Goal: Task Accomplishment & Management: Use online tool/utility

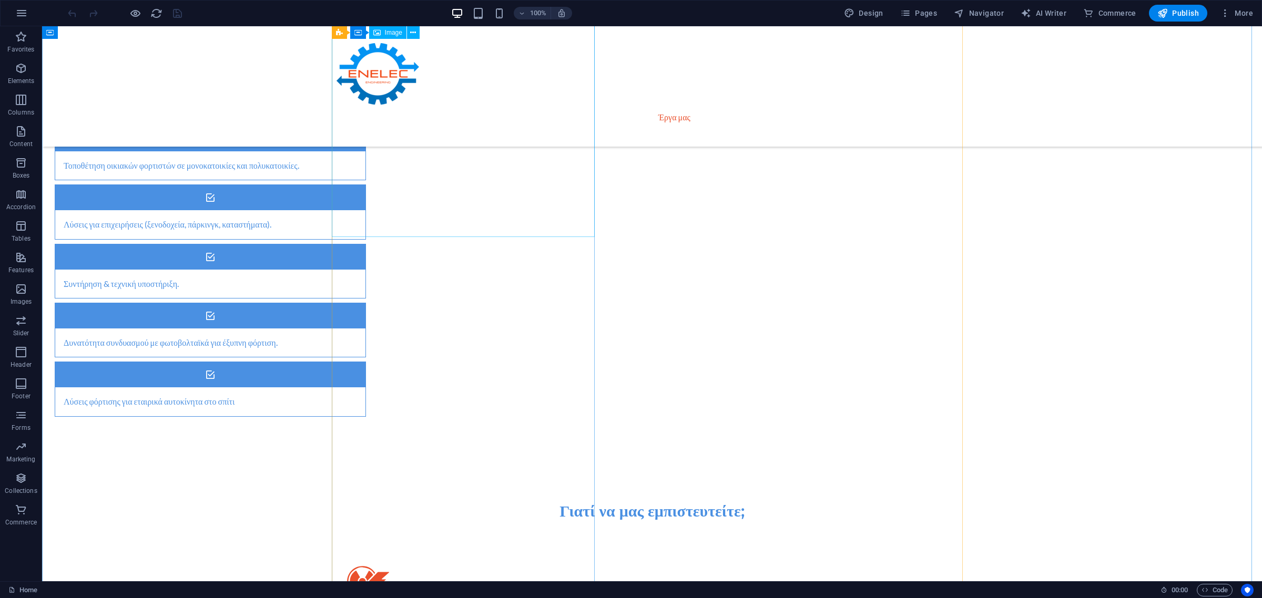
scroll to position [1512, 0]
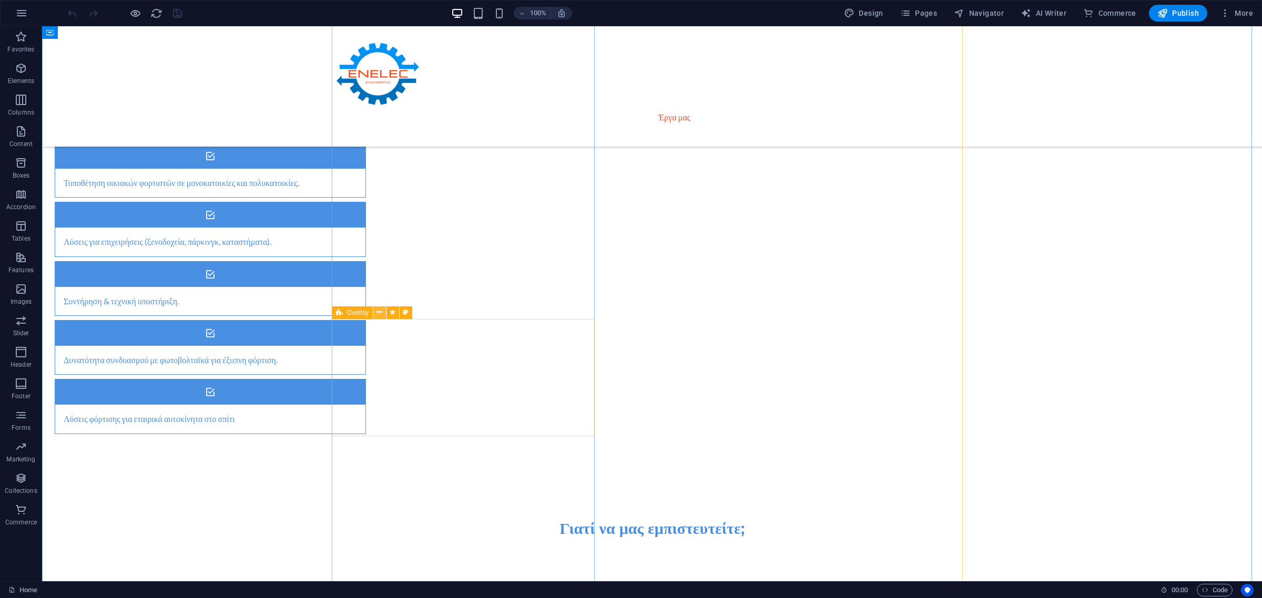
click at [381, 312] on icon at bounding box center [379, 312] width 6 height 11
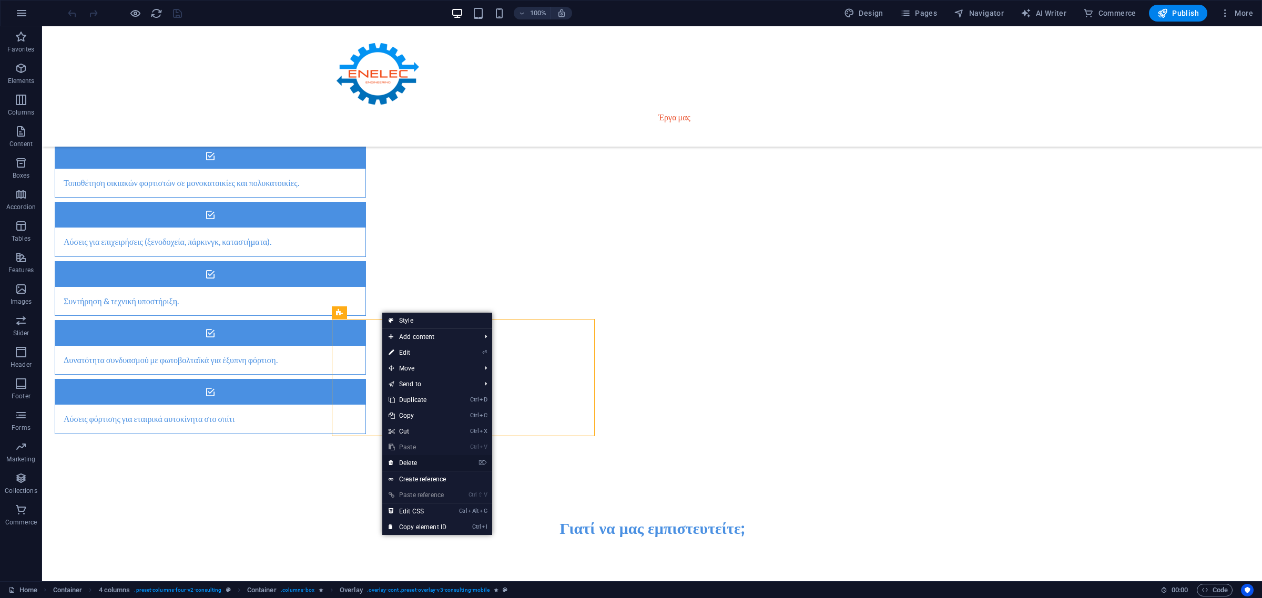
click at [415, 463] on link "⌦ Delete" at bounding box center [417, 463] width 70 height 16
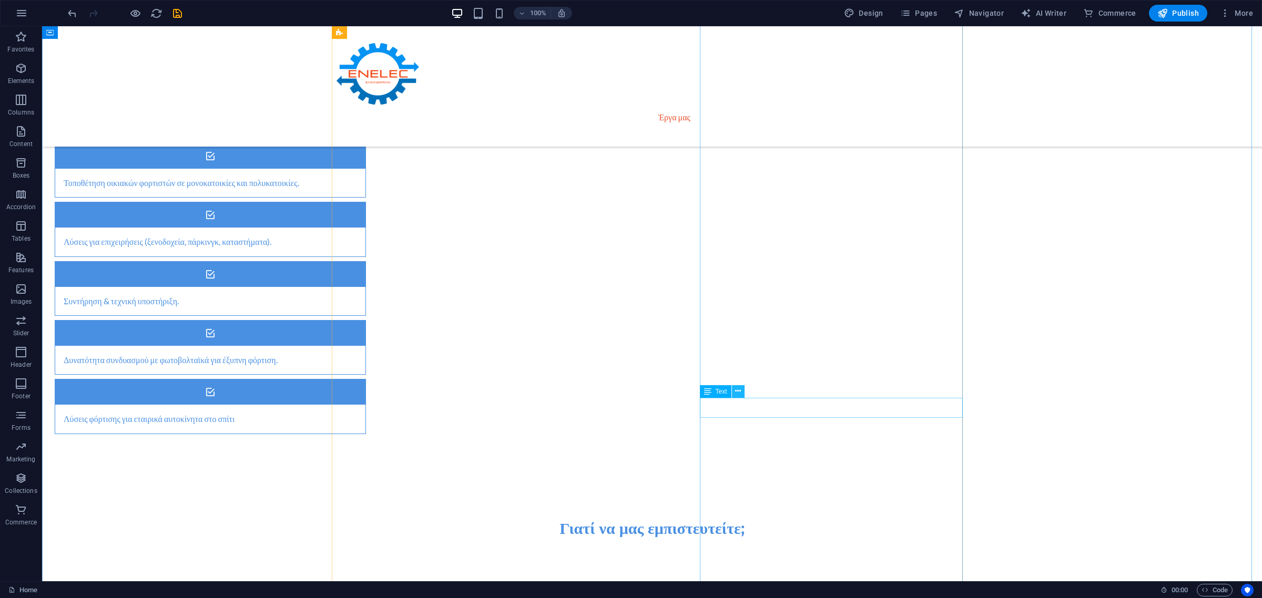
click at [737, 393] on icon at bounding box center [738, 391] width 6 height 11
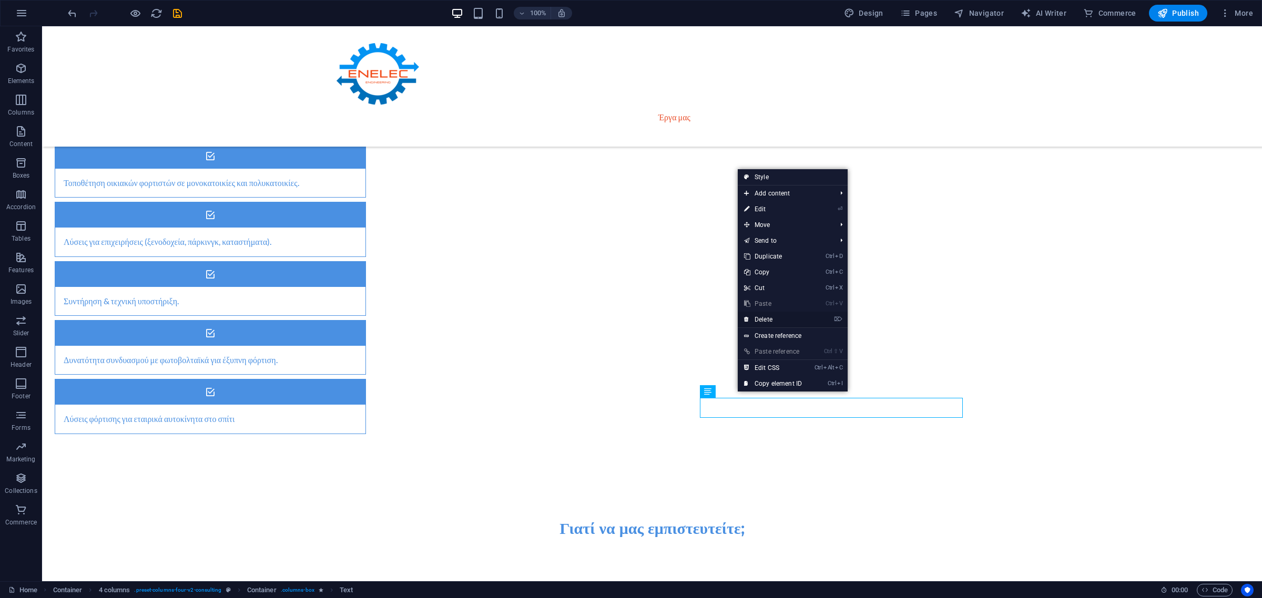
click at [763, 321] on link "⌦ Delete" at bounding box center [773, 320] width 70 height 16
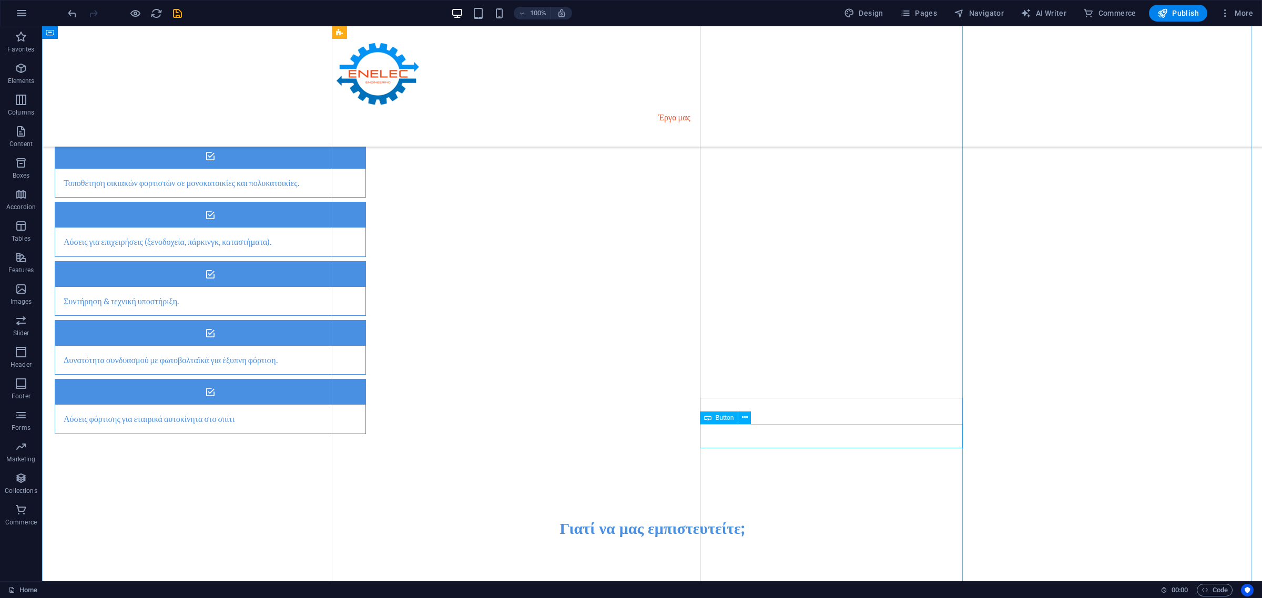
click at [743, 412] on button at bounding box center [744, 418] width 13 height 13
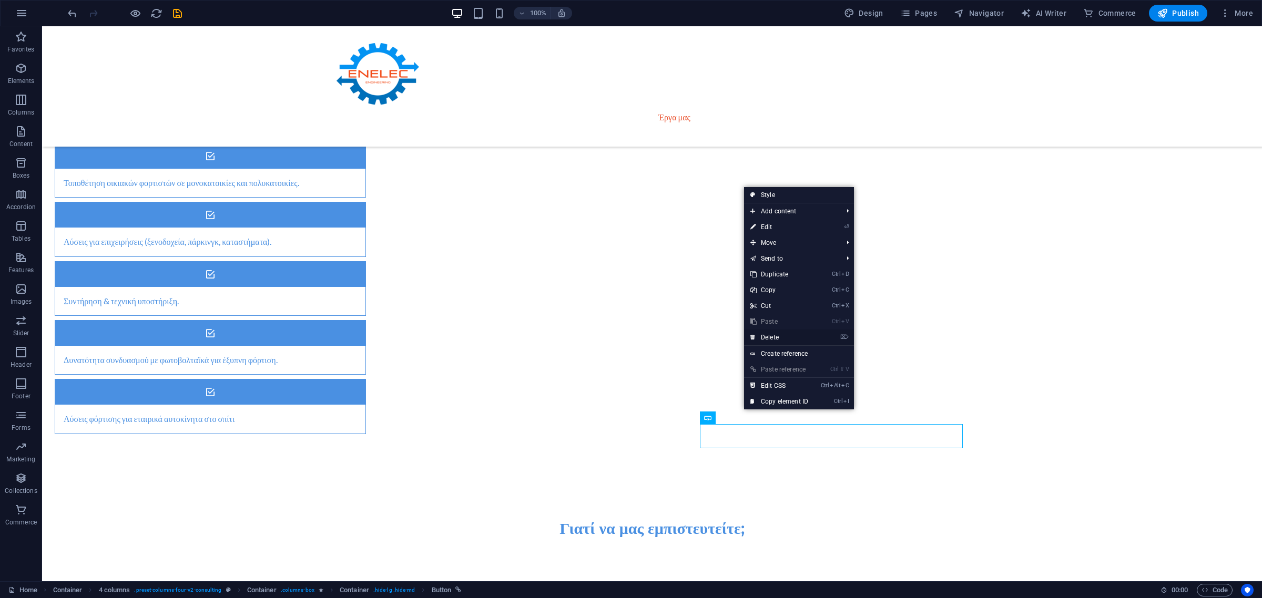
click at [768, 338] on link "⌦ Delete" at bounding box center [779, 338] width 70 height 16
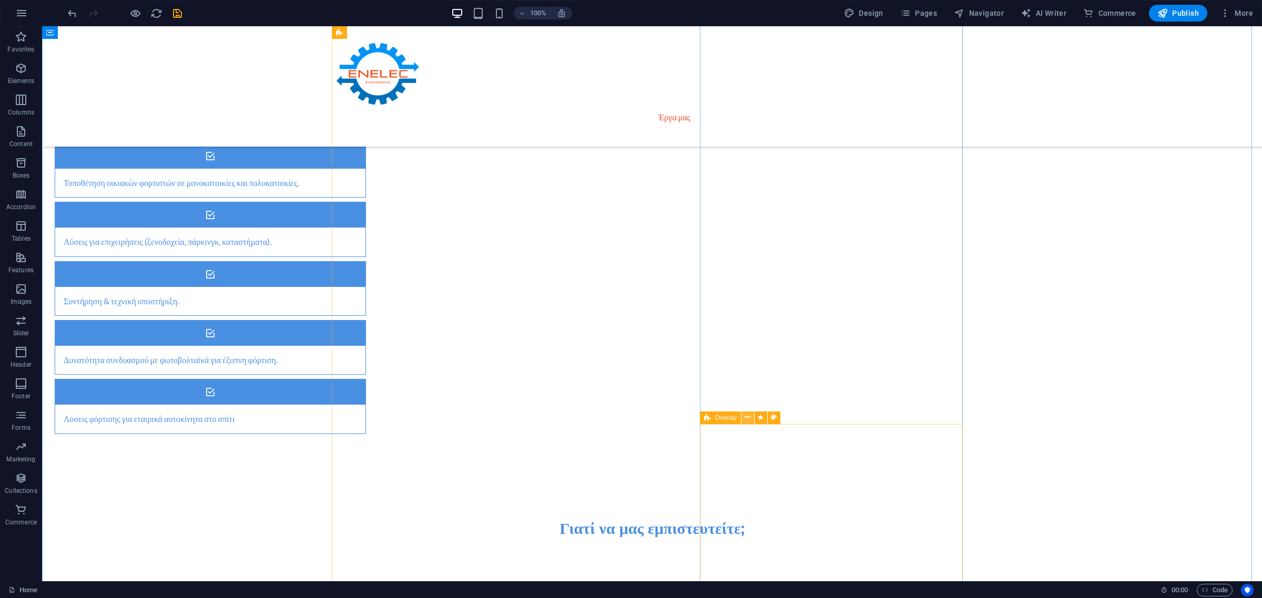
click at [748, 418] on icon at bounding box center [748, 417] width 6 height 11
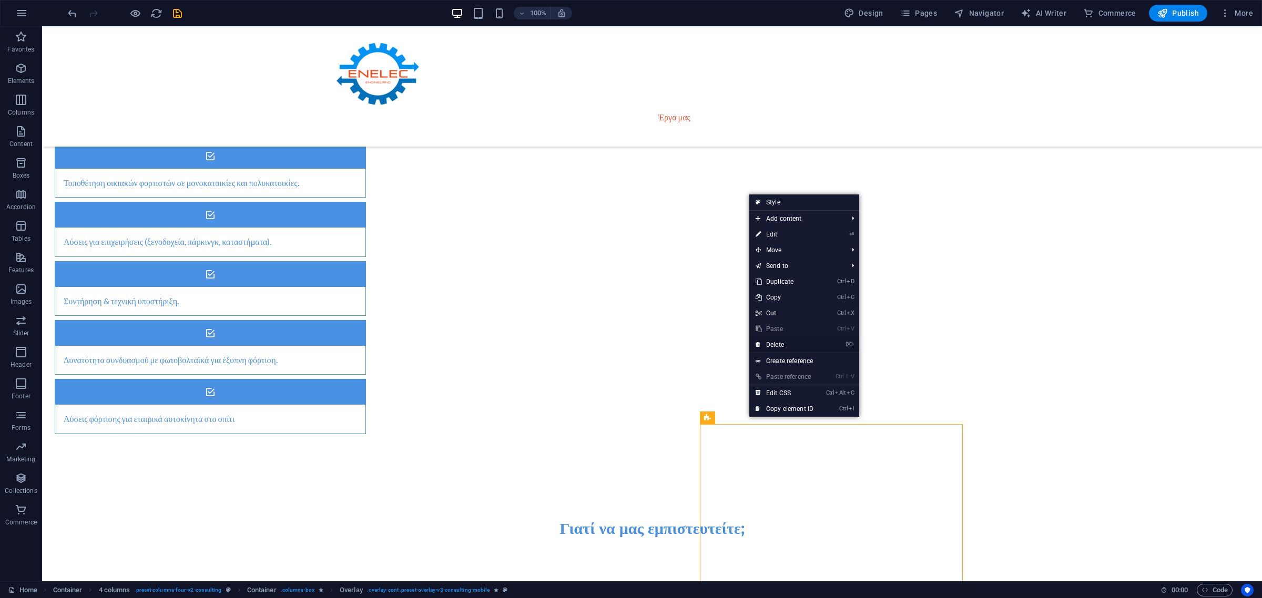
click at [781, 342] on link "⌦ Delete" at bounding box center [784, 345] width 70 height 16
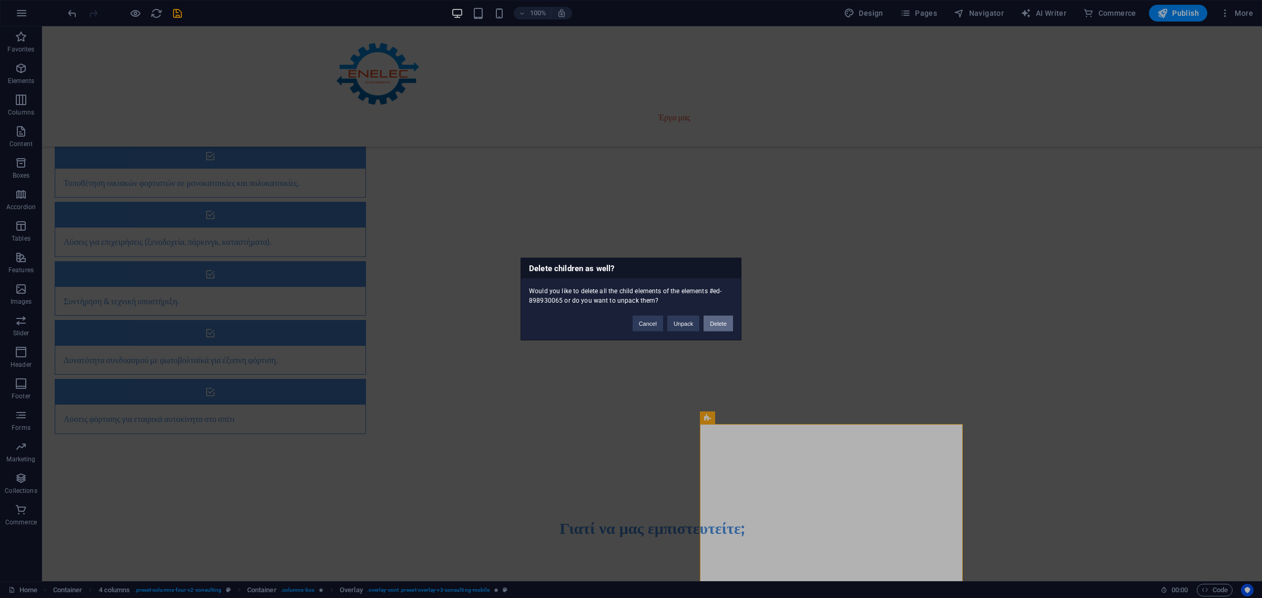
click at [712, 324] on button "Delete" at bounding box center [718, 324] width 29 height 16
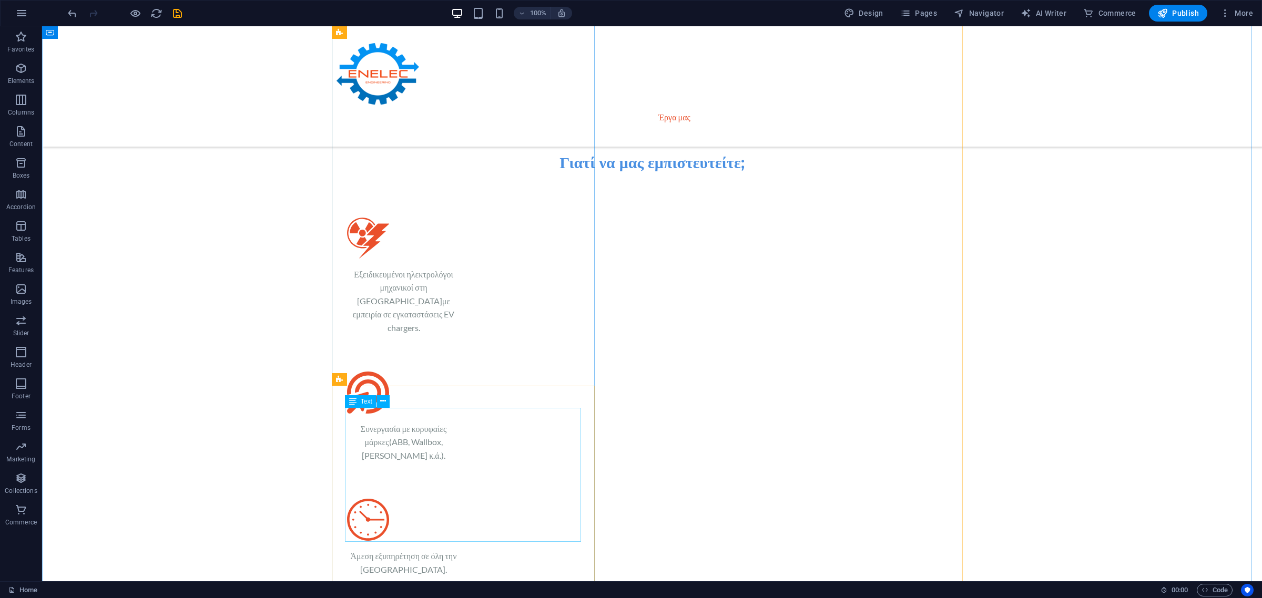
scroll to position [1972, 0]
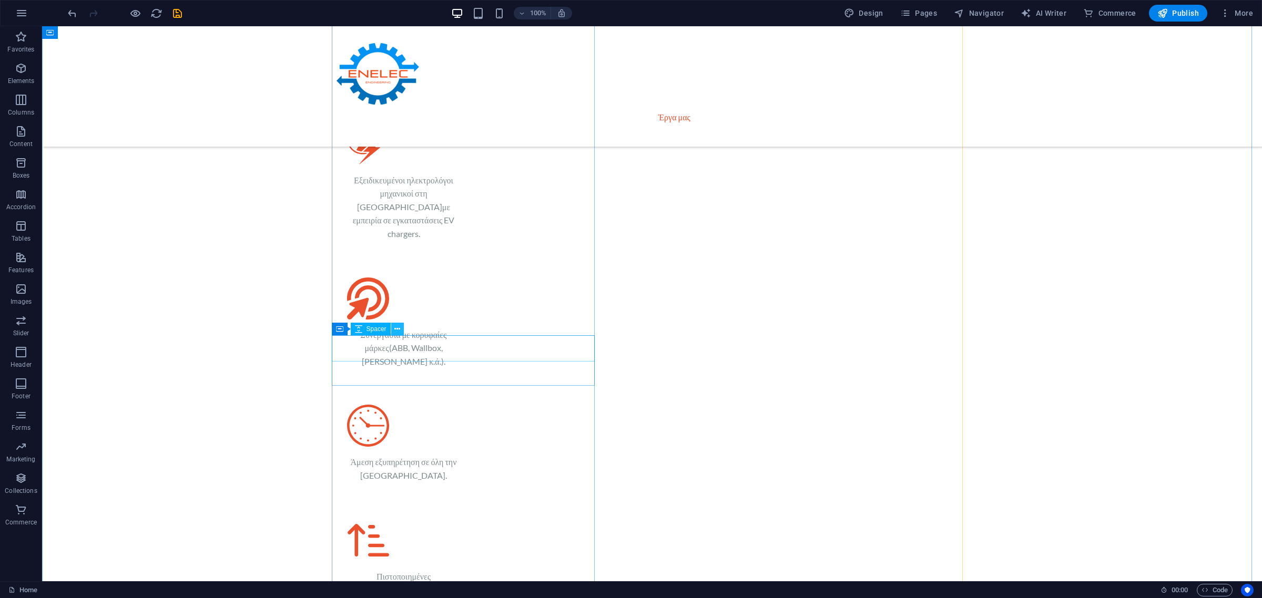
click at [394, 332] on icon at bounding box center [397, 329] width 6 height 11
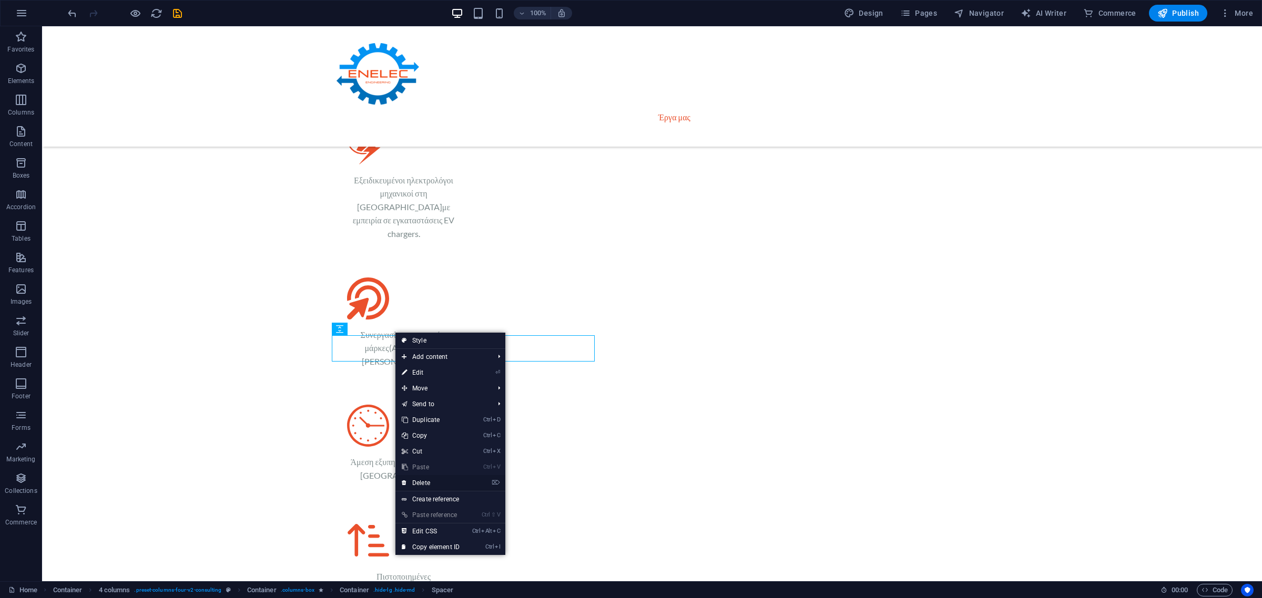
click at [442, 482] on link "⌦ Delete" at bounding box center [430, 483] width 70 height 16
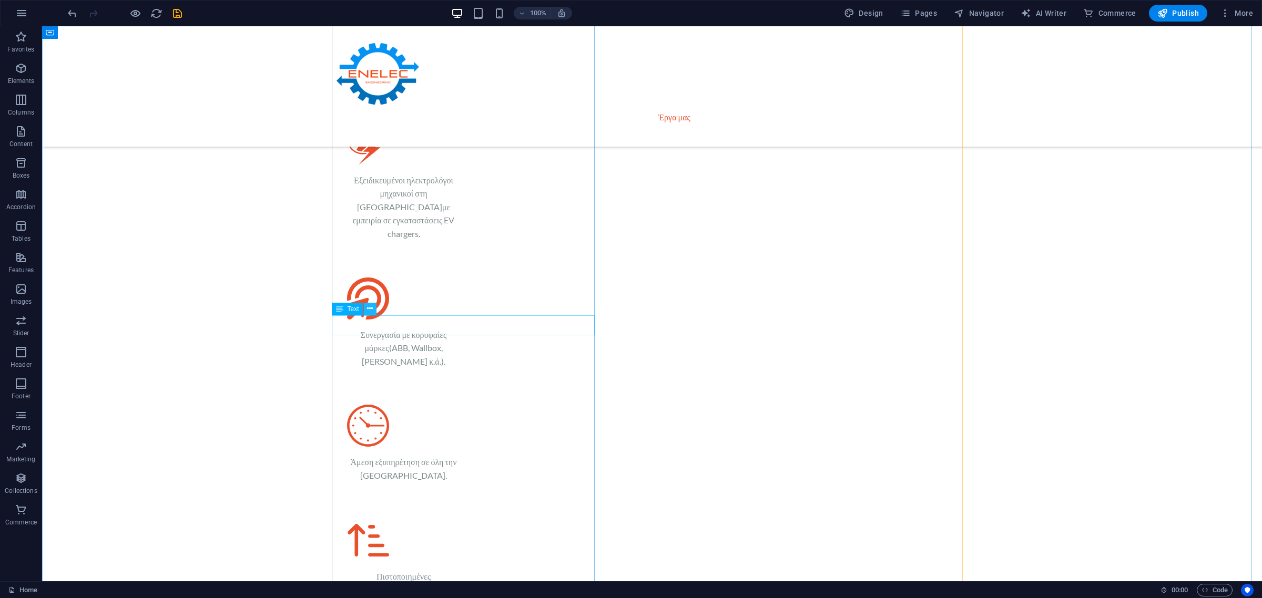
click at [373, 311] on button at bounding box center [370, 309] width 13 height 13
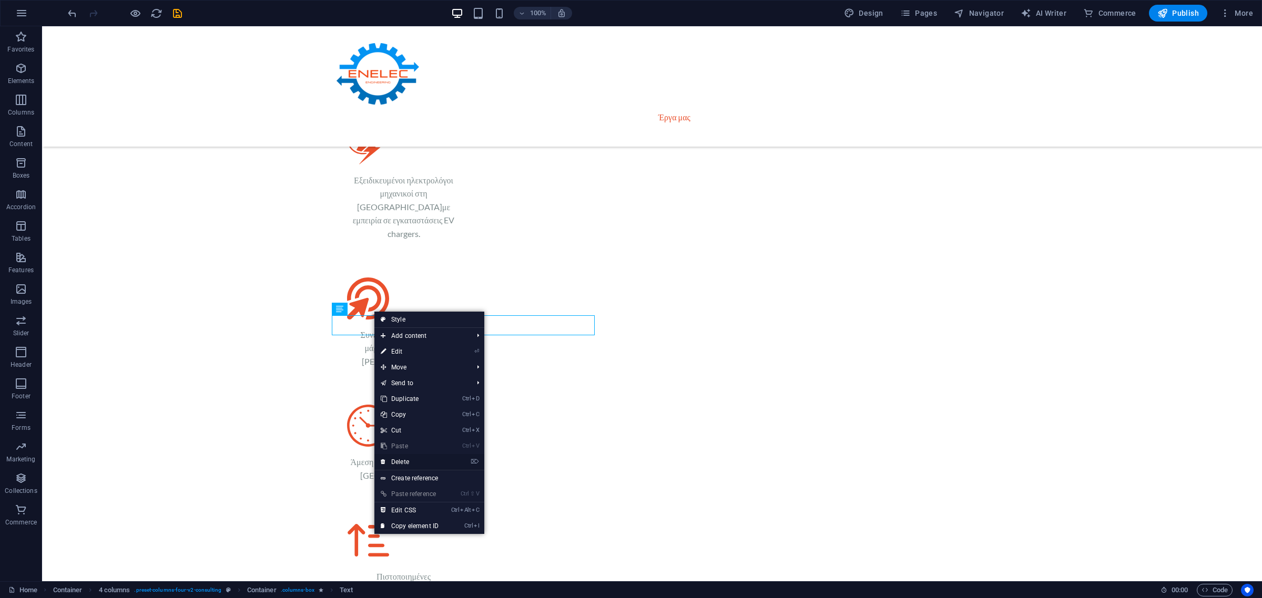
click at [397, 461] on link "⌦ Delete" at bounding box center [409, 462] width 70 height 16
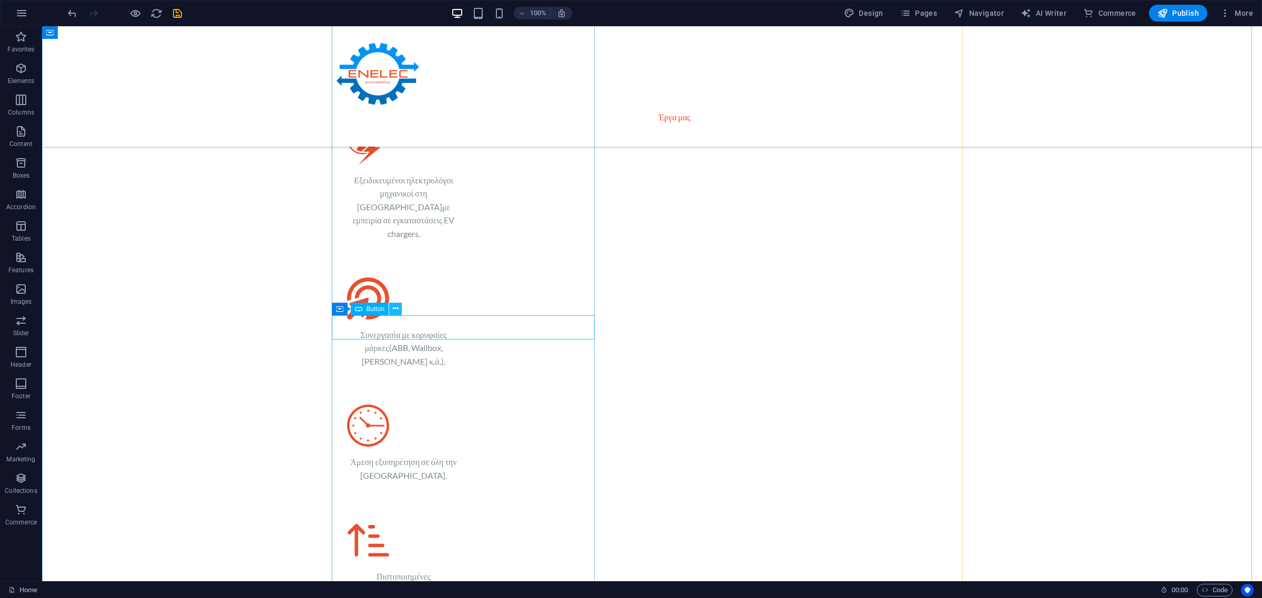
click at [398, 310] on icon at bounding box center [396, 308] width 6 height 11
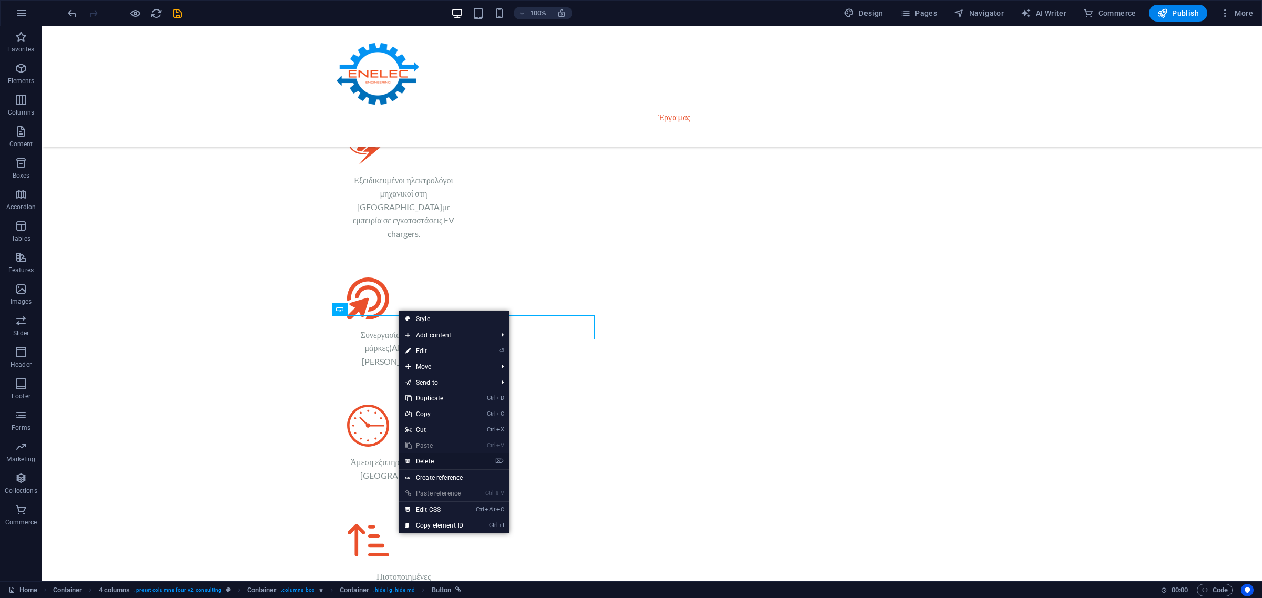
click at [440, 463] on link "⌦ Delete" at bounding box center [434, 462] width 70 height 16
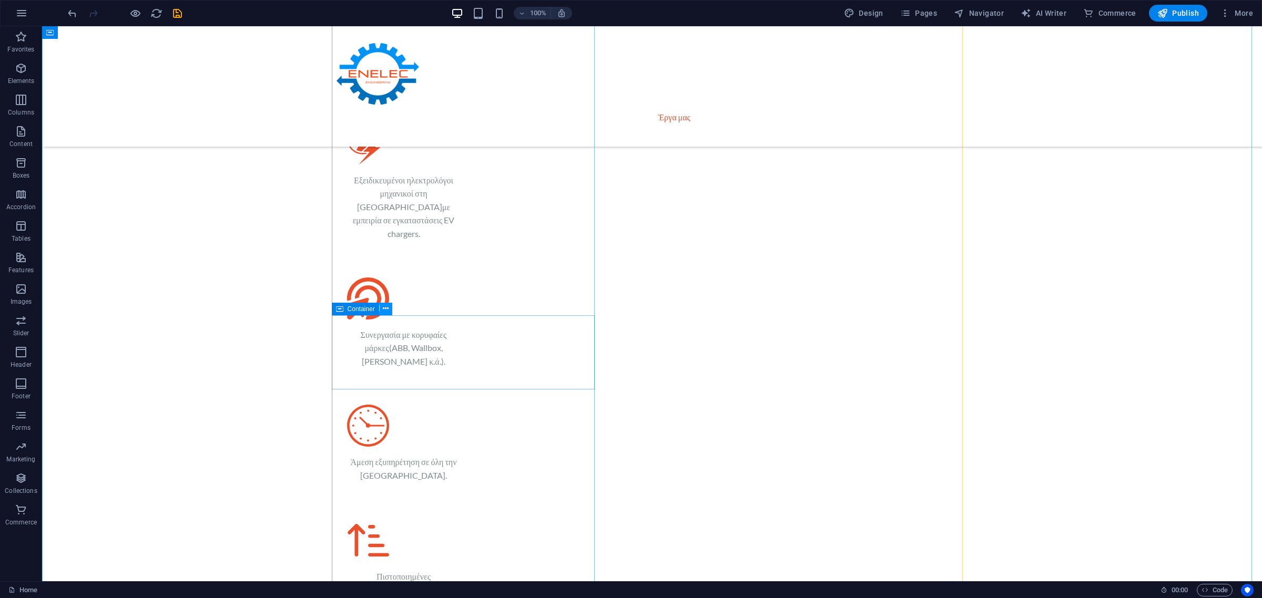
click at [386, 309] on icon at bounding box center [386, 308] width 6 height 11
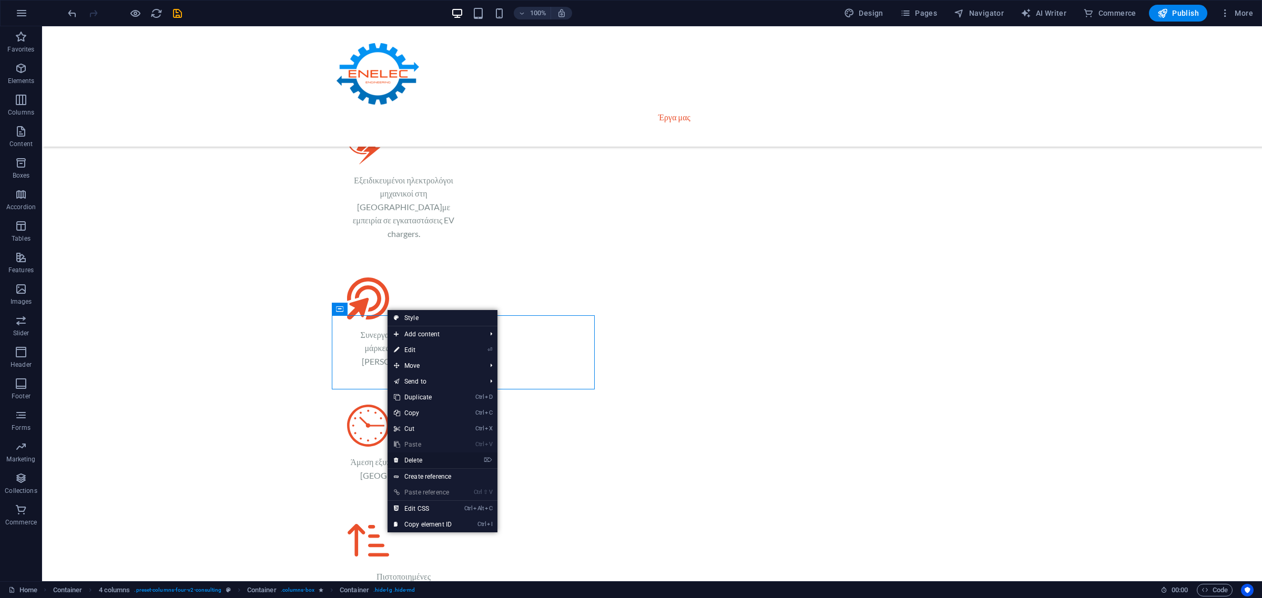
click at [424, 463] on link "⌦ Delete" at bounding box center [423, 461] width 70 height 16
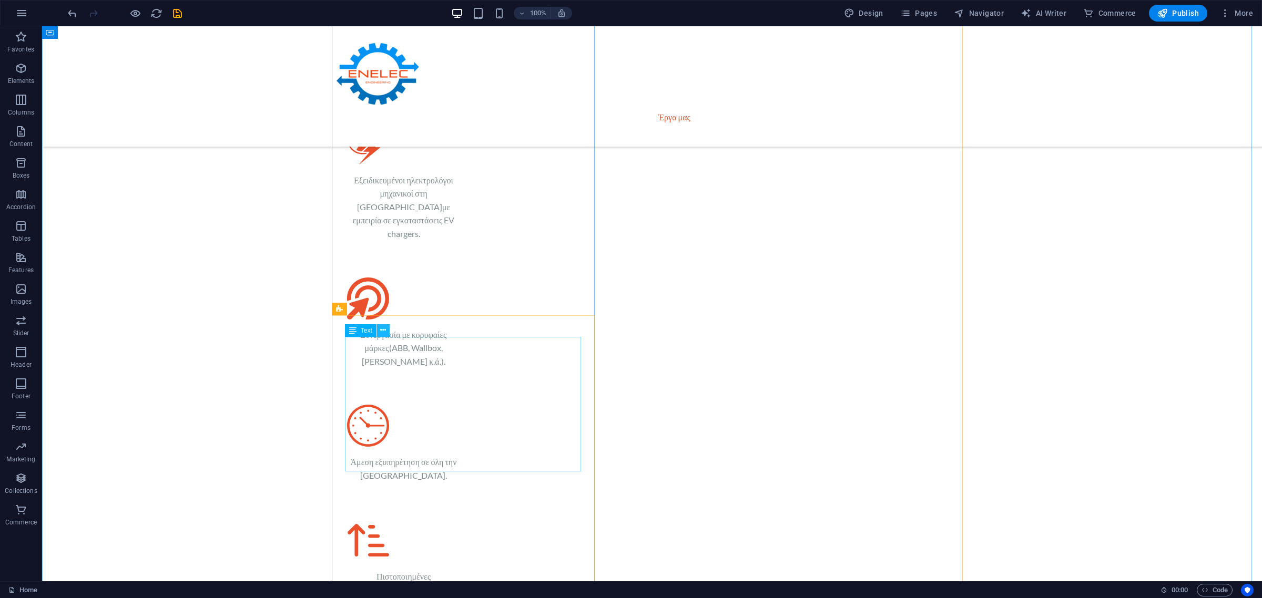
click at [386, 327] on button at bounding box center [383, 330] width 13 height 13
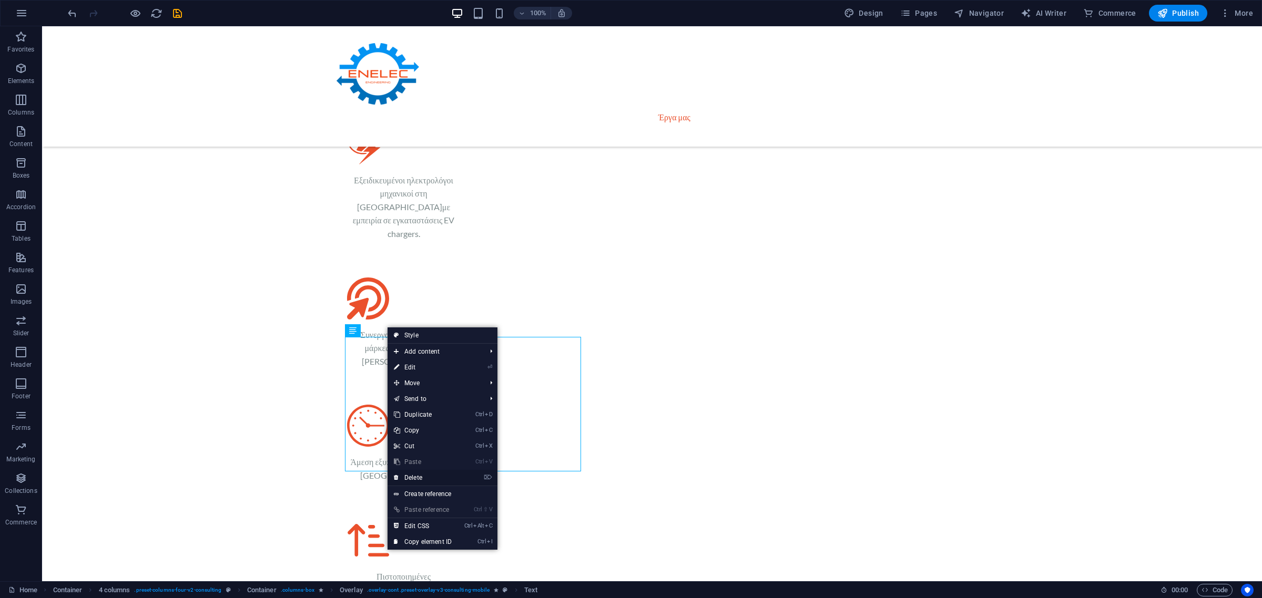
click at [436, 480] on link "⌦ Delete" at bounding box center [423, 478] width 70 height 16
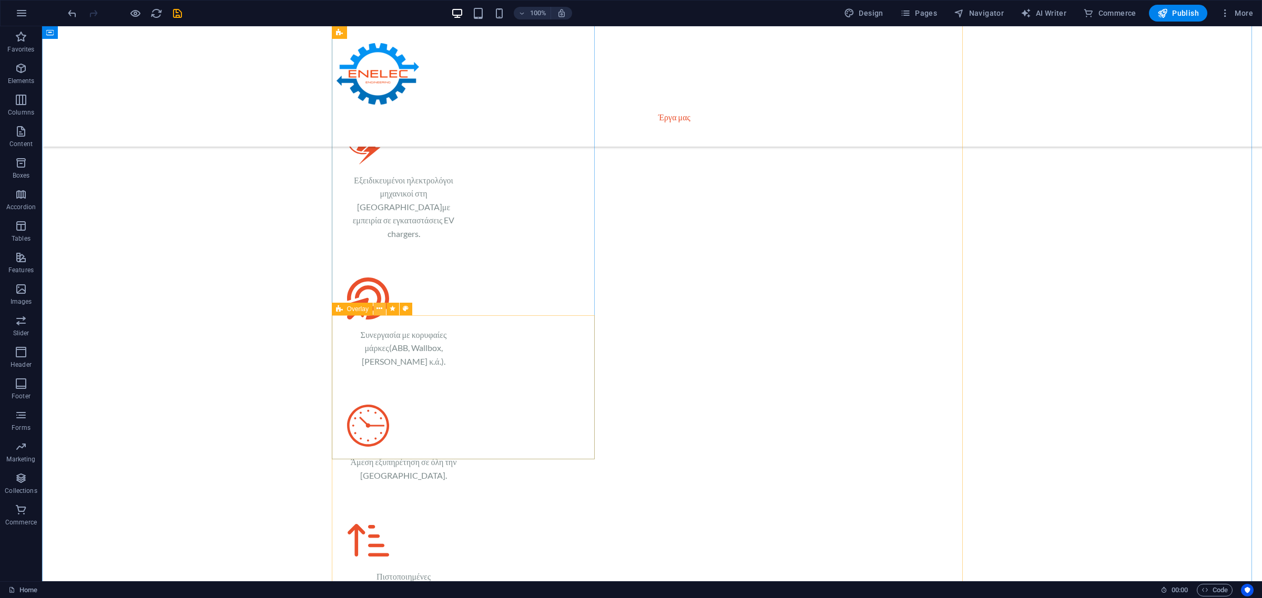
click at [382, 309] on icon at bounding box center [379, 308] width 6 height 11
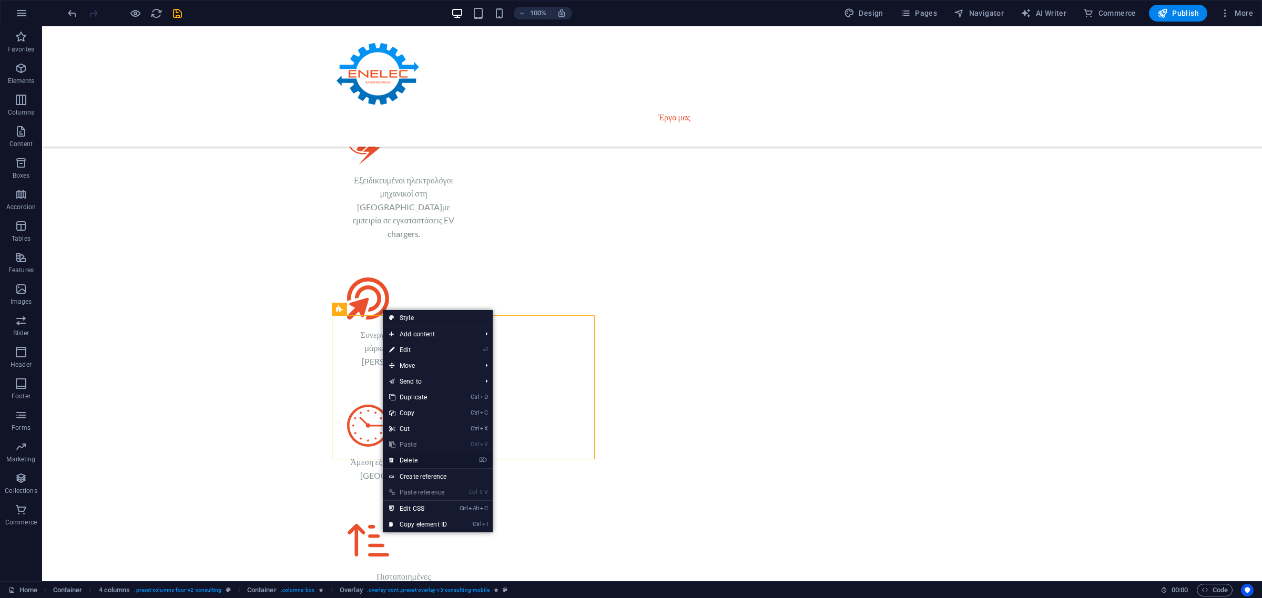
click at [419, 459] on link "⌦ Delete" at bounding box center [418, 461] width 70 height 16
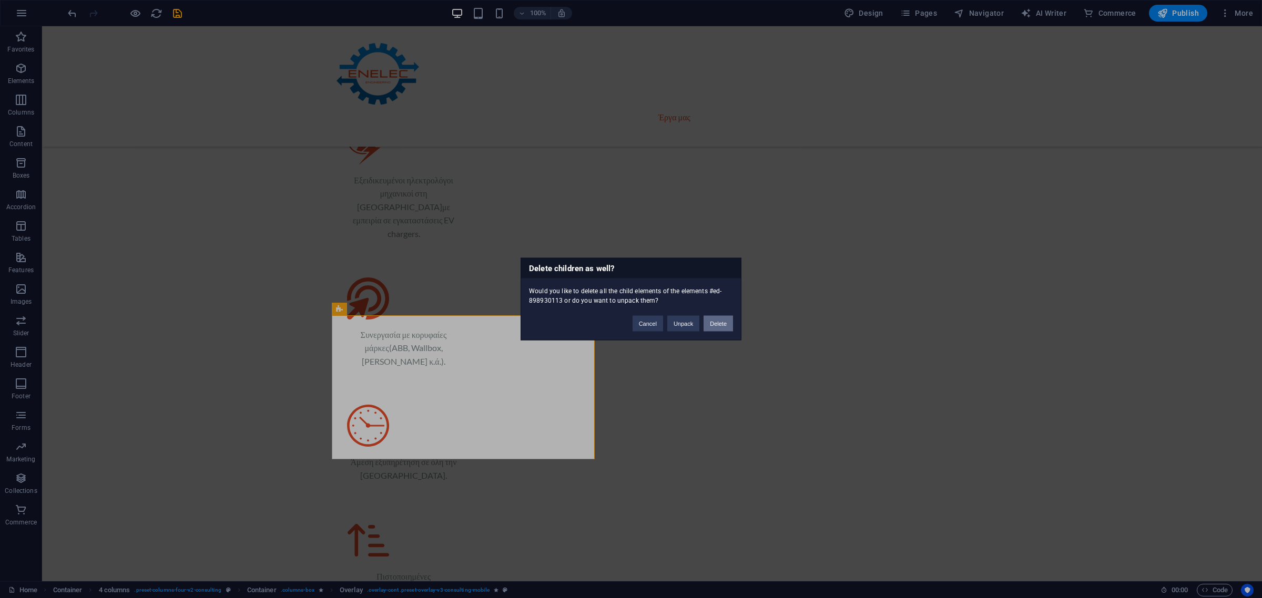
click at [711, 325] on button "Delete" at bounding box center [718, 324] width 29 height 16
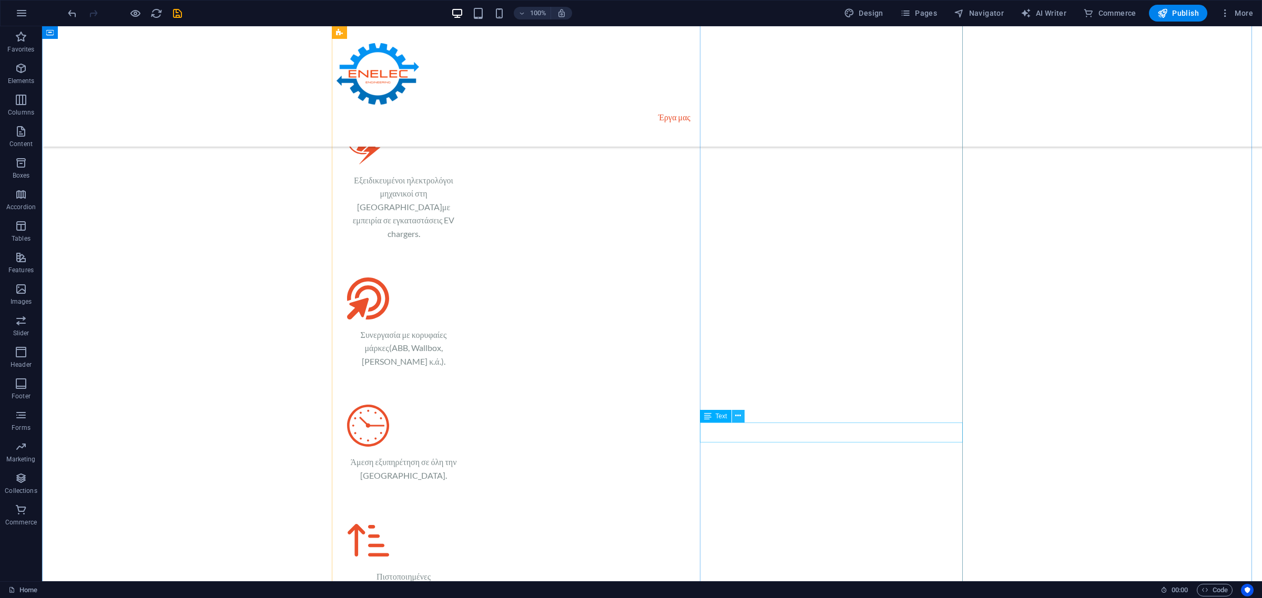
click at [742, 414] on button at bounding box center [738, 416] width 13 height 13
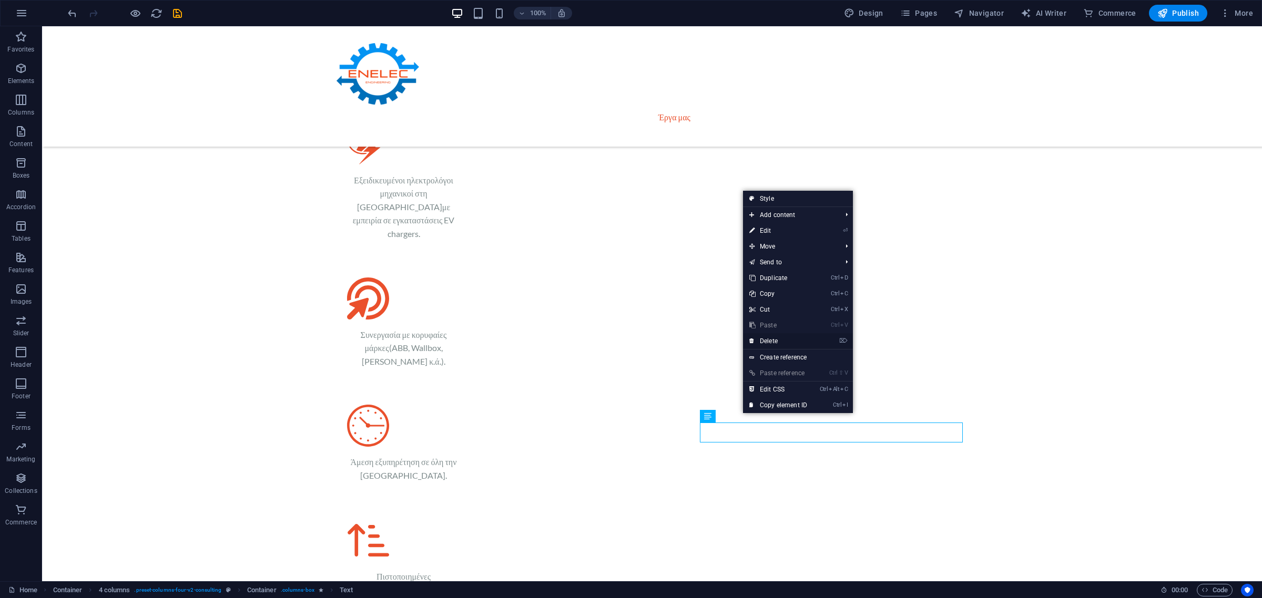
click at [789, 338] on link "⌦ Delete" at bounding box center [778, 341] width 70 height 16
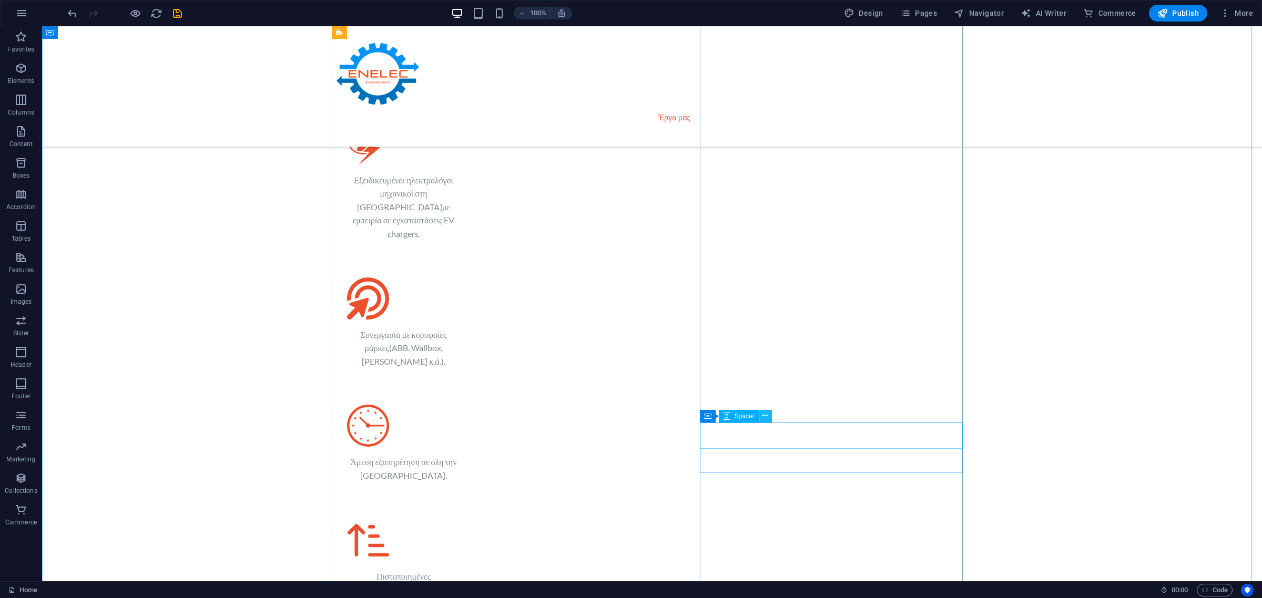
click at [763, 418] on icon at bounding box center [765, 416] width 6 height 11
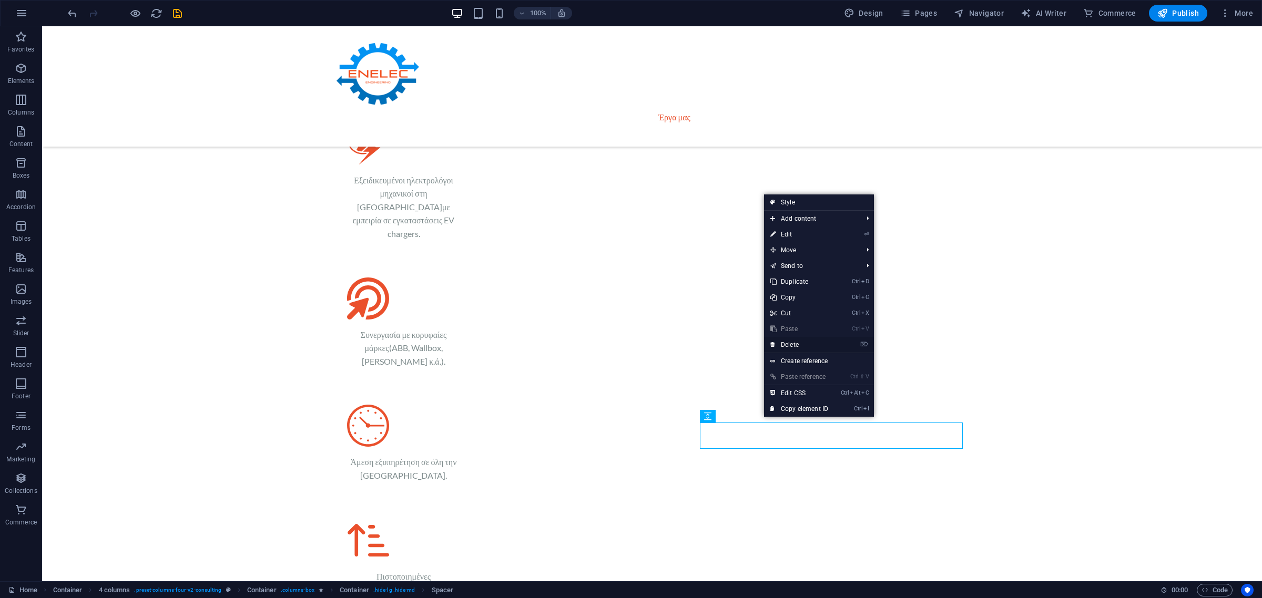
click at [788, 342] on link "⌦ Delete" at bounding box center [799, 345] width 70 height 16
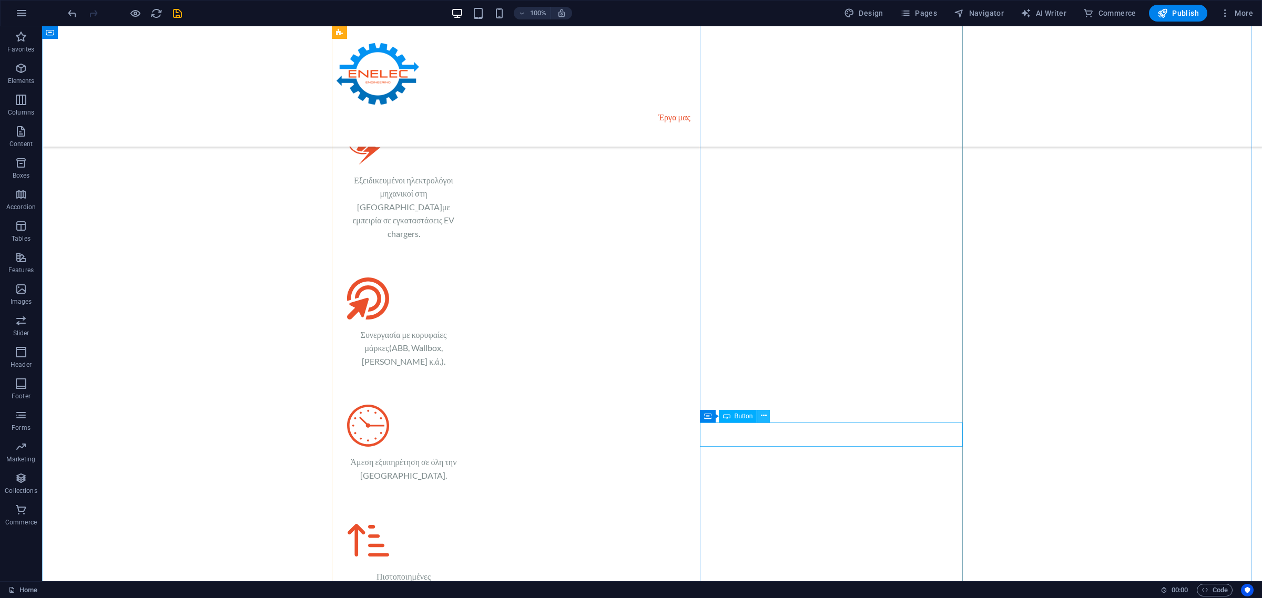
click at [758, 414] on button at bounding box center [763, 416] width 13 height 13
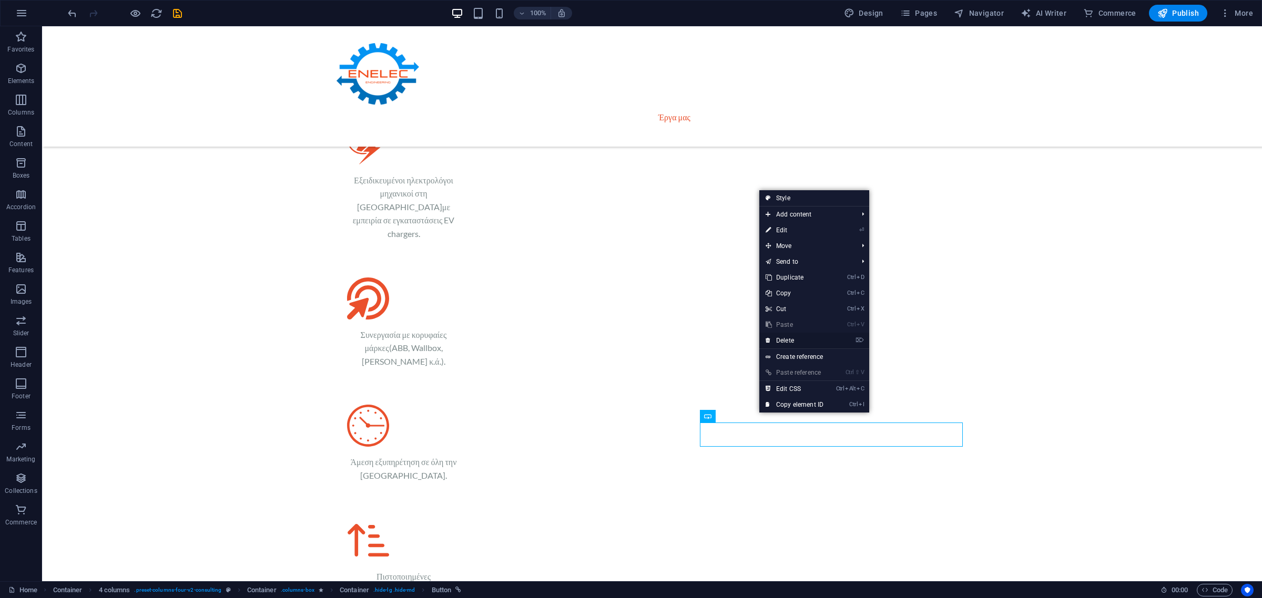
click at [774, 338] on link "⌦ Delete" at bounding box center [794, 341] width 70 height 16
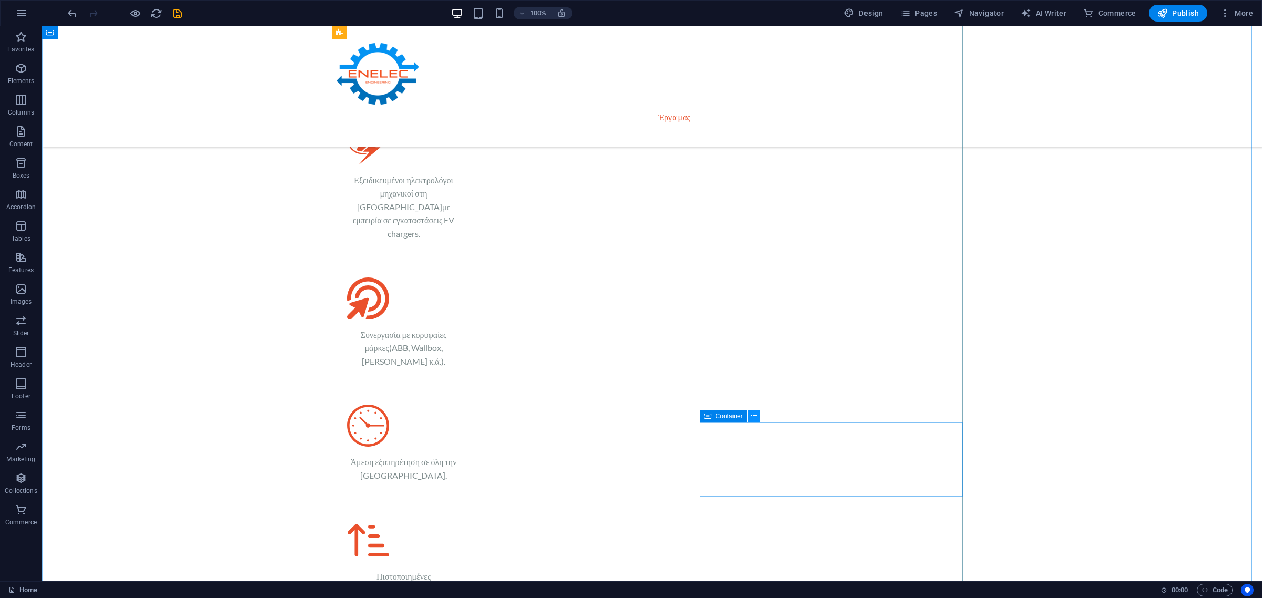
click at [756, 416] on icon at bounding box center [754, 416] width 6 height 11
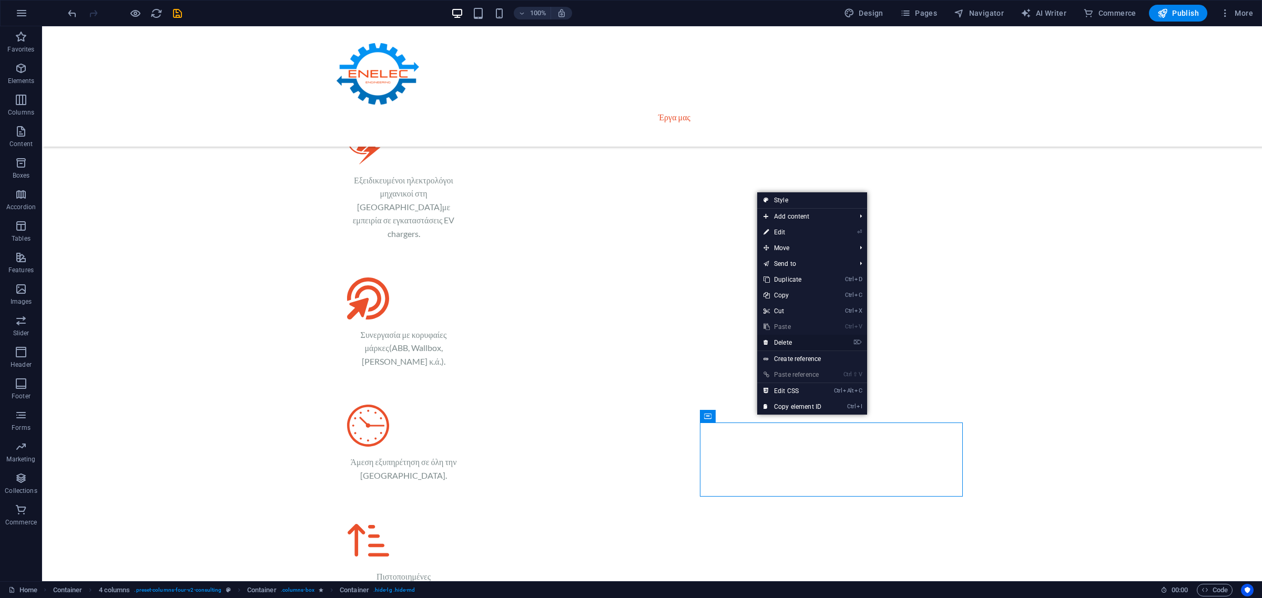
click at [784, 342] on link "⌦ Delete" at bounding box center [792, 343] width 70 height 16
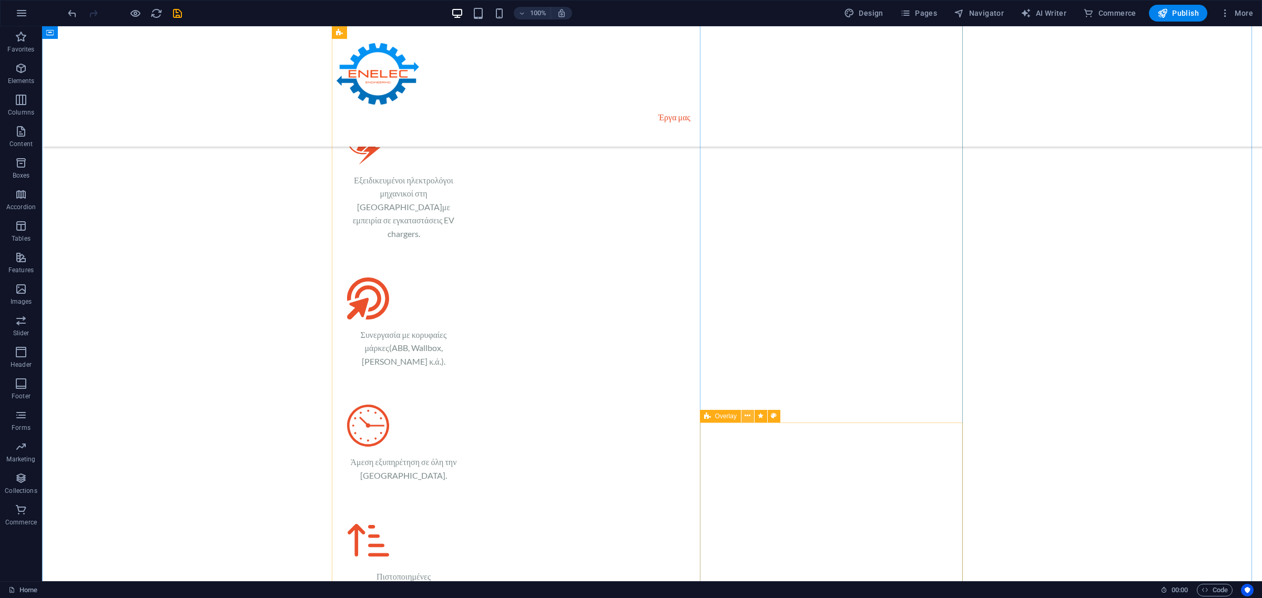
click at [748, 413] on icon at bounding box center [748, 416] width 6 height 11
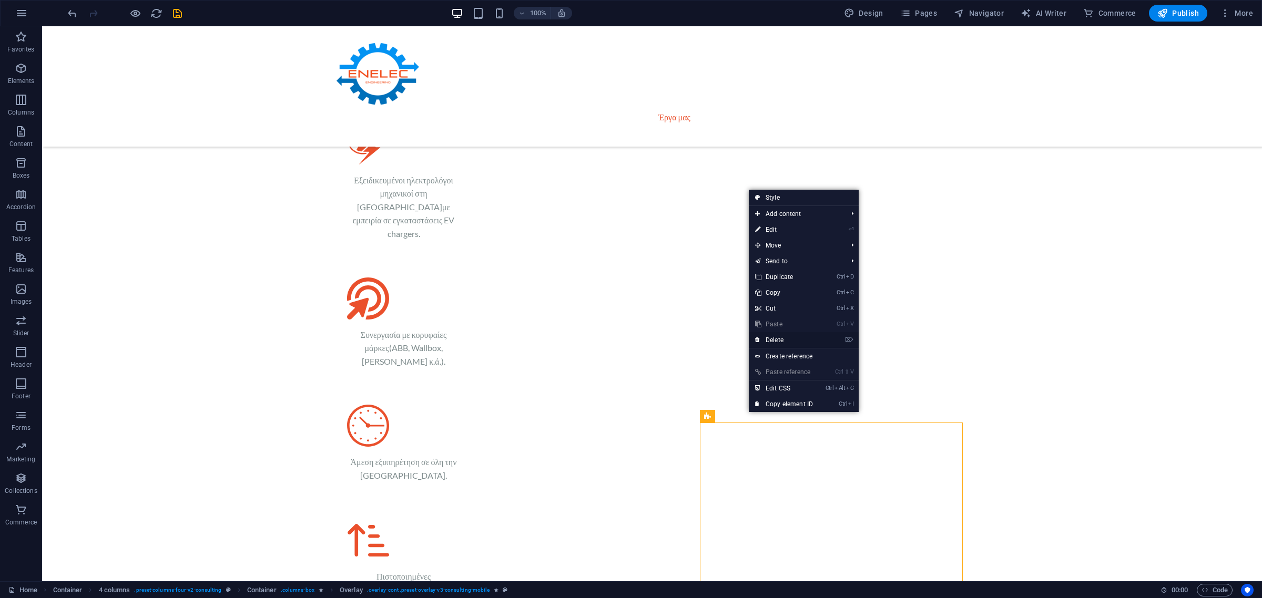
click at [782, 335] on link "⌦ Delete" at bounding box center [784, 340] width 70 height 16
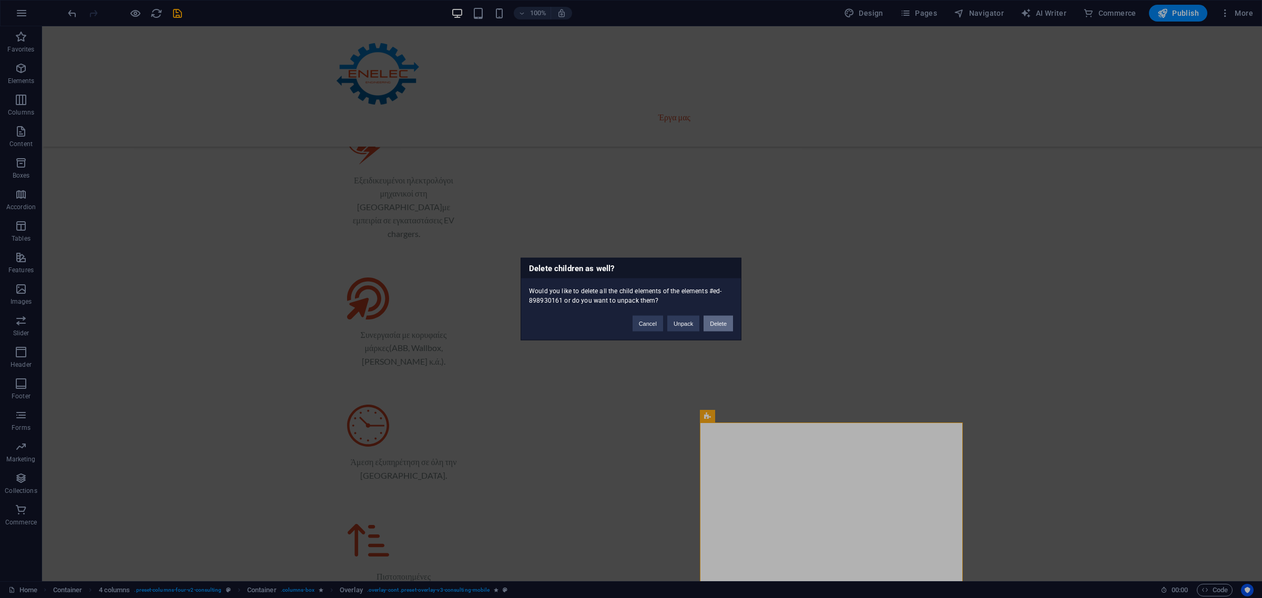
click at [724, 329] on button "Delete" at bounding box center [718, 324] width 29 height 16
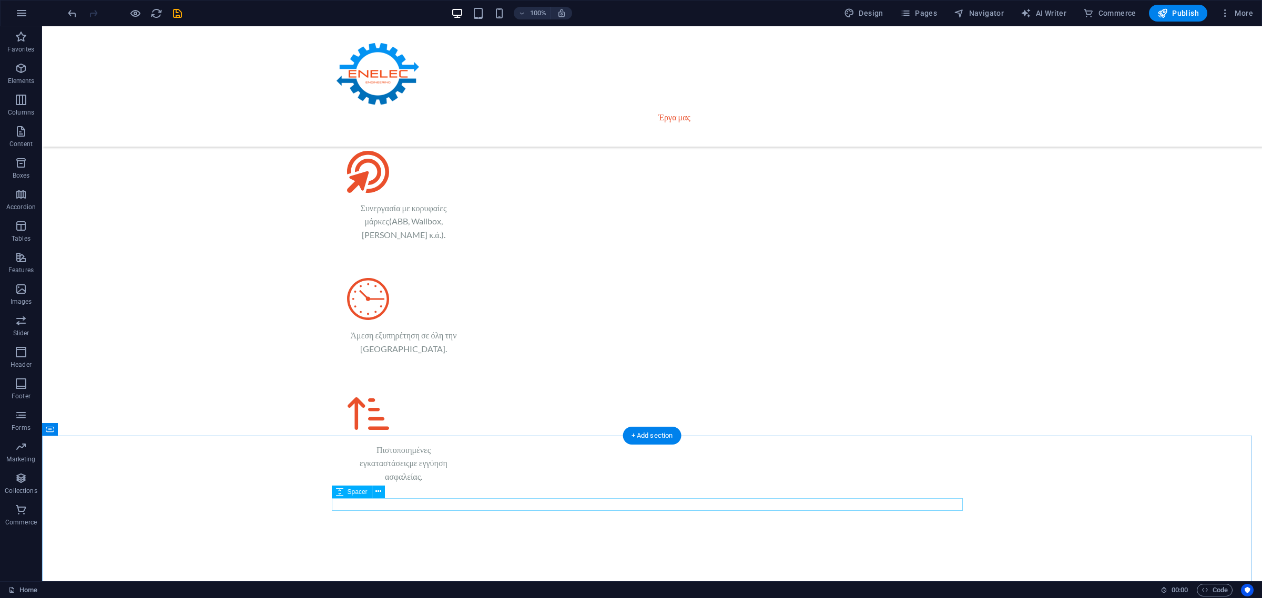
scroll to position [2235, 0]
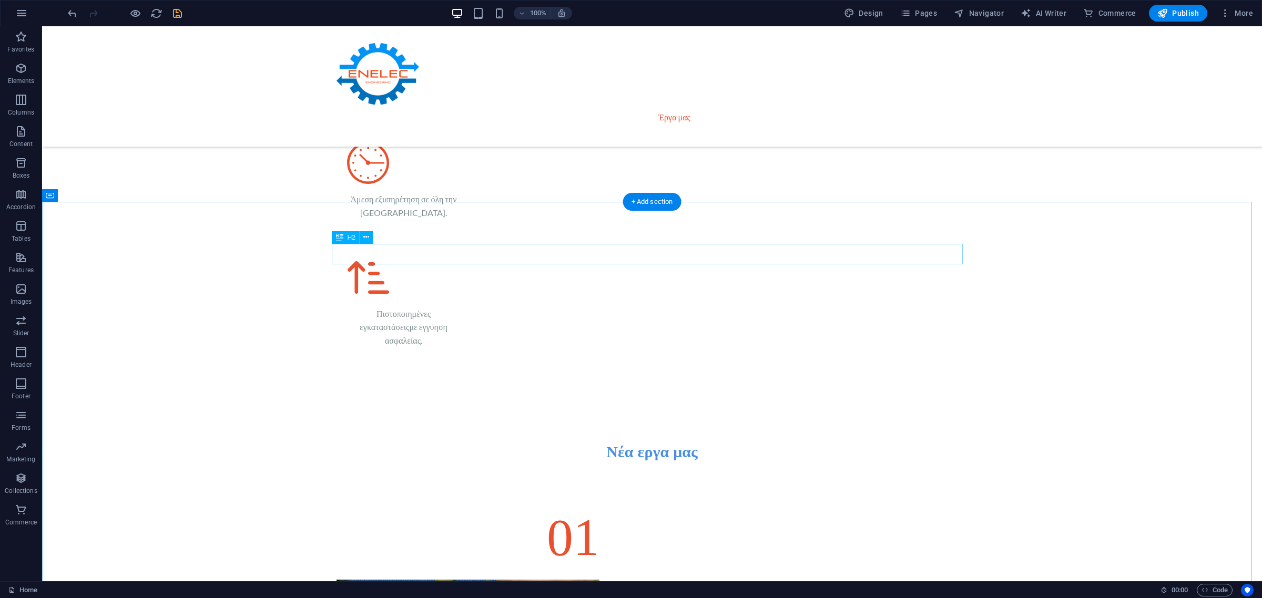
drag, startPoint x: 698, startPoint y: 252, endPoint x: 509, endPoint y: 252, distance: 188.8
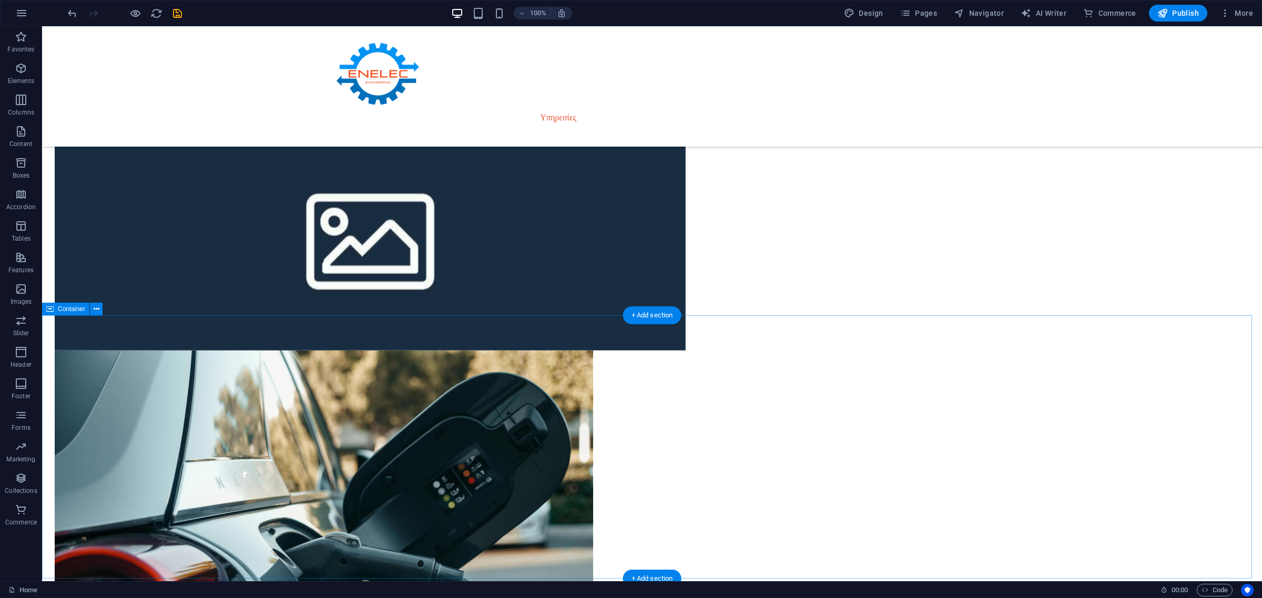
scroll to position [1117, 0]
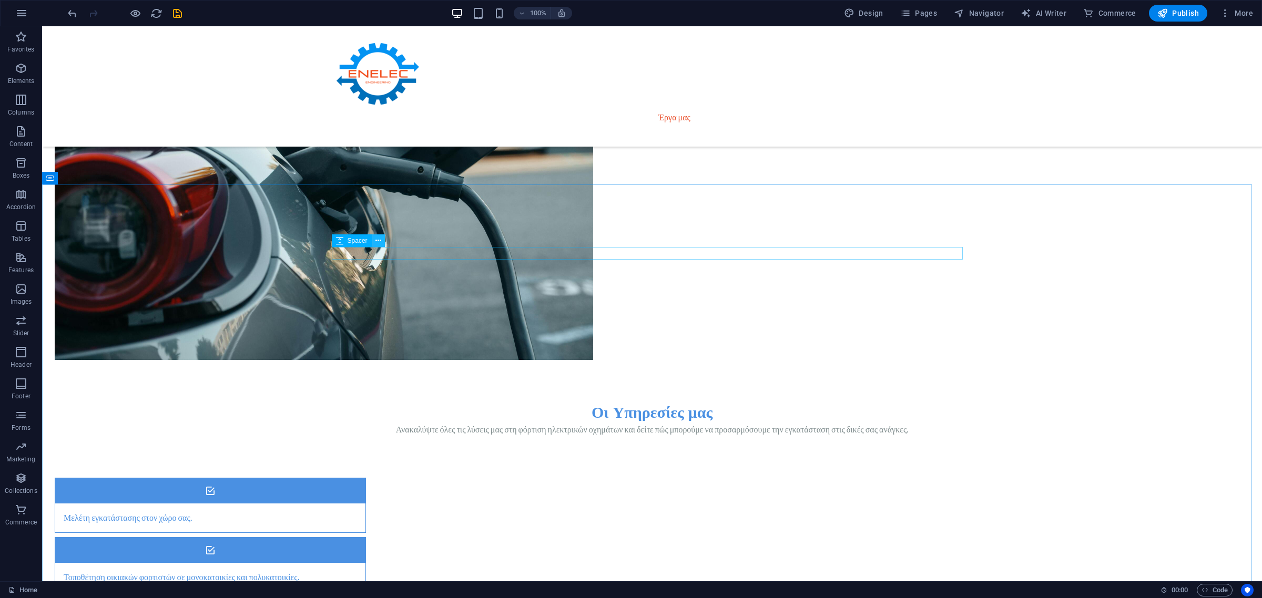
click at [381, 240] on icon at bounding box center [378, 241] width 6 height 11
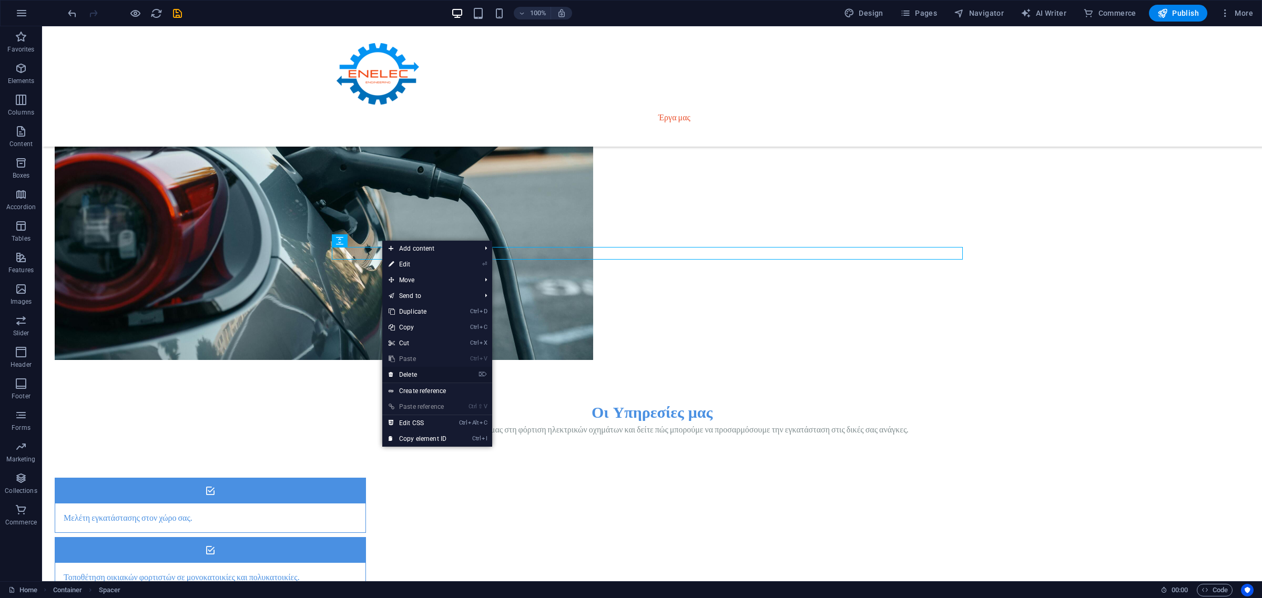
click at [408, 376] on link "⌦ Delete" at bounding box center [417, 375] width 70 height 16
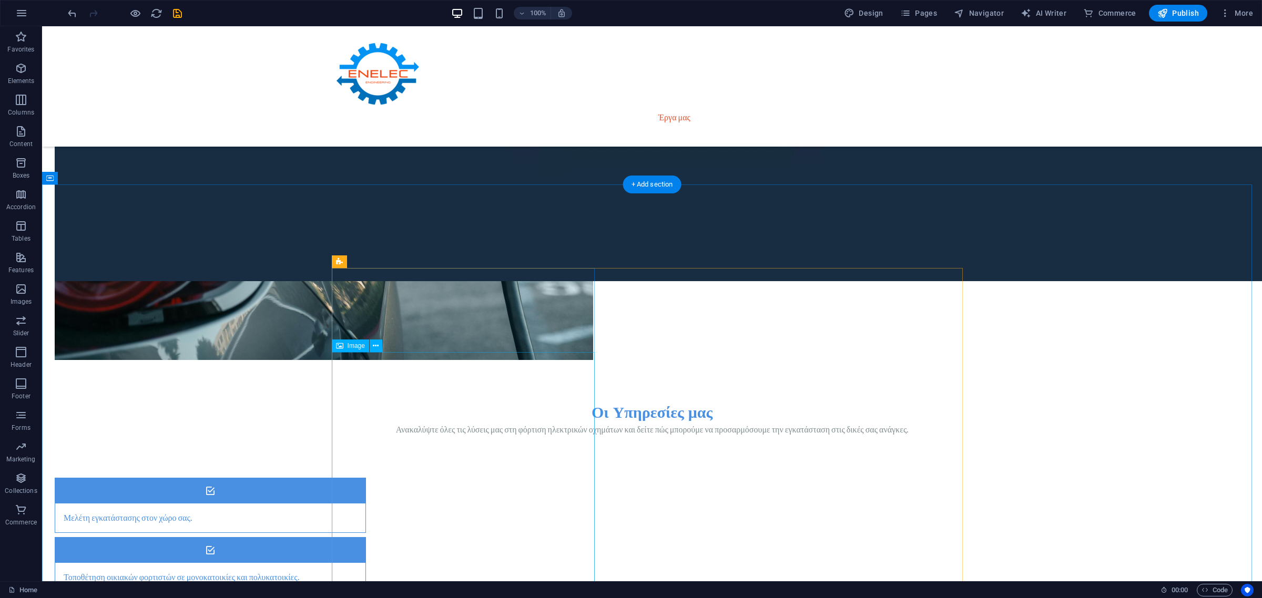
click at [372, 345] on button at bounding box center [376, 346] width 13 height 13
select select "%"
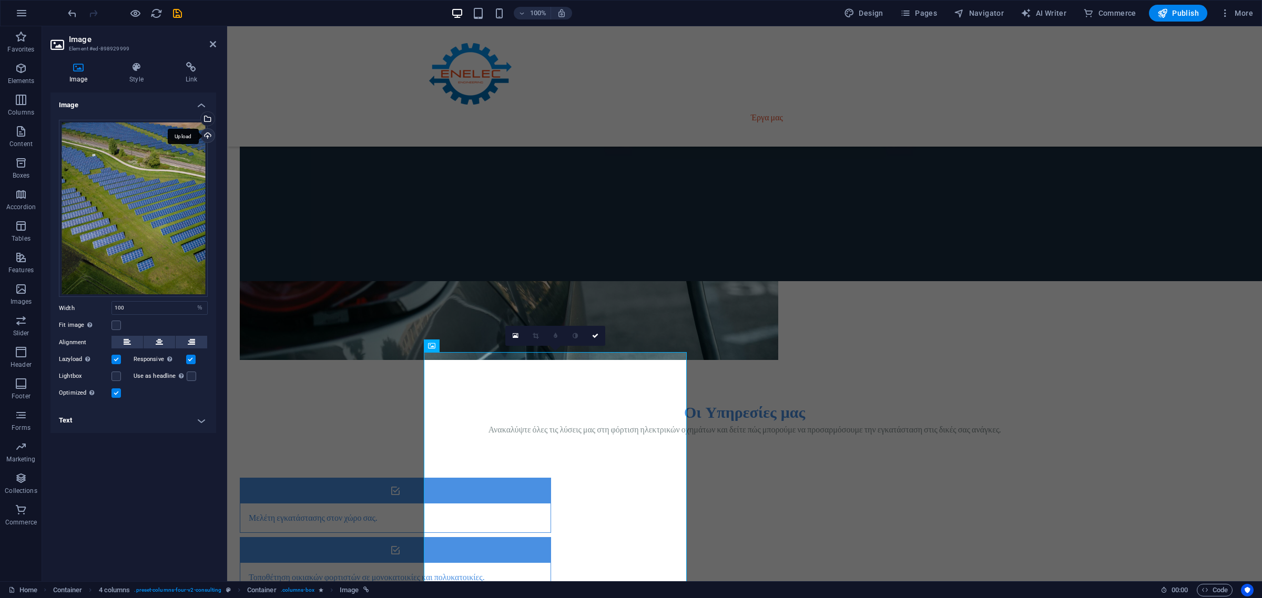
click at [209, 134] on div "Upload" at bounding box center [207, 137] width 16 height 16
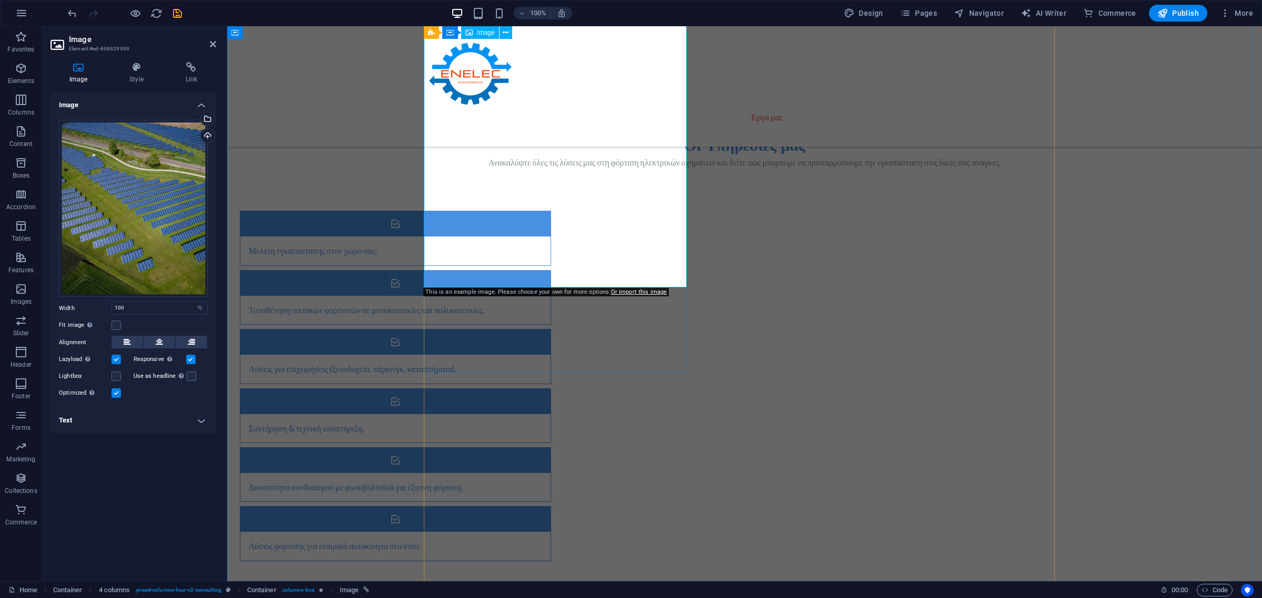
scroll to position [1314, 0]
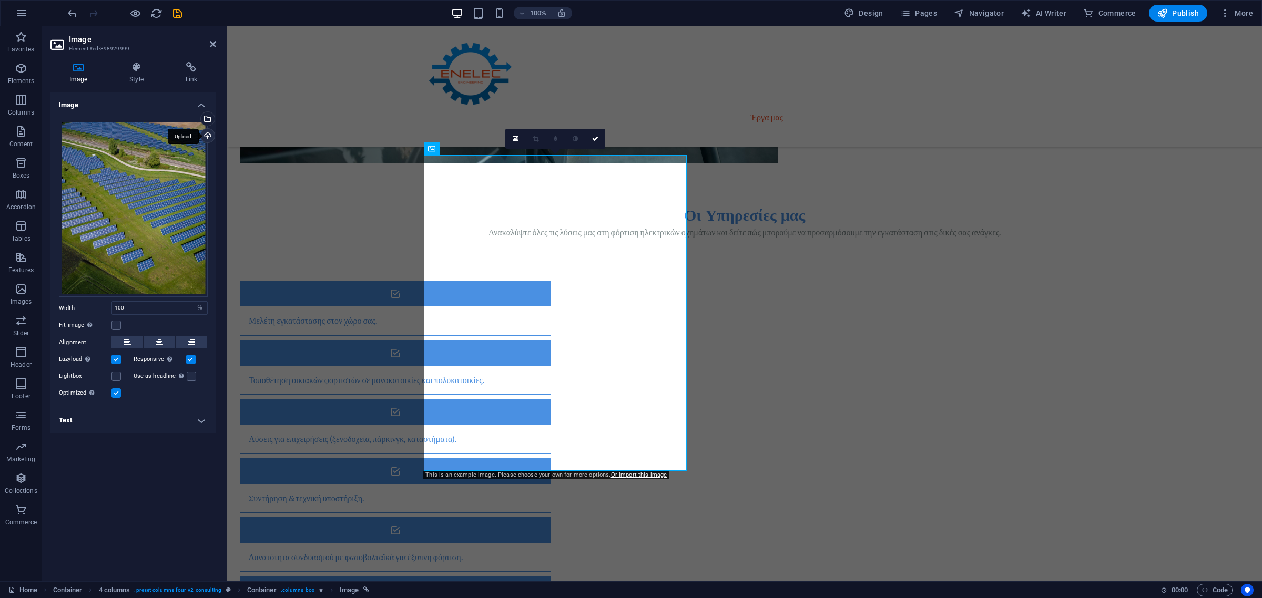
click at [209, 138] on div "Upload" at bounding box center [207, 137] width 16 height 16
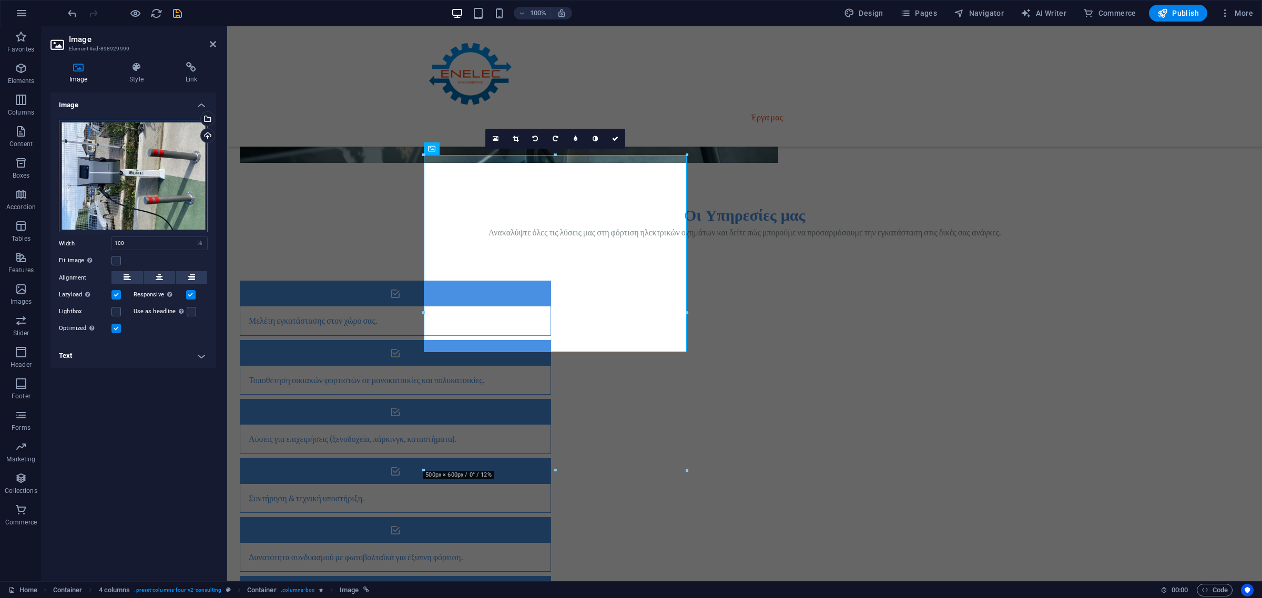
click at [162, 178] on div "Drag files here, click to choose files or select files from Files or our free s…" at bounding box center [133, 176] width 149 height 113
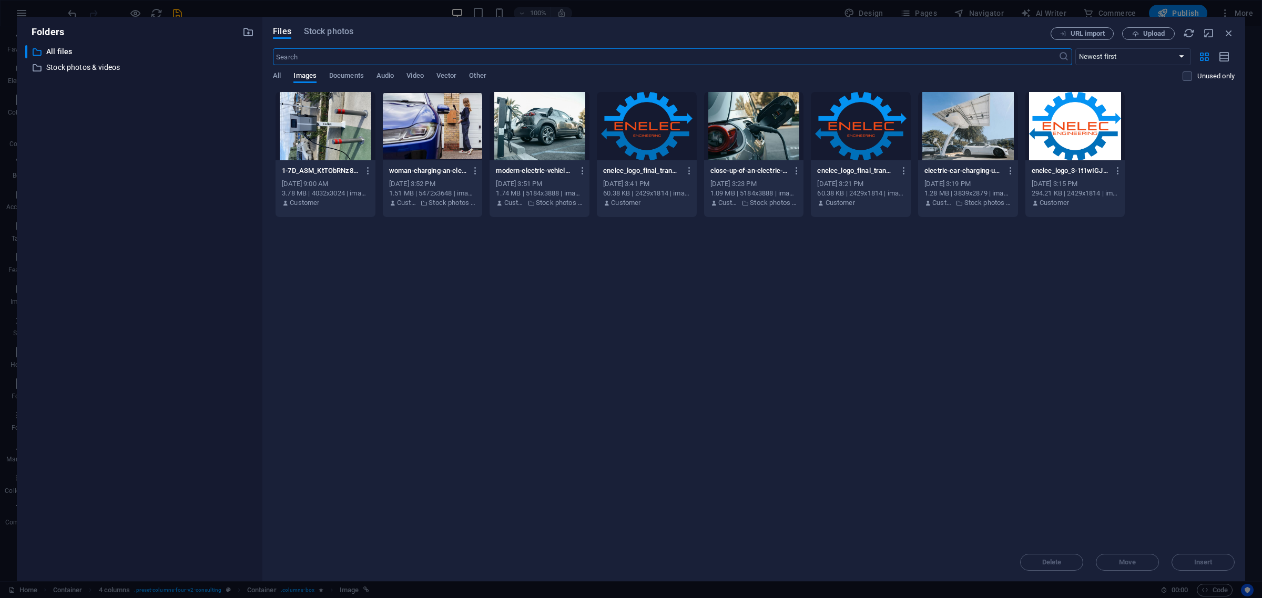
click at [345, 138] on div at bounding box center [326, 126] width 100 height 68
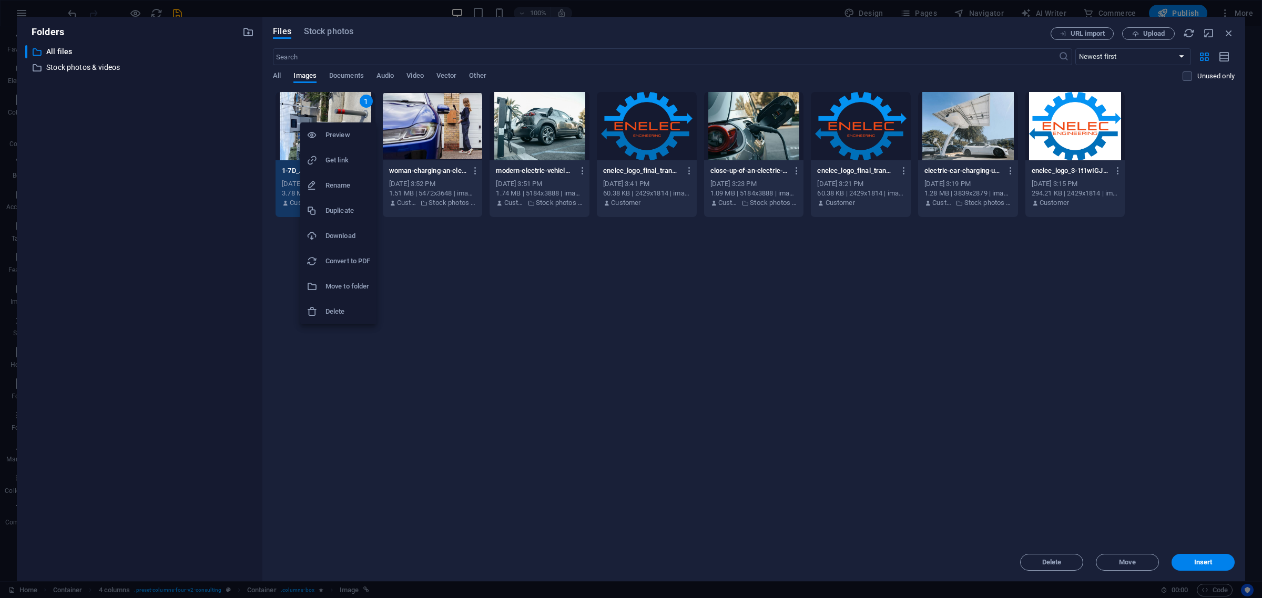
click at [271, 182] on div at bounding box center [631, 299] width 1262 height 598
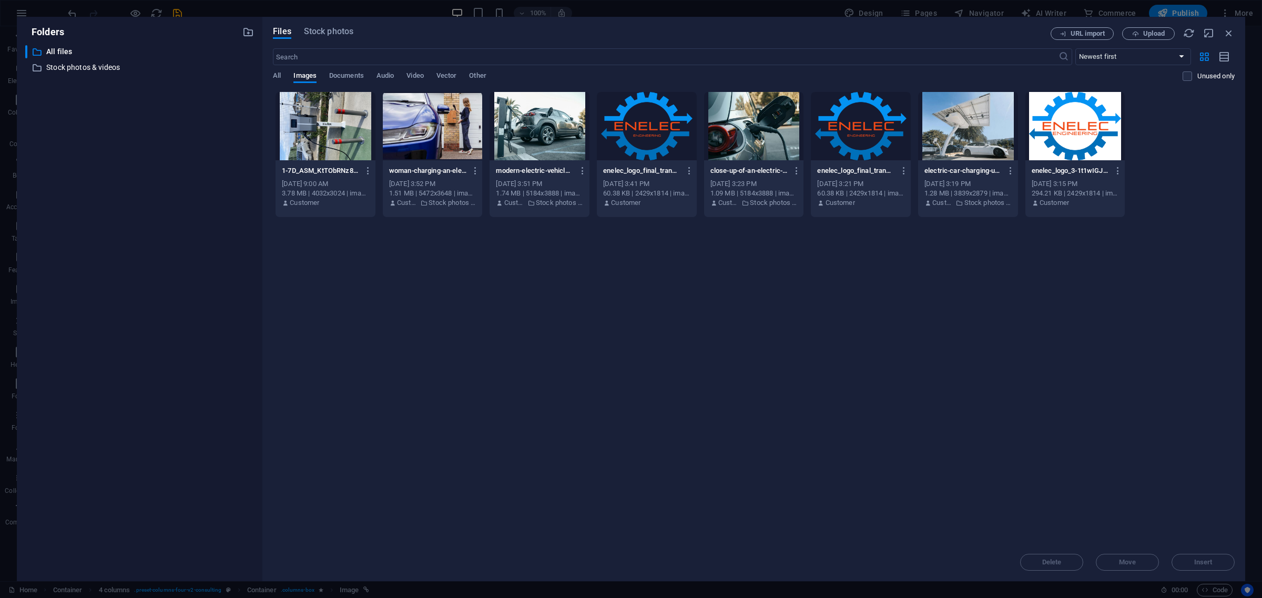
click at [289, 187] on div "[DATE] 9:00 AM" at bounding box center [325, 183] width 87 height 9
click at [366, 175] on icon "button" at bounding box center [368, 170] width 10 height 9
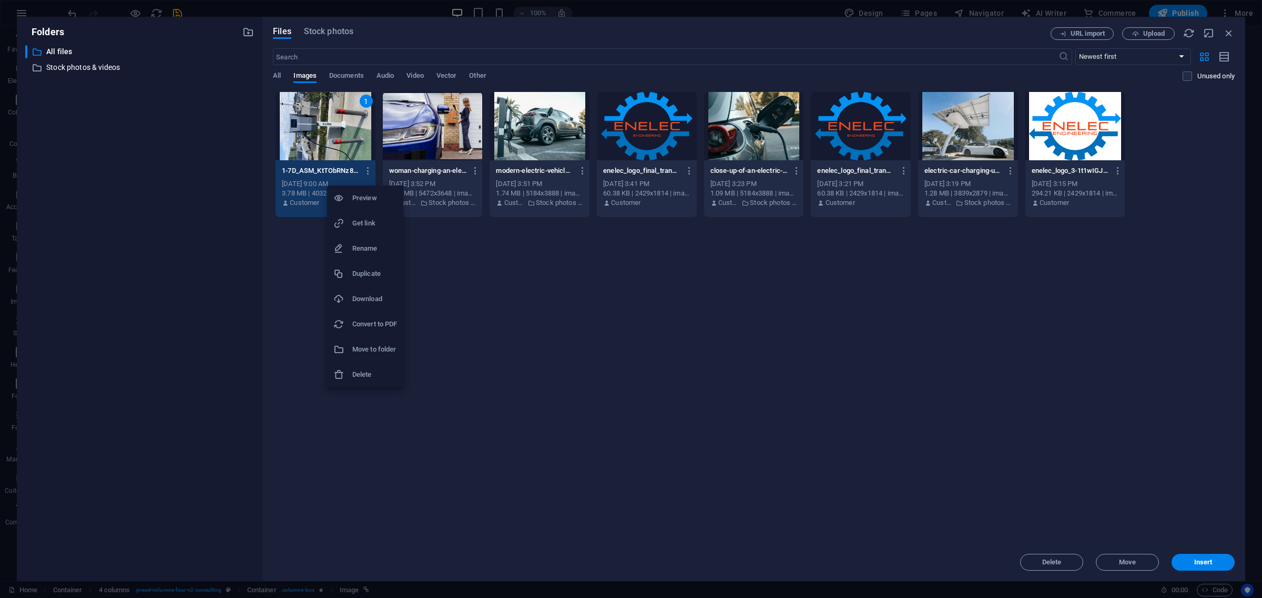
click at [331, 129] on div at bounding box center [631, 299] width 1262 height 598
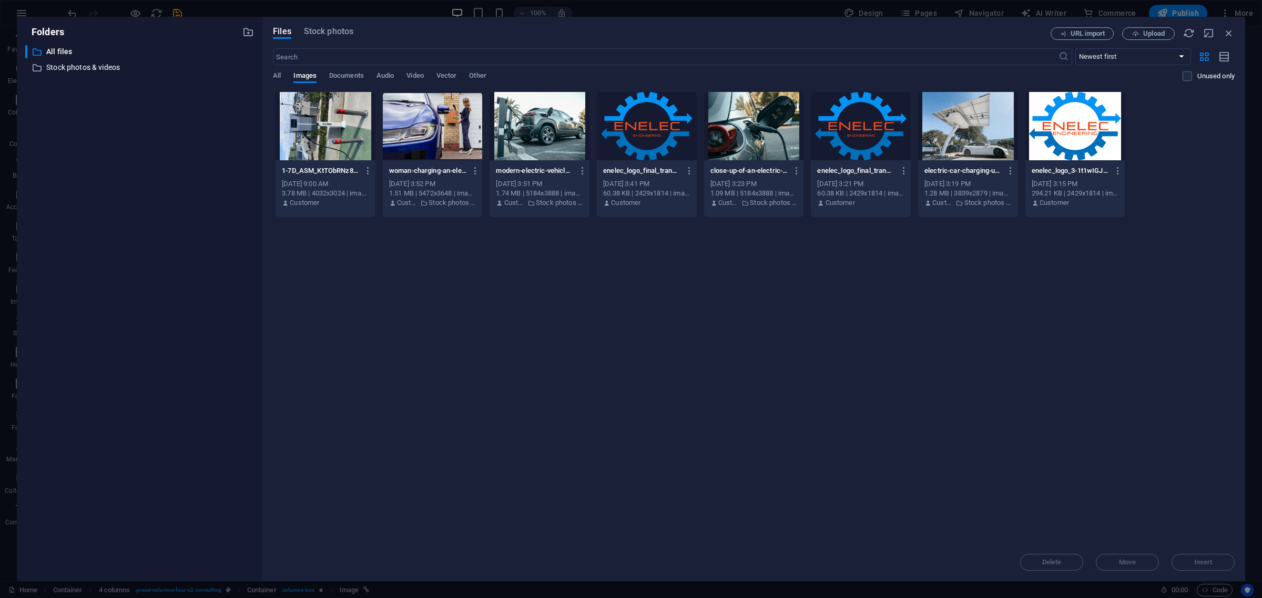
click at [331, 129] on div "Preview Get link Rename Duplicate Download Convert to PDF Move to folder Delete" at bounding box center [631, 302] width 1262 height 592
click at [1148, 38] on button "Upload" at bounding box center [1148, 33] width 53 height 13
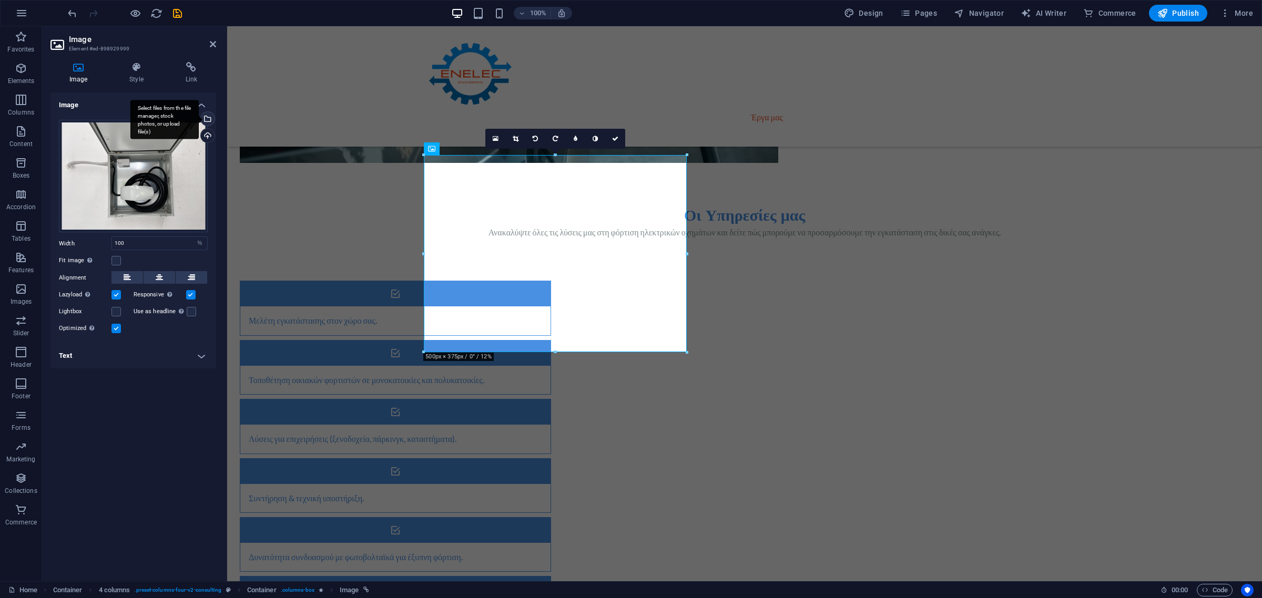
click at [208, 120] on div "Select files from the file manager, stock photos, or upload file(s)" at bounding box center [207, 120] width 16 height 16
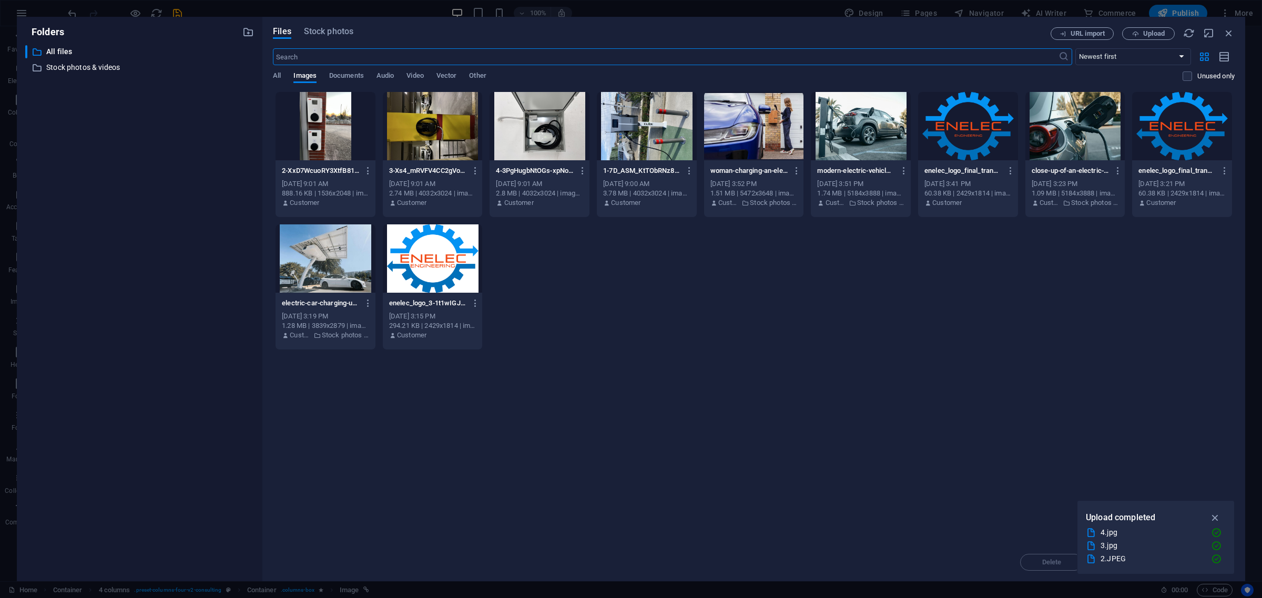
click at [363, 150] on div at bounding box center [326, 126] width 100 height 68
click at [1056, 440] on div "Drop files here to upload them instantly 1 2-XxD7WcuoRY3XtfB81TBG1g.JPEG 2-XxD7…" at bounding box center [754, 317] width 962 height 452
click at [1212, 517] on icon "button" at bounding box center [1215, 518] width 12 height 12
click at [329, 135] on div at bounding box center [326, 126] width 100 height 68
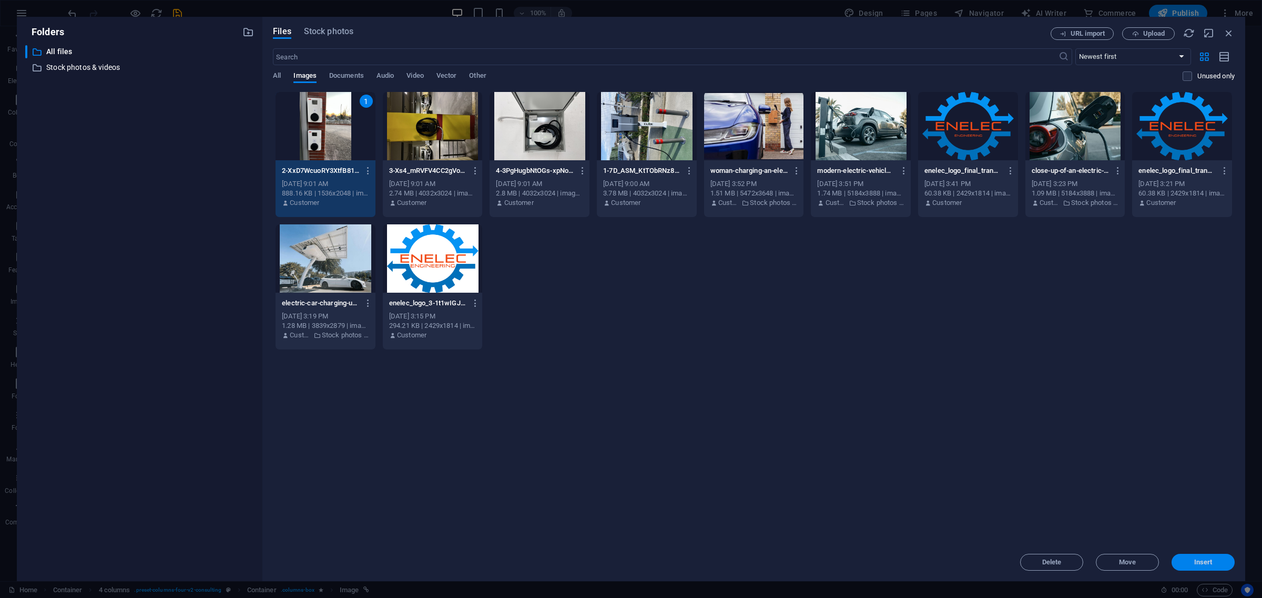
click at [1200, 563] on span "Insert" at bounding box center [1203, 562] width 18 height 6
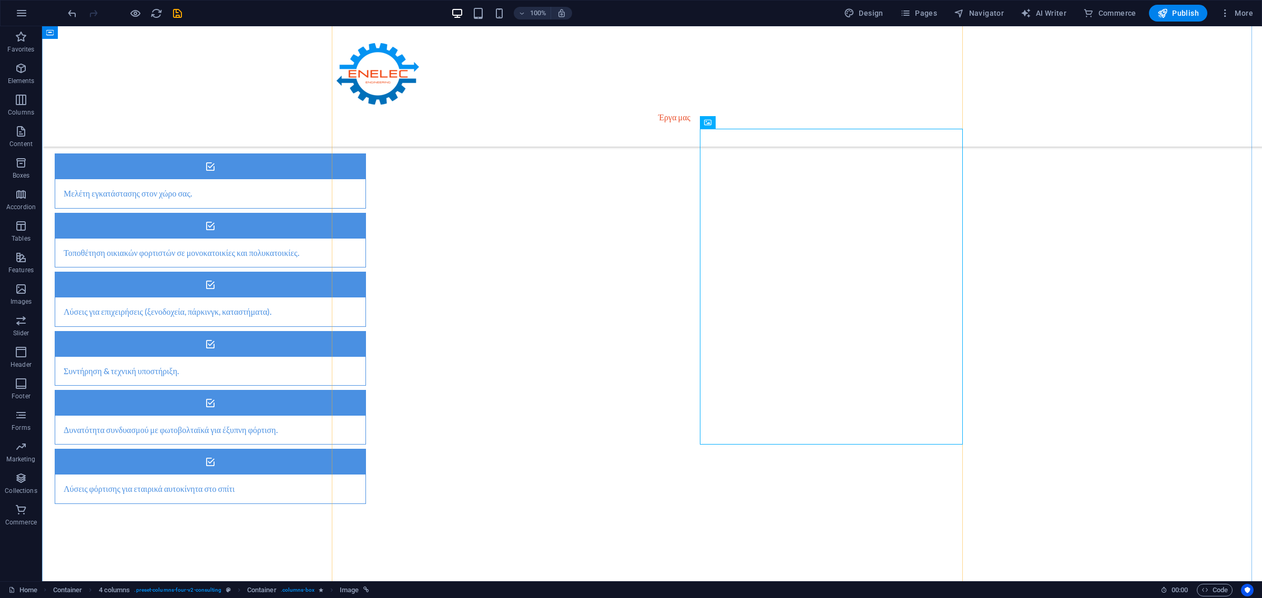
scroll to position [1446, 0]
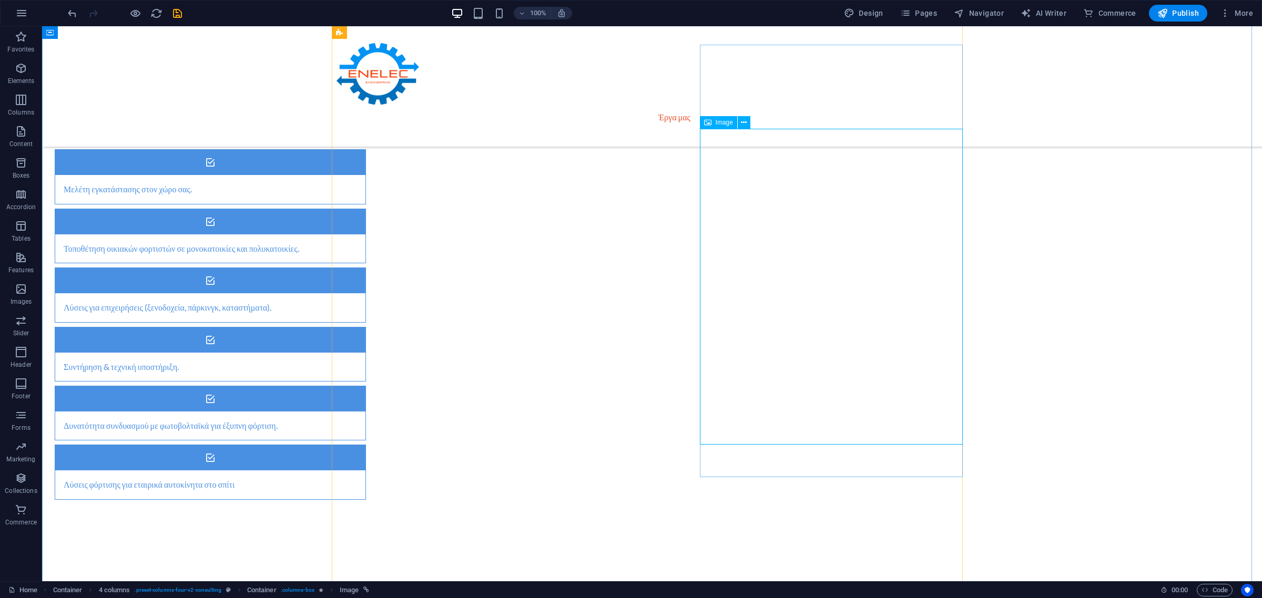
select select "%"
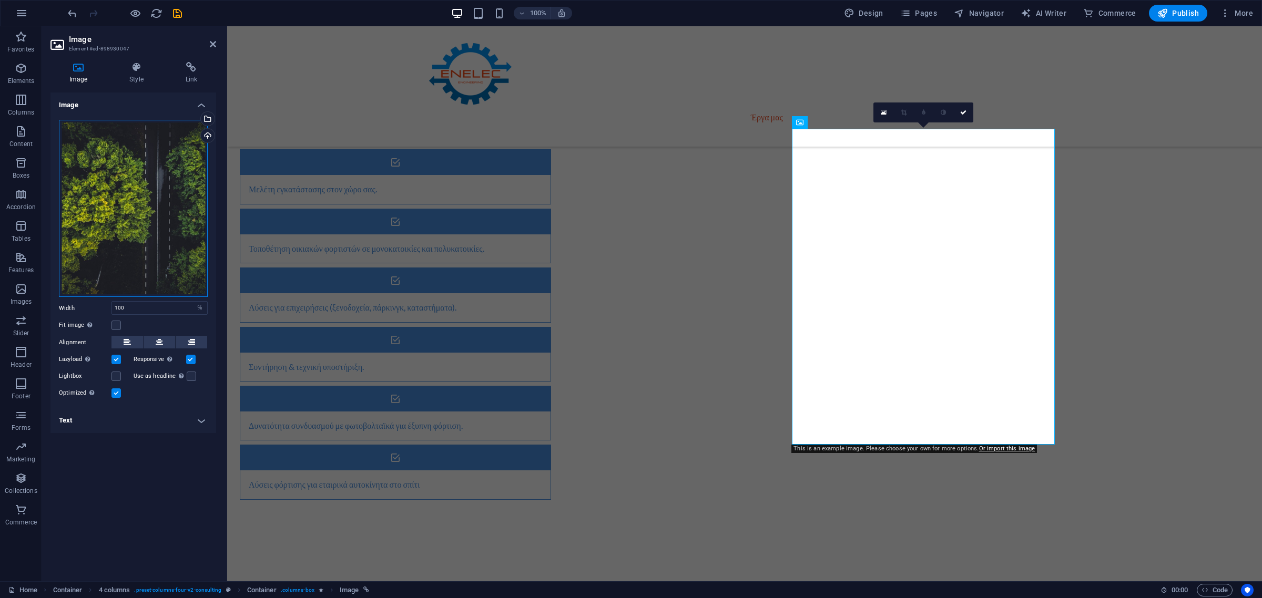
click at [151, 179] on div "Drag files here, click to choose files or select files from Files or our free s…" at bounding box center [133, 209] width 149 height 178
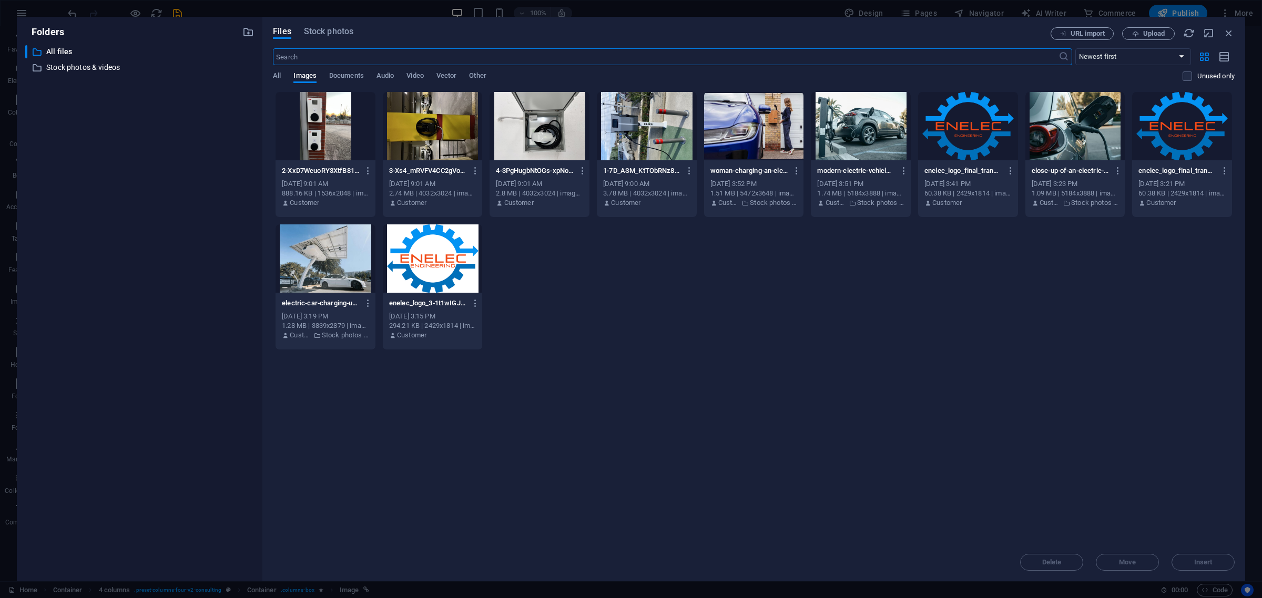
click at [440, 127] on div at bounding box center [433, 126] width 100 height 68
click at [388, 76] on span "Audio" at bounding box center [384, 76] width 17 height 15
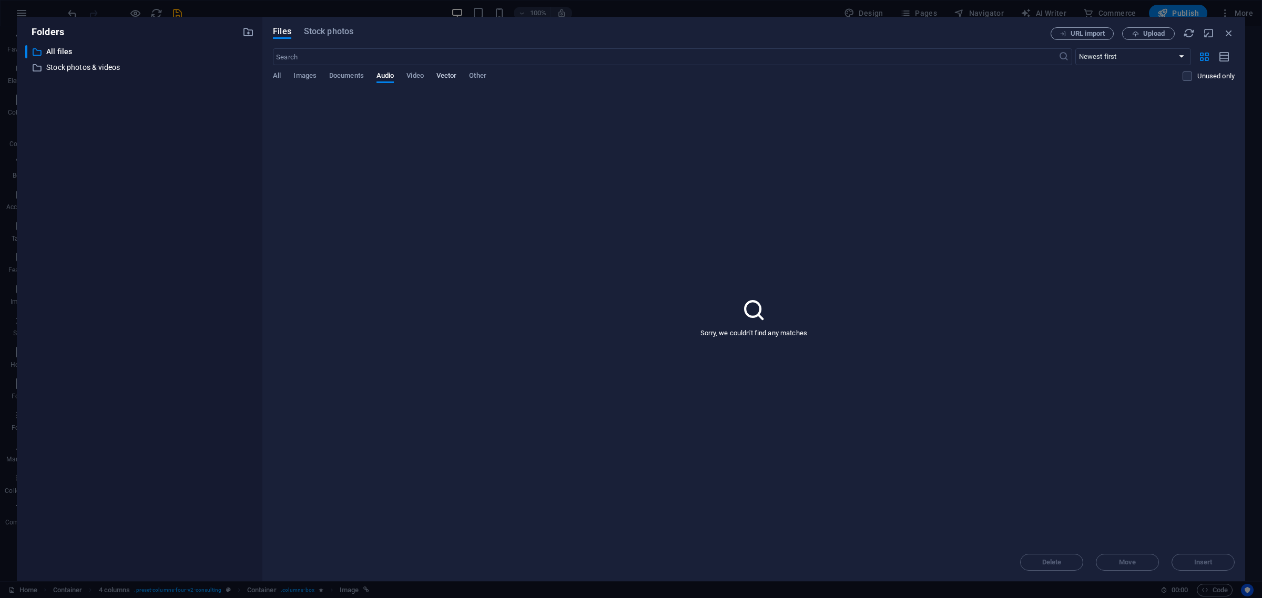
click at [449, 76] on span "Vector" at bounding box center [446, 76] width 21 height 15
click at [301, 74] on span "Images" at bounding box center [304, 76] width 23 height 15
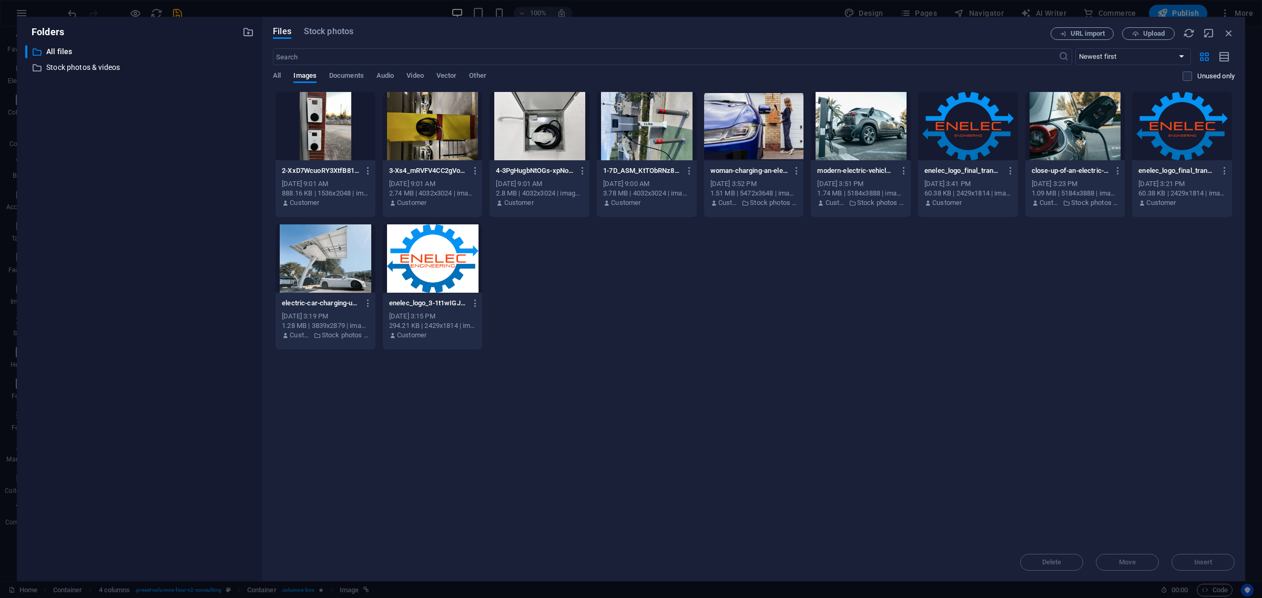
click at [432, 138] on div at bounding box center [433, 126] width 100 height 68
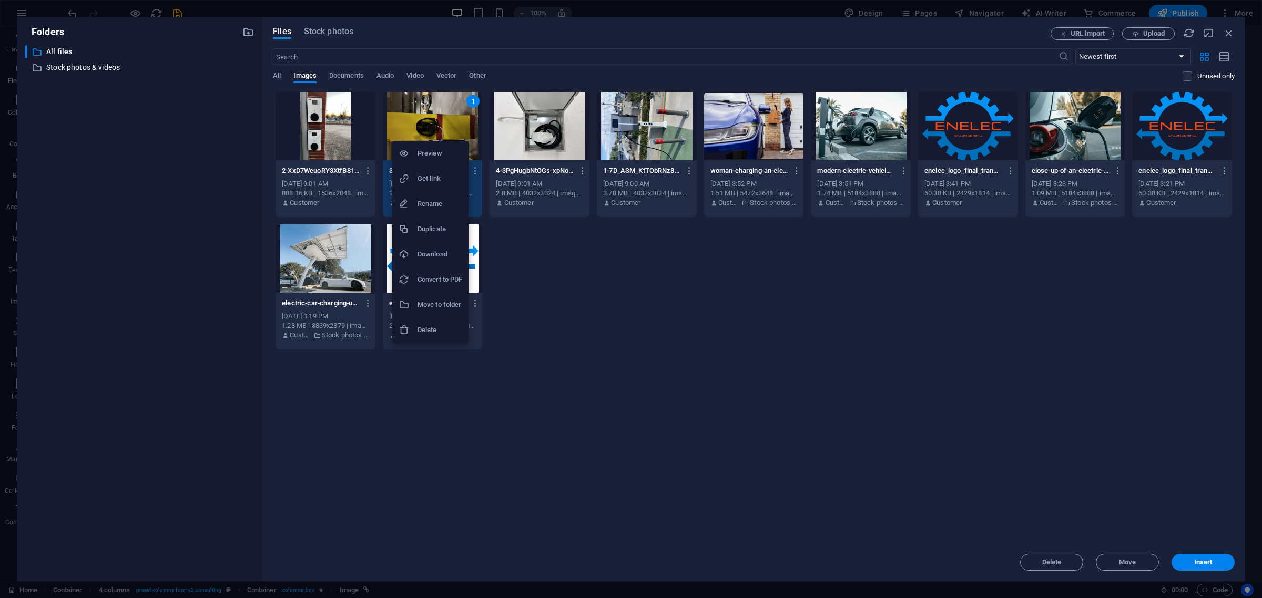
click at [1089, 329] on div at bounding box center [631, 299] width 1262 height 598
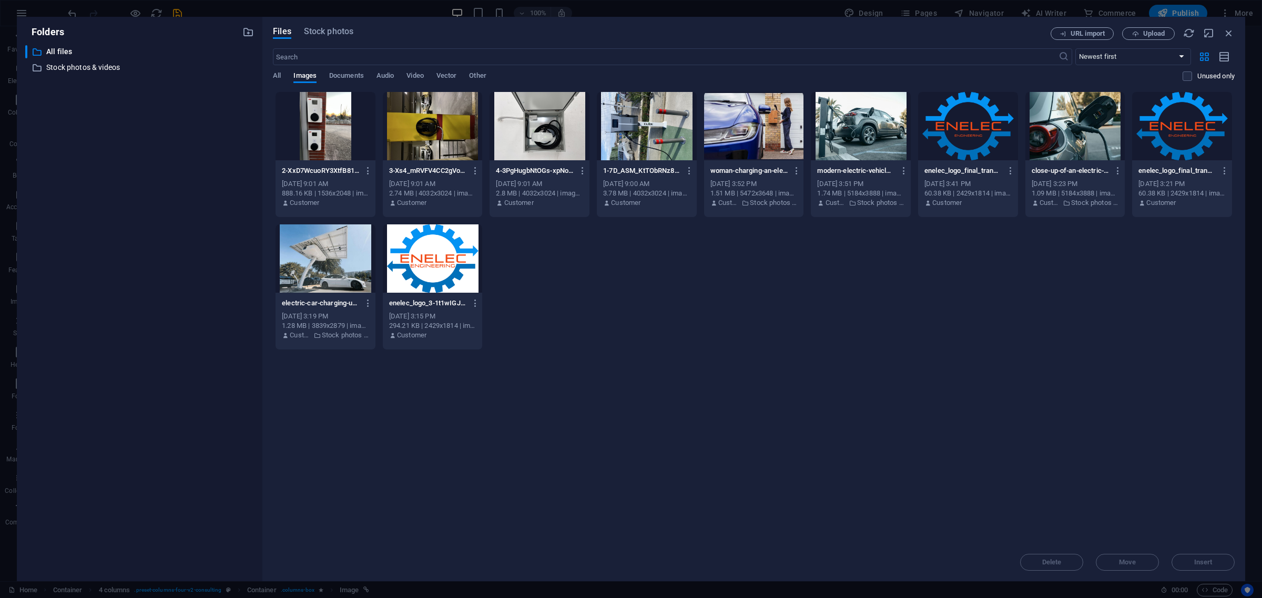
click at [420, 127] on div at bounding box center [433, 126] width 100 height 68
click at [626, 130] on div at bounding box center [647, 126] width 100 height 68
click at [1211, 555] on button "Insert" at bounding box center [1202, 562] width 63 height 17
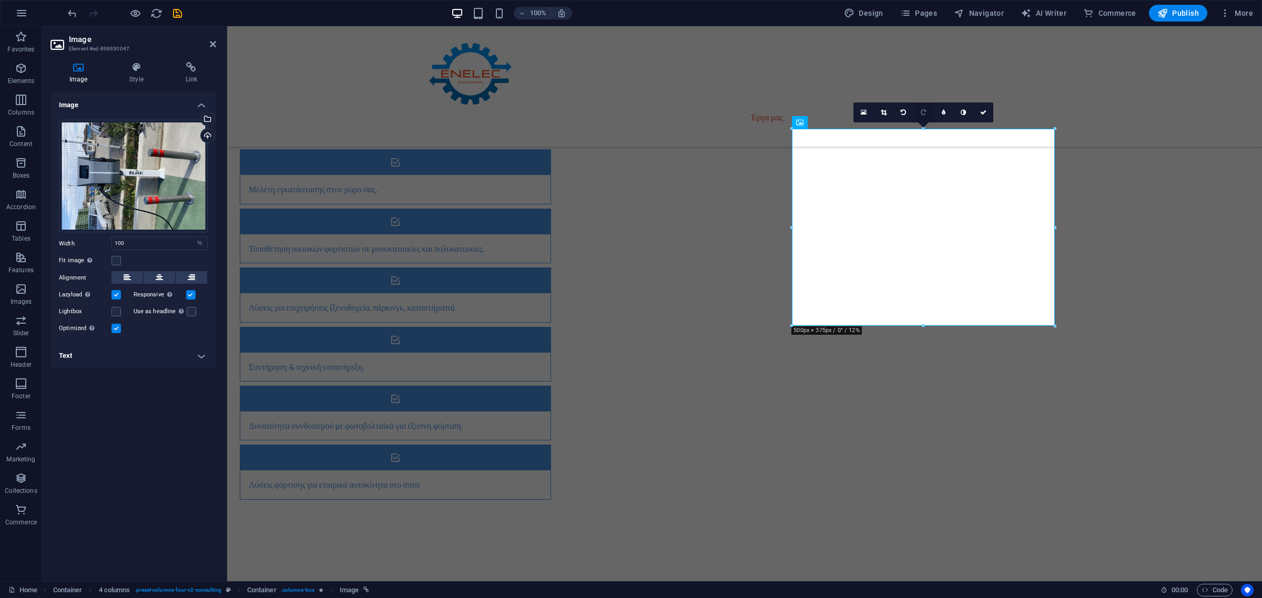
click at [926, 114] on icon at bounding box center [923, 112] width 5 height 6
click at [908, 108] on link at bounding box center [903, 113] width 20 height 20
click at [908, 109] on link at bounding box center [903, 113] width 20 height 20
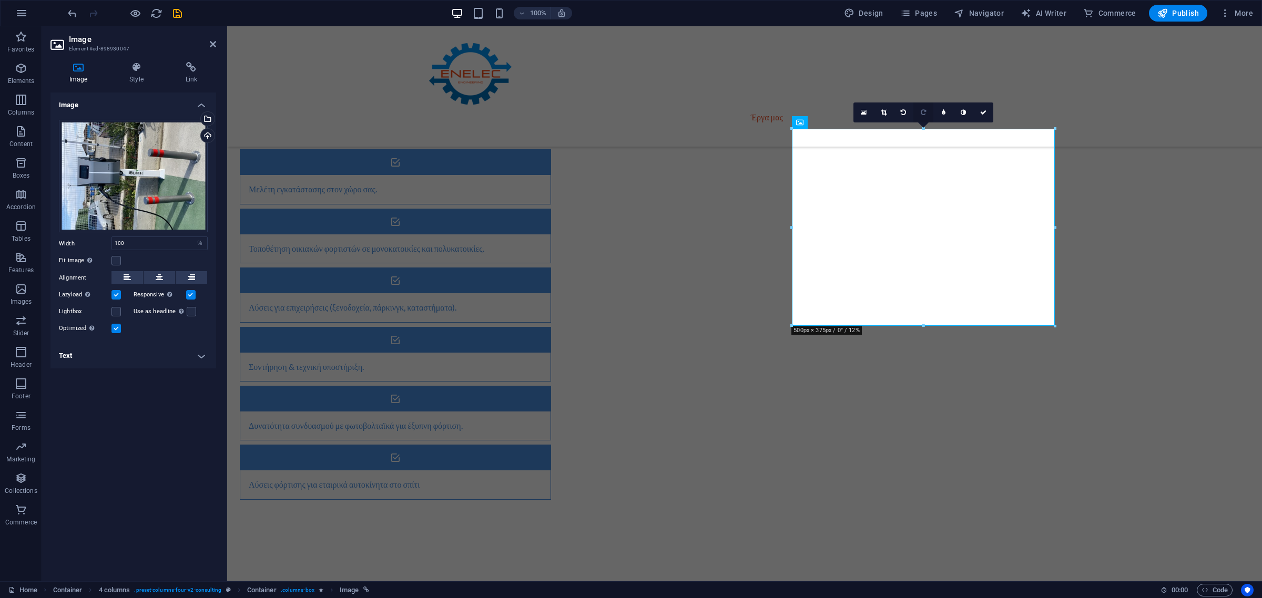
click at [915, 110] on link at bounding box center [923, 113] width 20 height 20
click at [910, 109] on link at bounding box center [903, 113] width 20 height 20
click at [865, 107] on link at bounding box center [863, 113] width 20 height 20
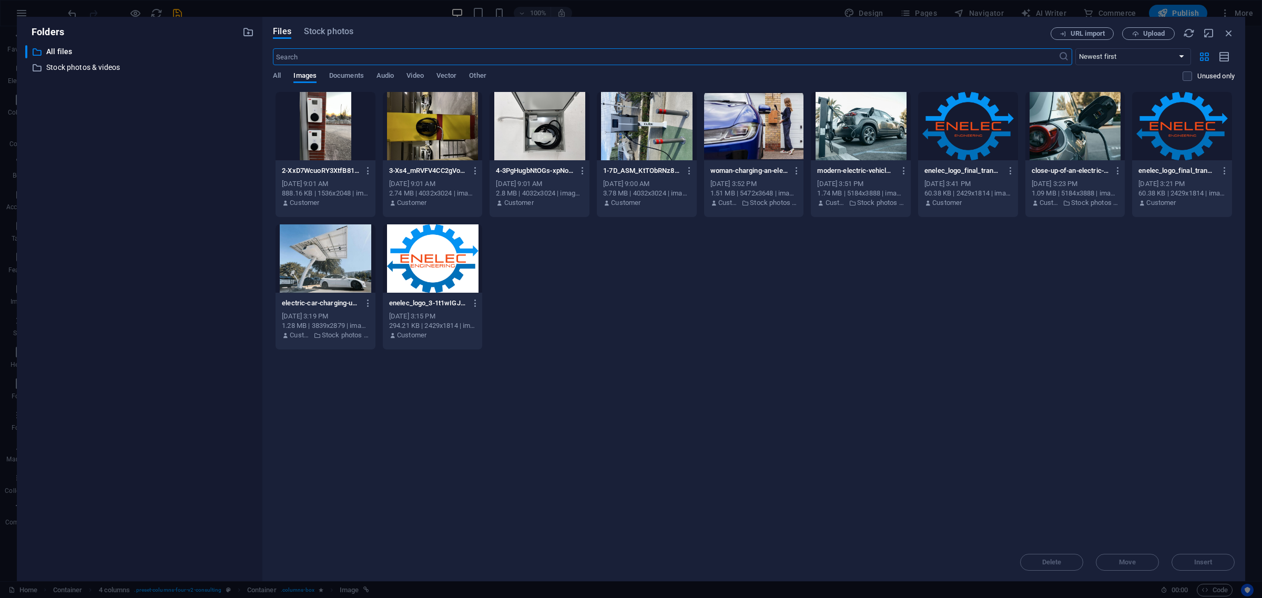
click at [346, 117] on div at bounding box center [326, 126] width 100 height 68
click at [400, 120] on div at bounding box center [433, 126] width 100 height 68
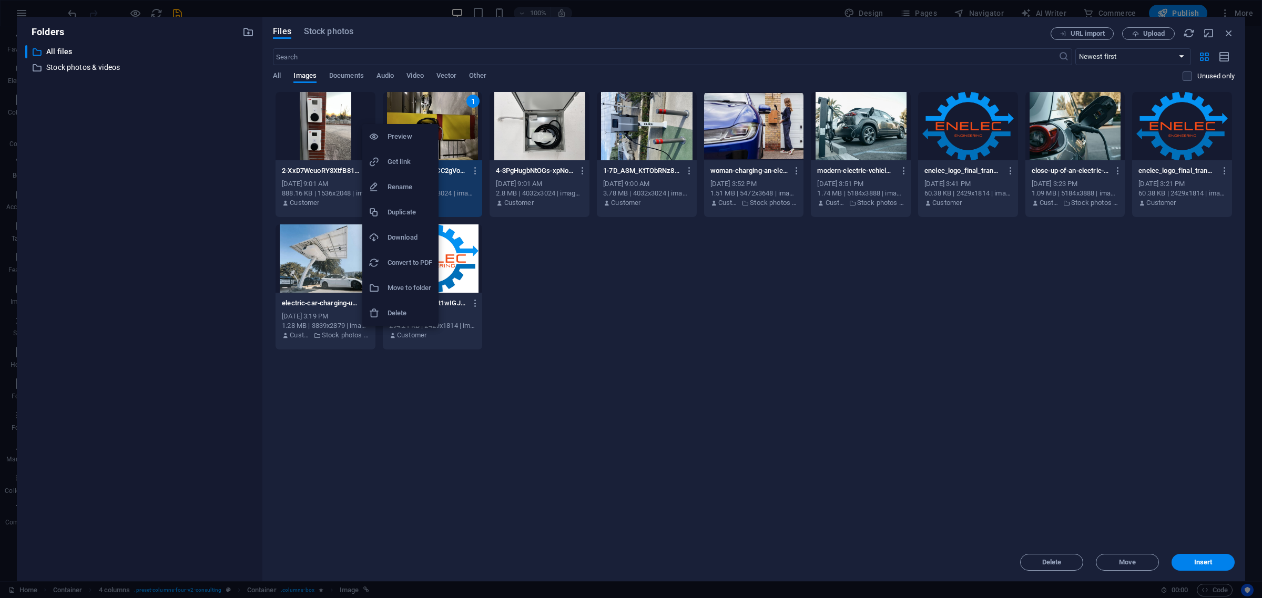
drag, startPoint x: 1085, startPoint y: 426, endPoint x: 1145, endPoint y: 251, distance: 185.2
click at [1086, 426] on div at bounding box center [631, 299] width 1262 height 598
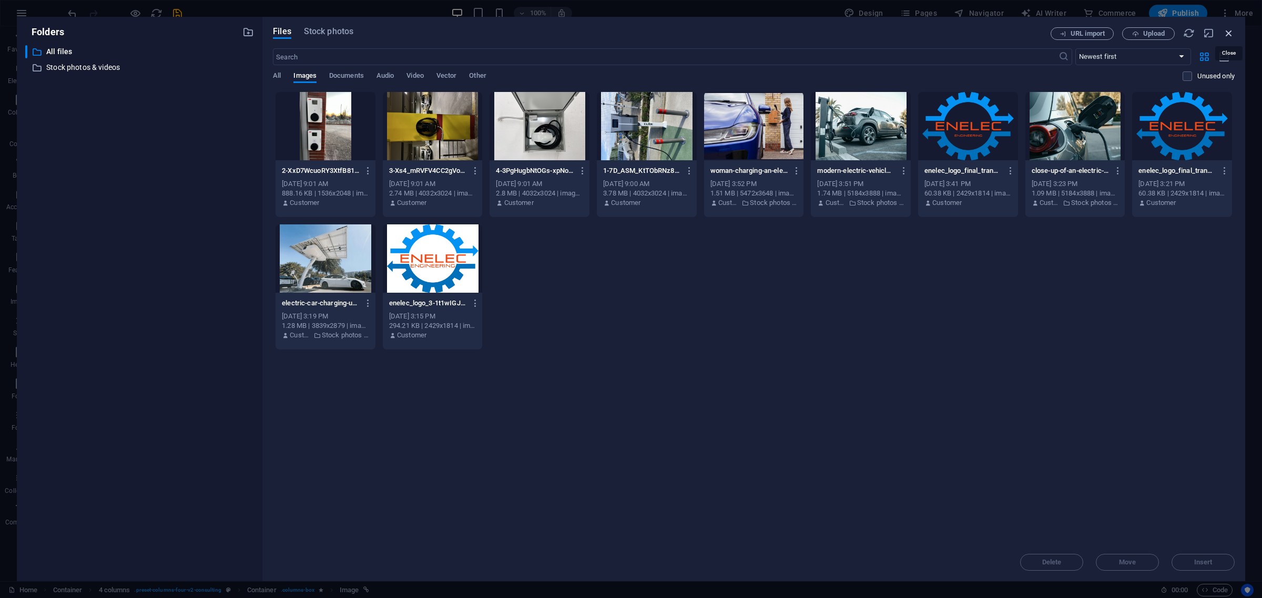
click at [1228, 33] on icon "button" at bounding box center [1229, 33] width 12 height 12
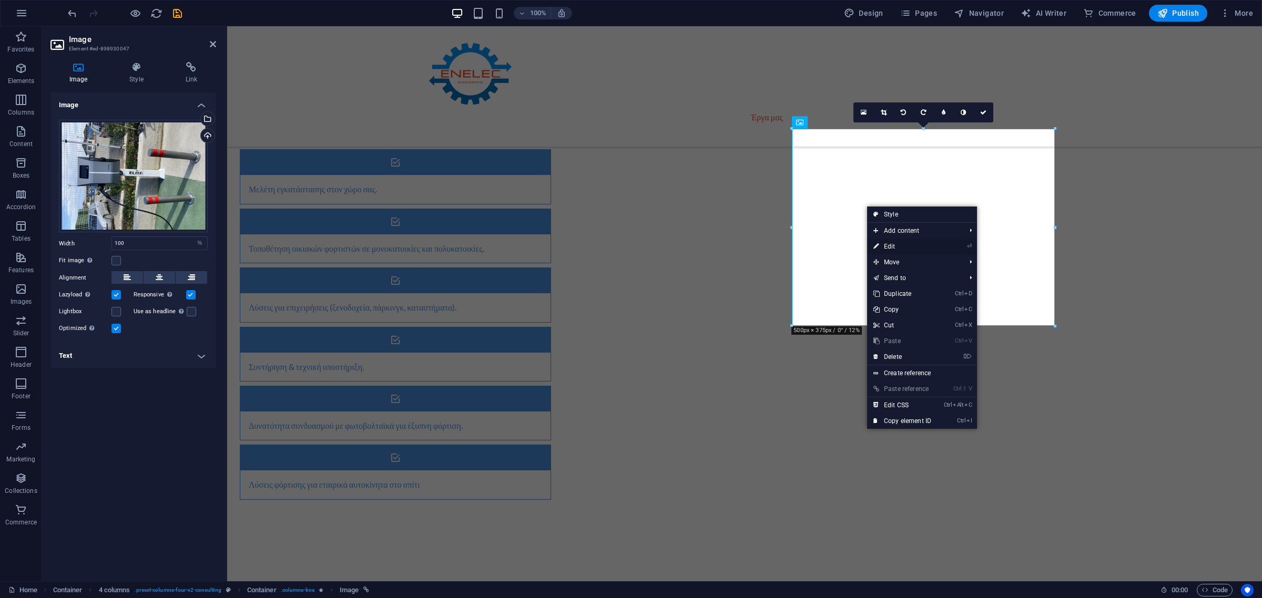
click at [923, 246] on link "⏎ Edit" at bounding box center [902, 247] width 70 height 16
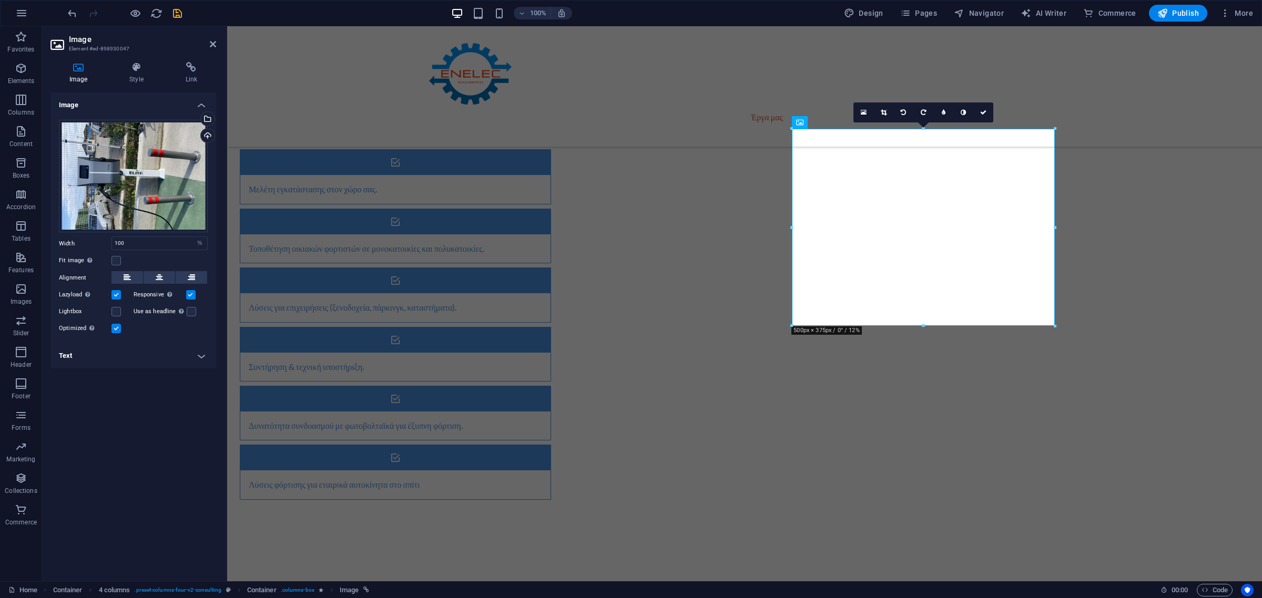
click at [175, 355] on h4 "Text" at bounding box center [133, 355] width 166 height 25
click at [116, 322] on div "Optimized Images are compressed to improve page speed." at bounding box center [133, 328] width 149 height 13
click at [116, 326] on label at bounding box center [115, 328] width 9 height 9
click at [0, 0] on input "Optimized Images are compressed to improve page speed." at bounding box center [0, 0] width 0 height 0
click at [116, 326] on label at bounding box center [115, 328] width 9 height 9
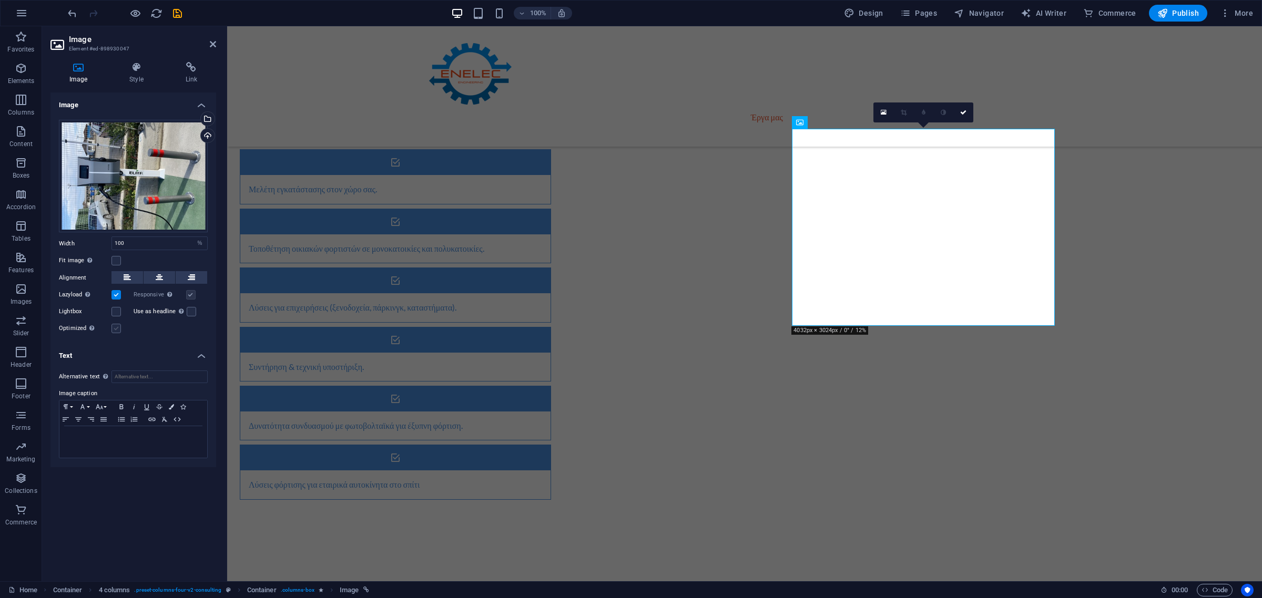
click at [0, 0] on input "Optimized Images are compressed to improve page speed." at bounding box center [0, 0] width 0 height 0
click at [116, 326] on label at bounding box center [115, 328] width 9 height 9
click at [0, 0] on input "Optimized Images are compressed to improve page speed." at bounding box center [0, 0] width 0 height 0
click at [116, 326] on label at bounding box center [115, 328] width 9 height 9
click at [0, 0] on input "Optimized Images are compressed to improve page speed." at bounding box center [0, 0] width 0 height 0
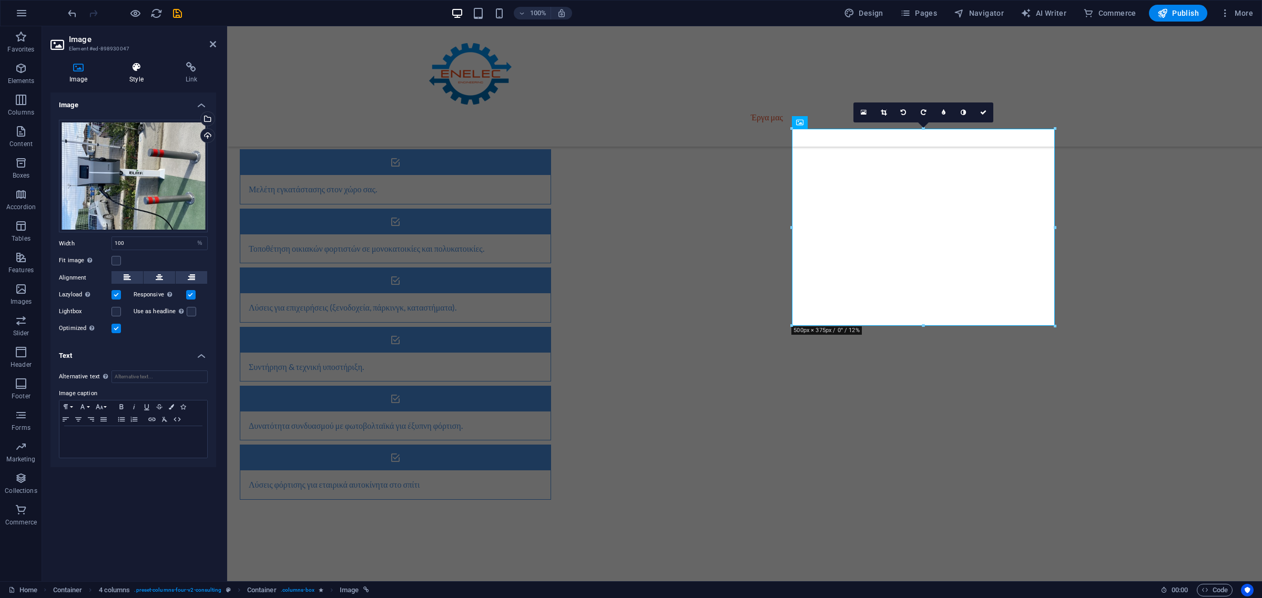
click at [126, 67] on icon at bounding box center [136, 67] width 52 height 11
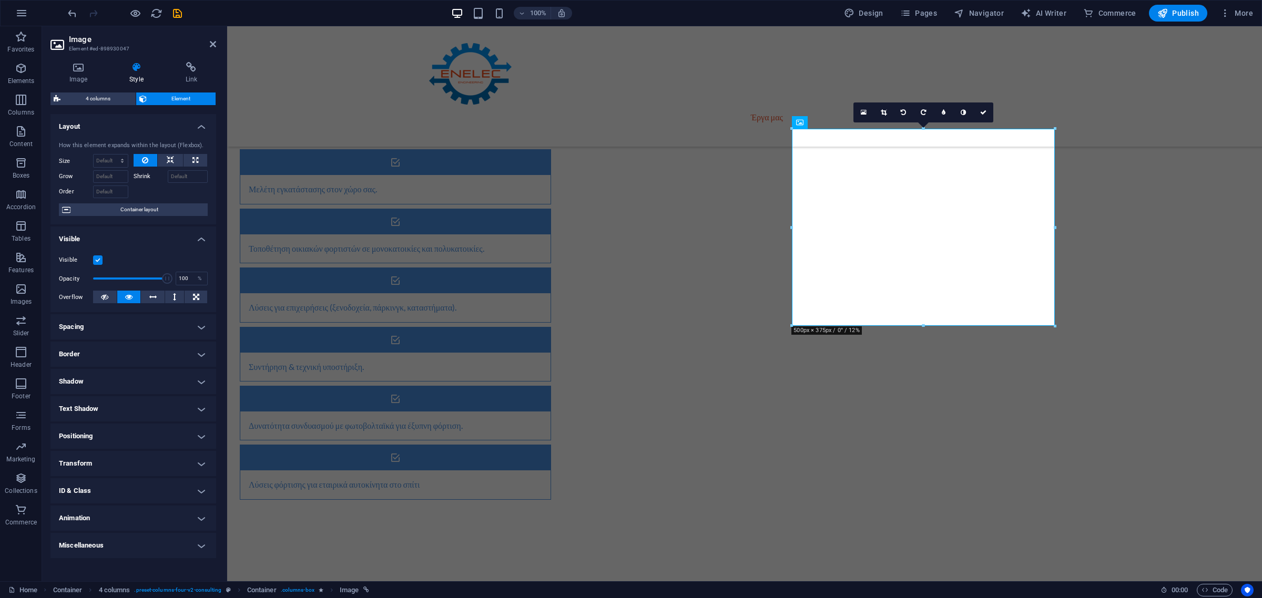
click at [117, 434] on h4 "Positioning" at bounding box center [133, 436] width 166 height 25
click at [114, 429] on h4 "Positioning" at bounding box center [133, 433] width 166 height 19
click at [171, 74] on h4 "Link" at bounding box center [191, 73] width 49 height 22
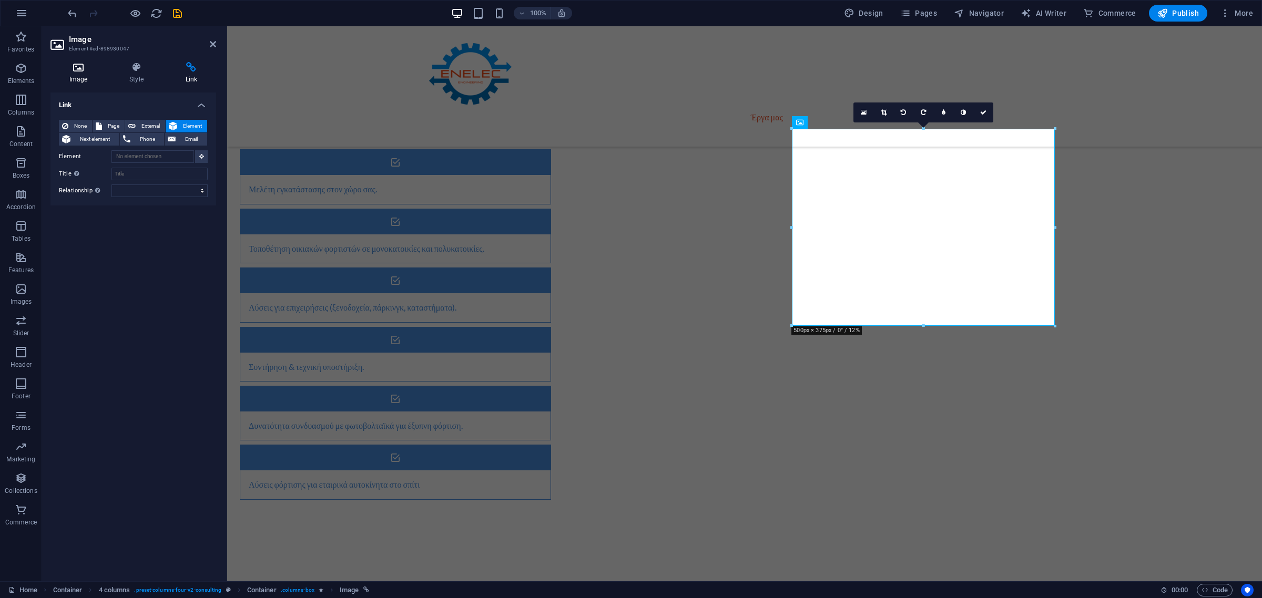
click at [77, 64] on icon at bounding box center [78, 67] width 56 height 11
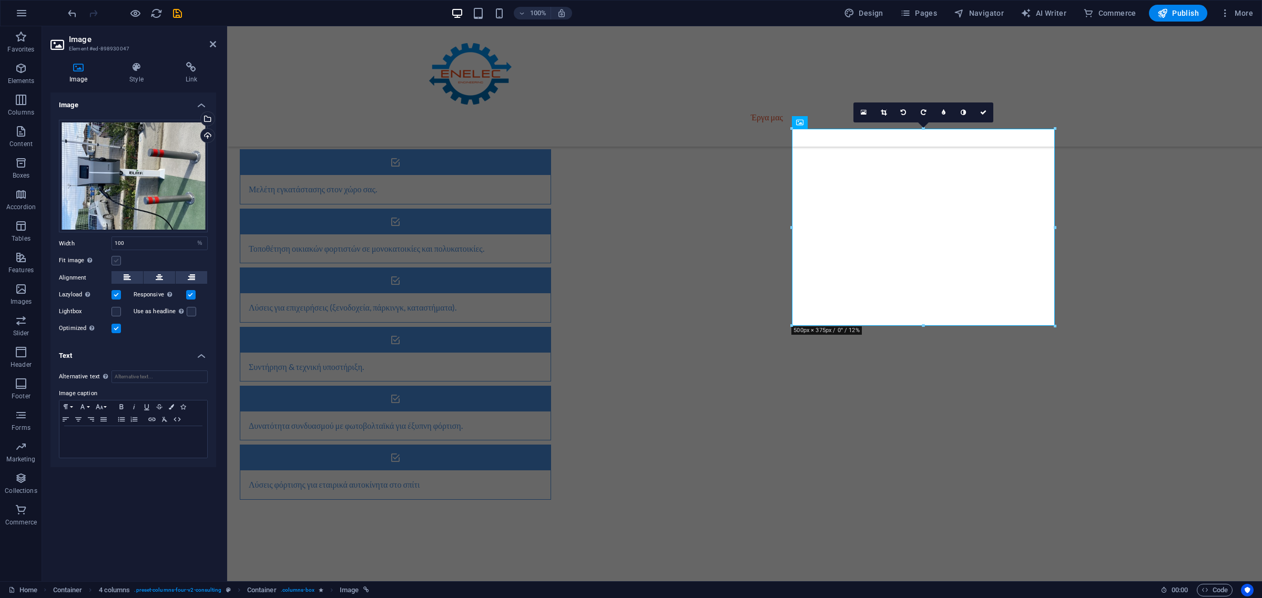
click at [119, 259] on label at bounding box center [115, 260] width 9 height 9
click at [0, 0] on input "Fit image Automatically fit image to a fixed width and height" at bounding box center [0, 0] width 0 height 0
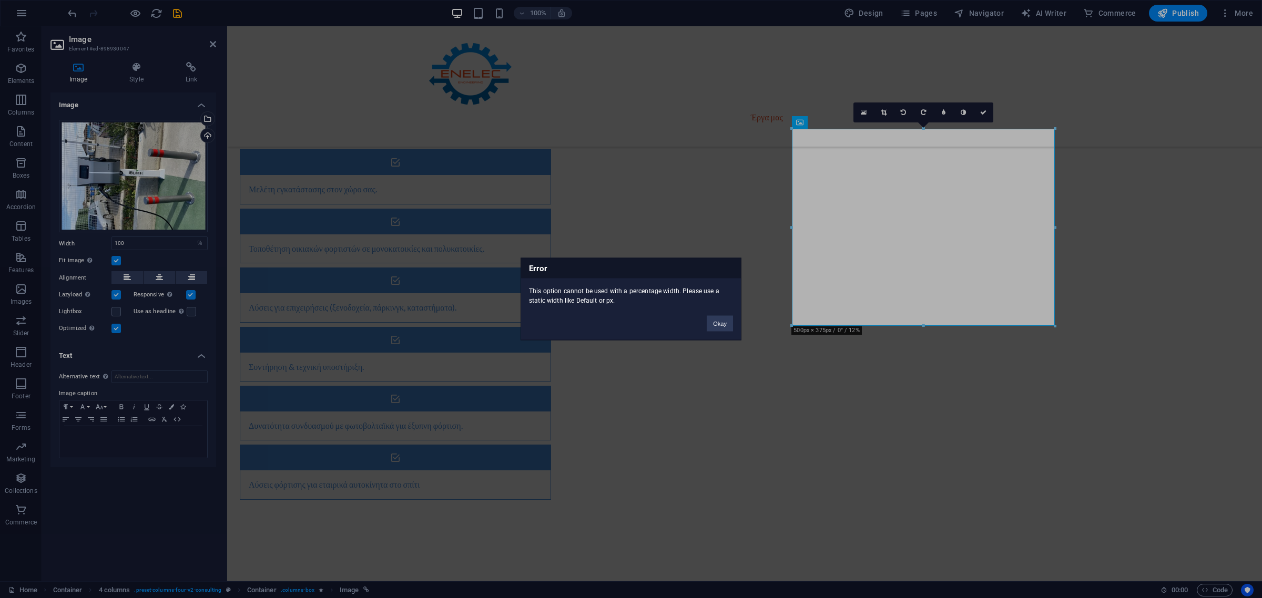
click at [117, 260] on div "Error This option cannot be used with a percentage width. Please use a static w…" at bounding box center [631, 299] width 1262 height 598
click at [733, 333] on div "Error This option cannot be used with a percentage width. Please use a static w…" at bounding box center [631, 299] width 221 height 83
click at [729, 330] on button "Okay" at bounding box center [720, 324] width 26 height 16
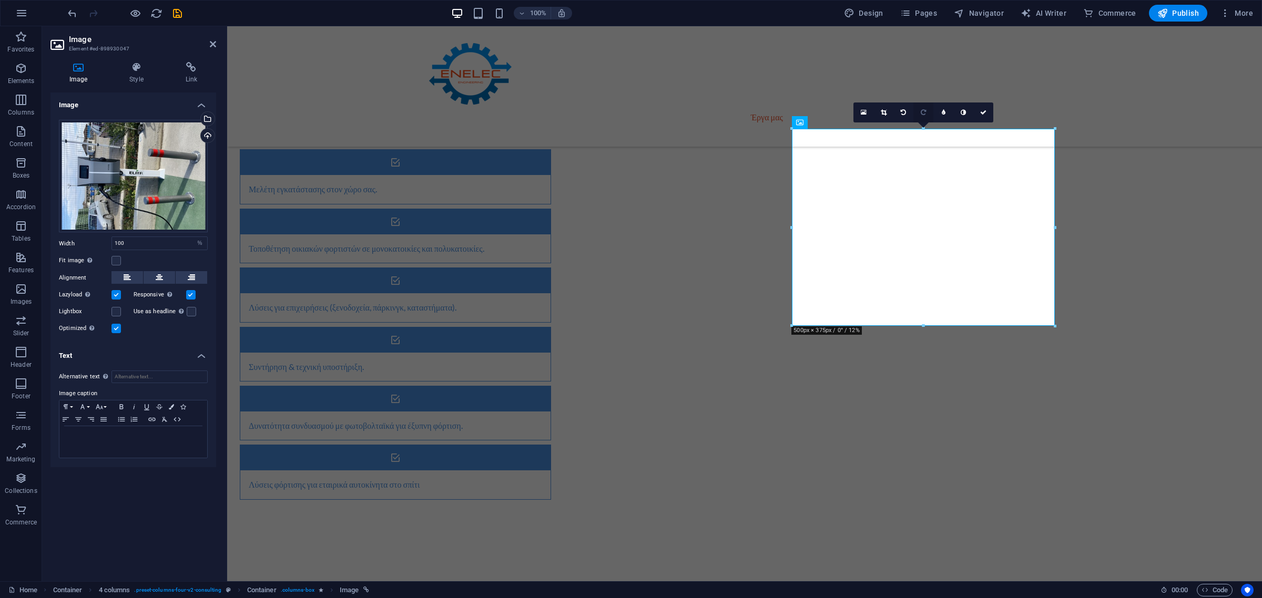
click at [925, 108] on link at bounding box center [923, 113] width 20 height 20
click at [908, 109] on link at bounding box center [903, 113] width 20 height 20
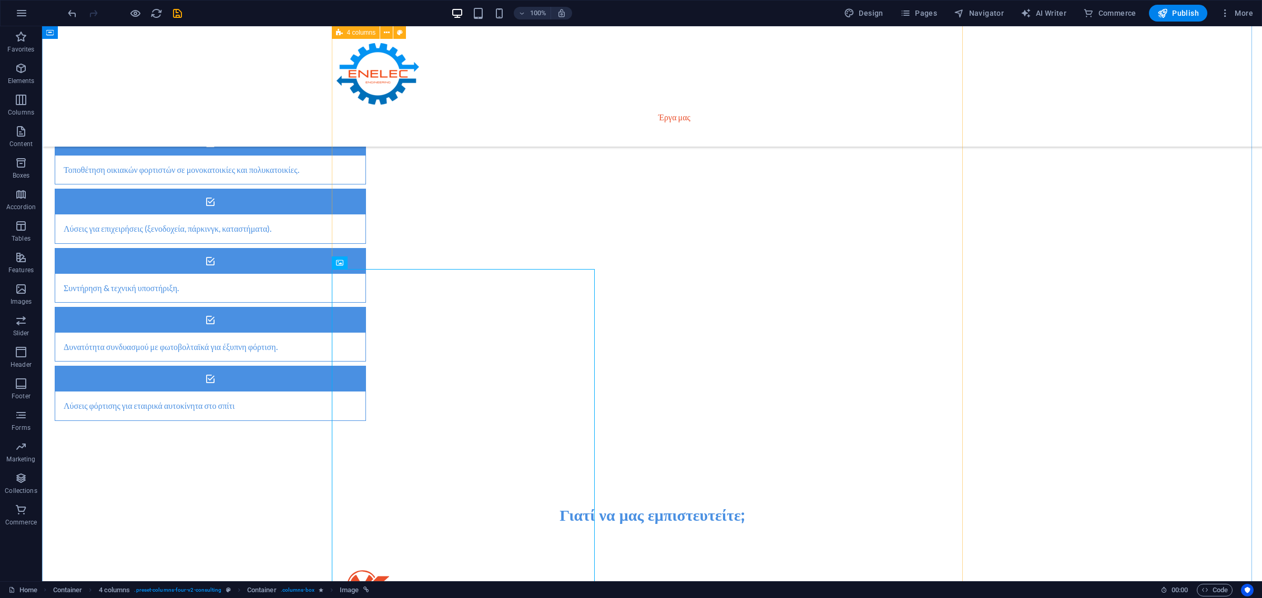
scroll to position [1709, 0]
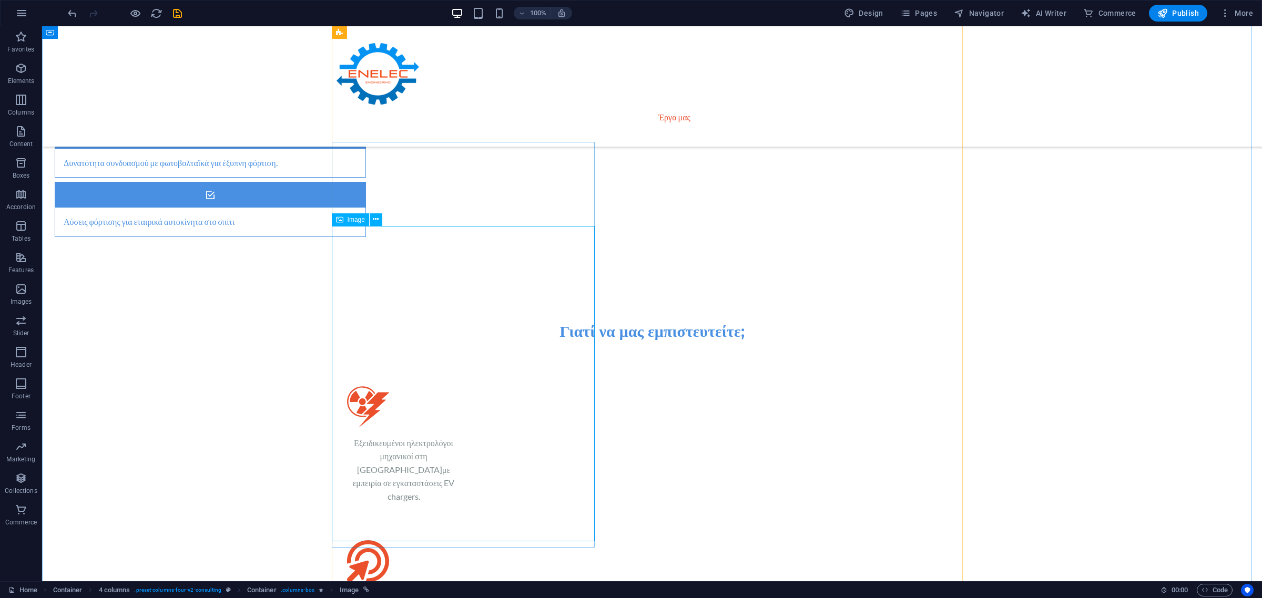
select select "%"
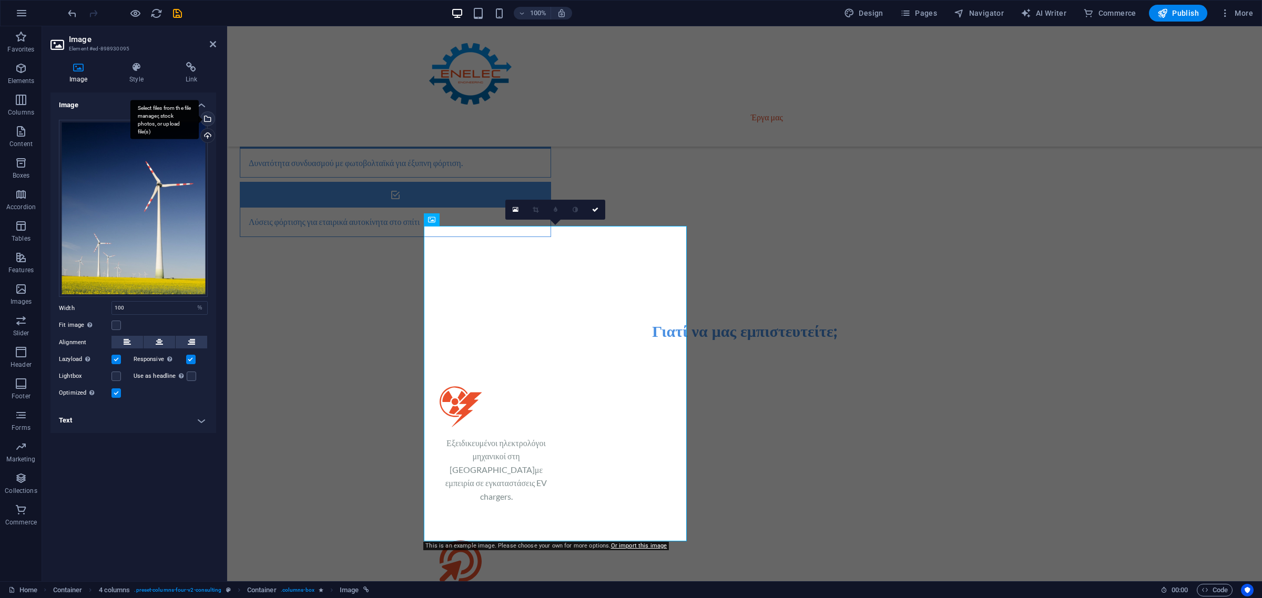
click at [206, 117] on div "Select files from the file manager, stock photos, or upload file(s)" at bounding box center [207, 120] width 16 height 16
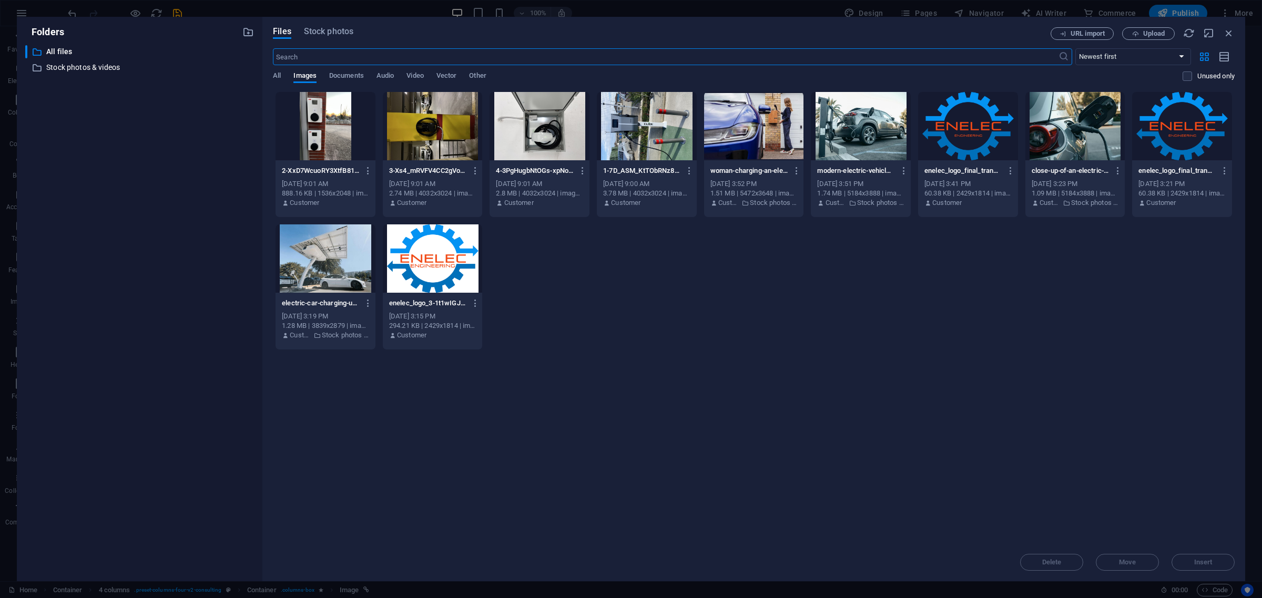
click at [643, 129] on div at bounding box center [647, 126] width 100 height 68
click at [1058, 568] on button "Delete" at bounding box center [1051, 562] width 63 height 17
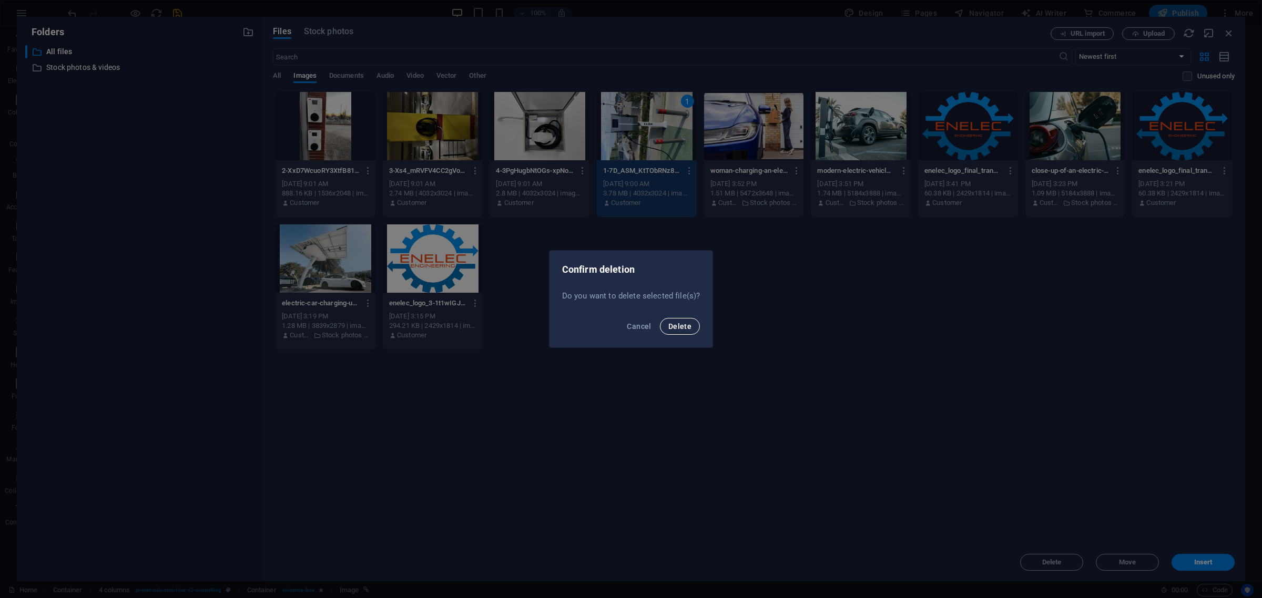
click at [674, 325] on span "Delete" at bounding box center [679, 326] width 23 height 8
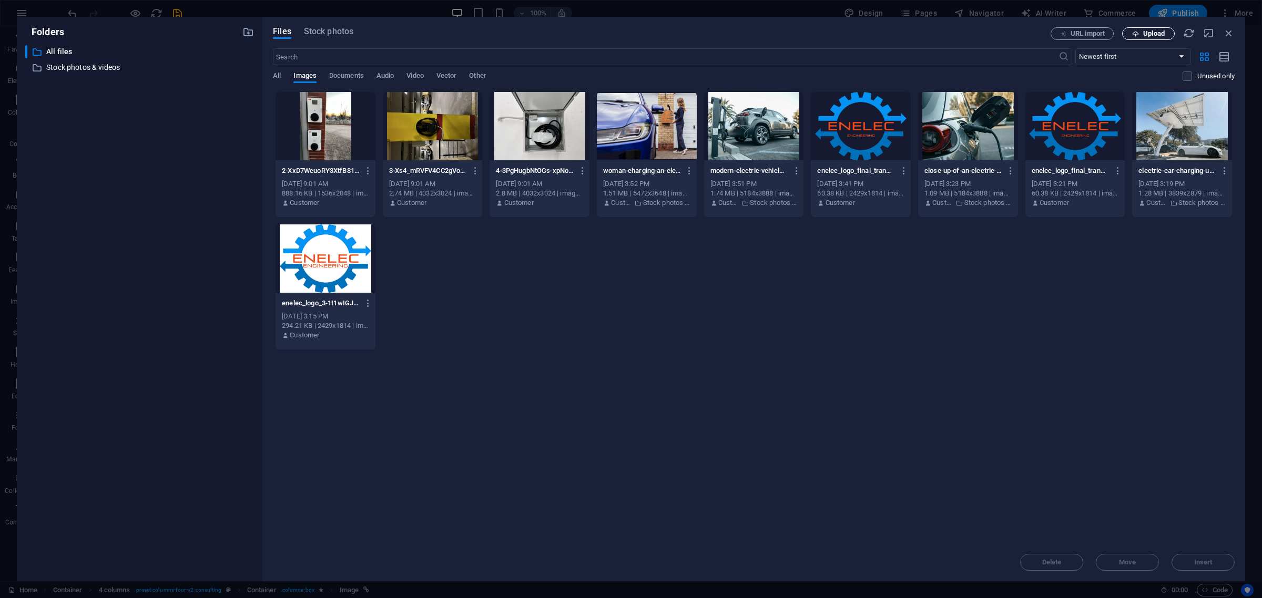
click at [1156, 38] on button "Upload" at bounding box center [1148, 33] width 53 height 13
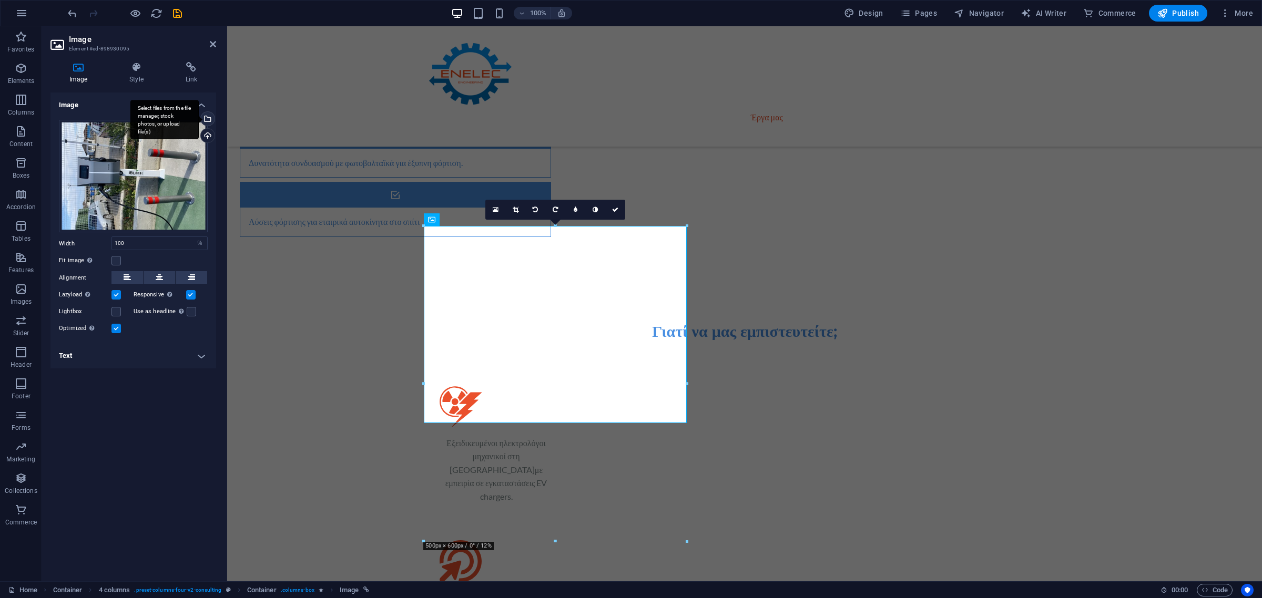
click at [208, 114] on div "Select files from the file manager, stock photos, or upload file(s)" at bounding box center [207, 120] width 16 height 16
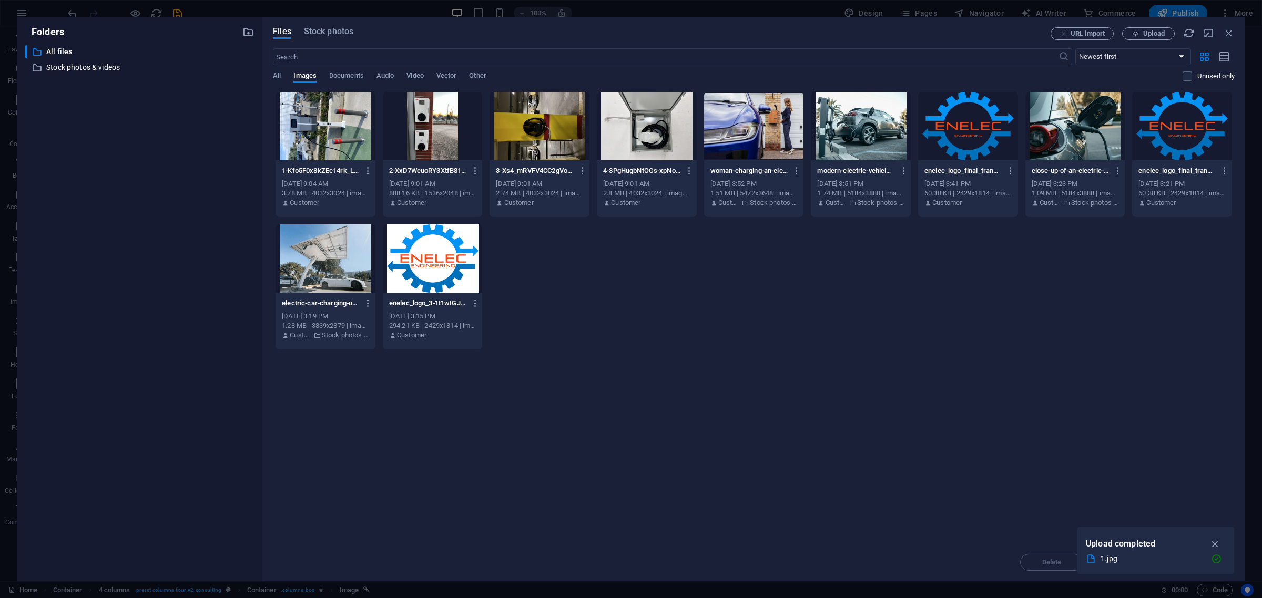
click at [315, 114] on div at bounding box center [326, 126] width 100 height 68
click at [1065, 565] on span "Delete" at bounding box center [1052, 562] width 54 height 6
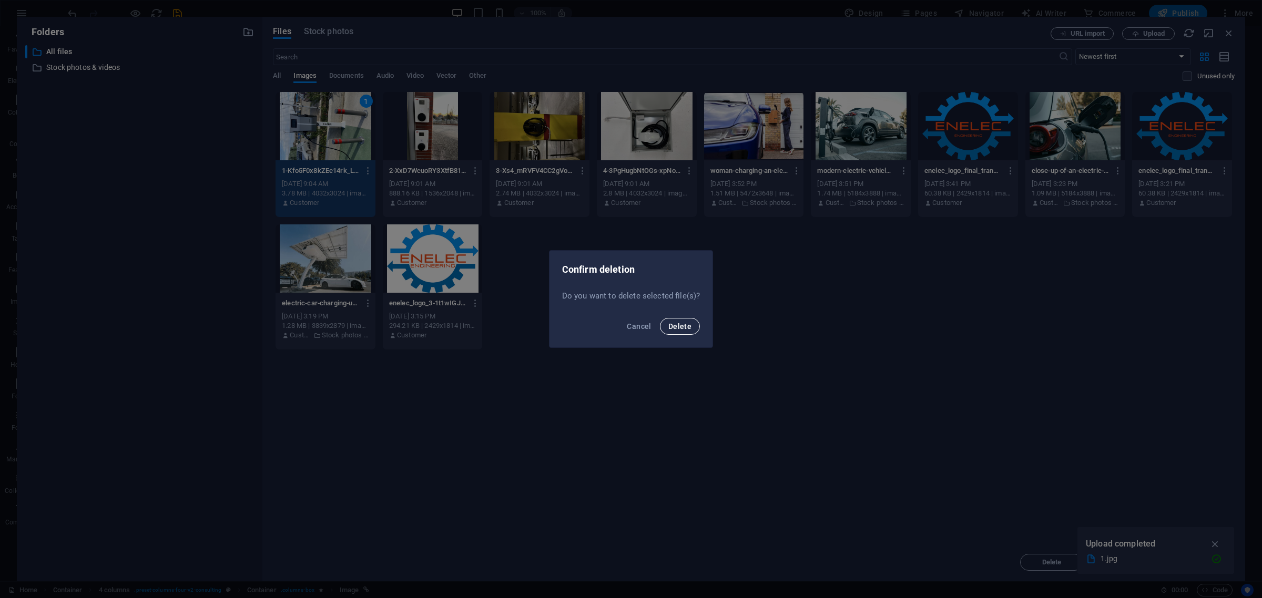
click at [686, 328] on span "Delete" at bounding box center [679, 326] width 23 height 8
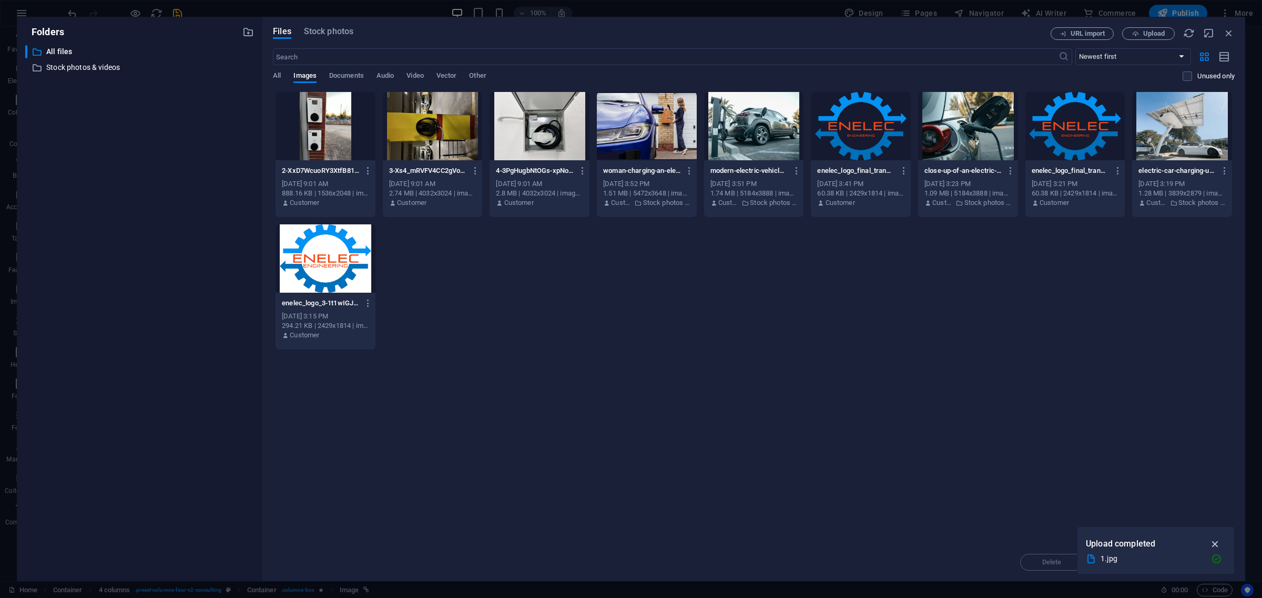
click at [1219, 540] on icon "button" at bounding box center [1215, 544] width 12 height 12
click at [1134, 35] on icon "button" at bounding box center [1135, 33] width 7 height 7
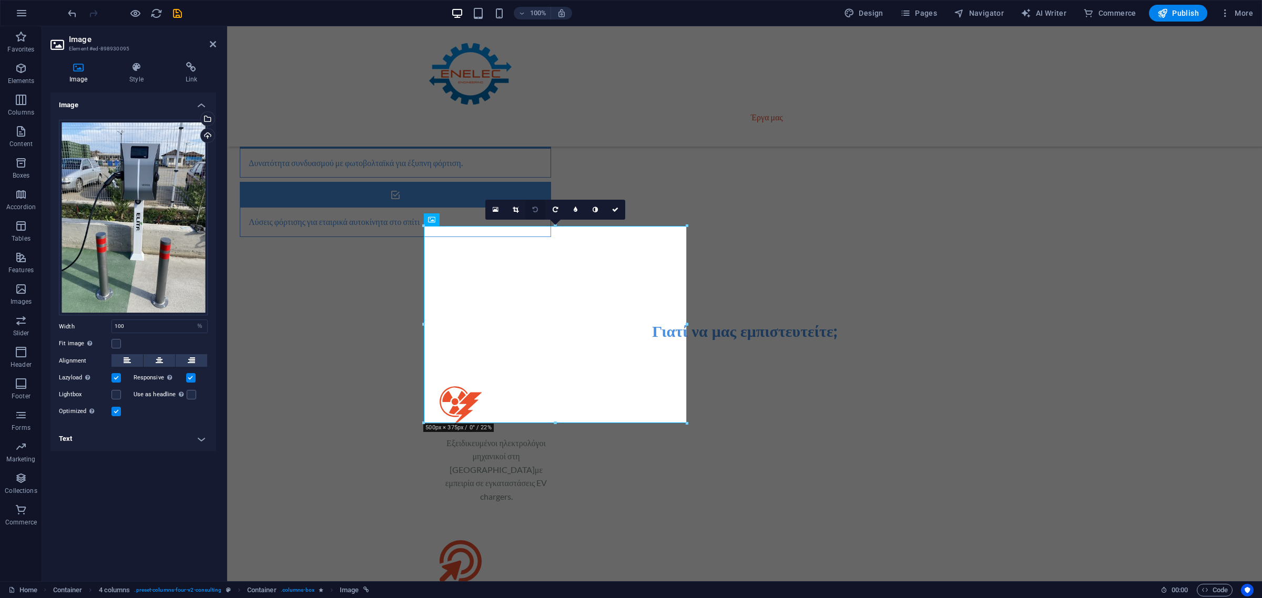
click at [540, 208] on link at bounding box center [535, 210] width 20 height 20
click at [553, 208] on icon at bounding box center [555, 210] width 5 height 6
click at [555, 208] on icon at bounding box center [555, 210] width 5 height 6
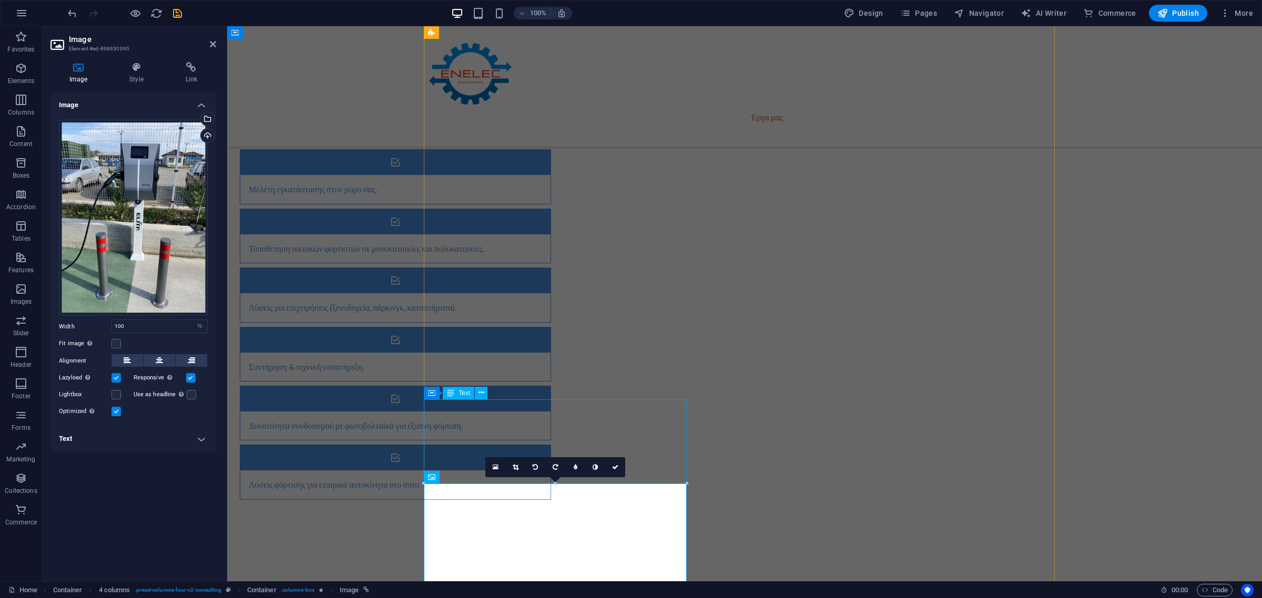
scroll to position [1643, 0]
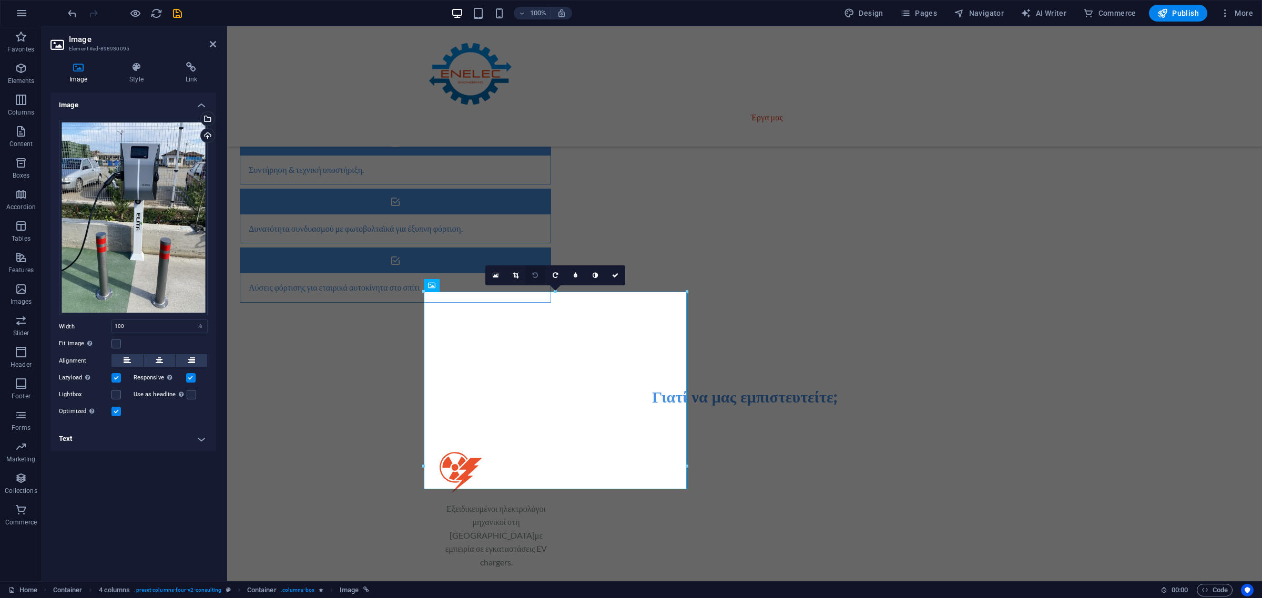
click at [534, 279] on link at bounding box center [535, 276] width 20 height 20
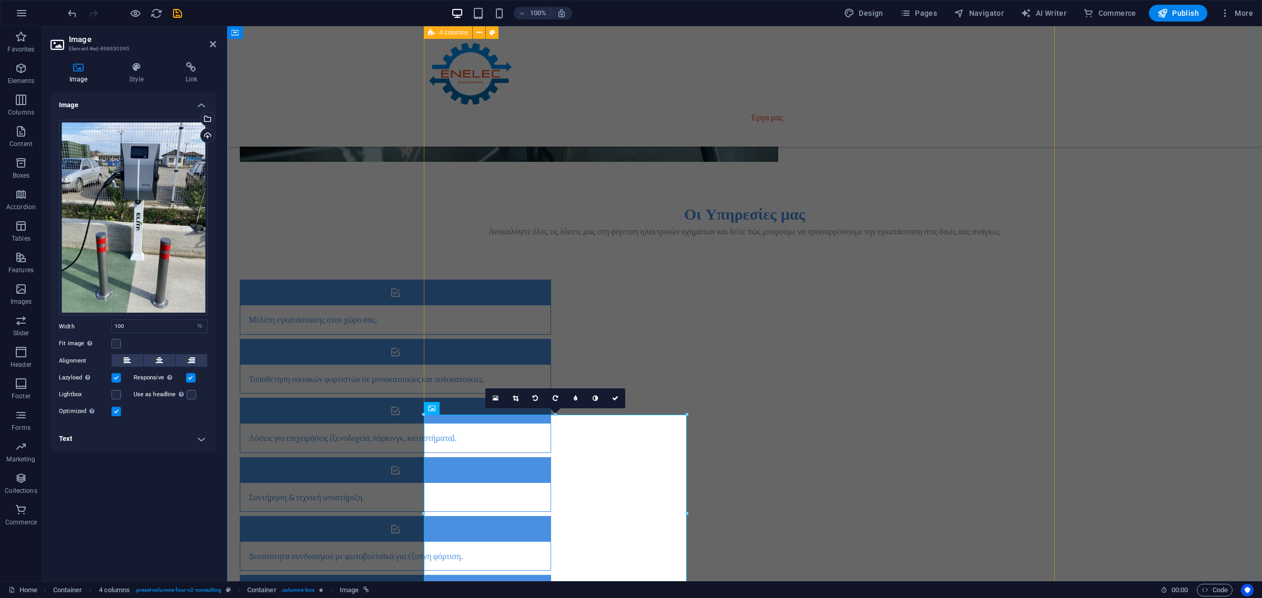
scroll to position [1314, 0]
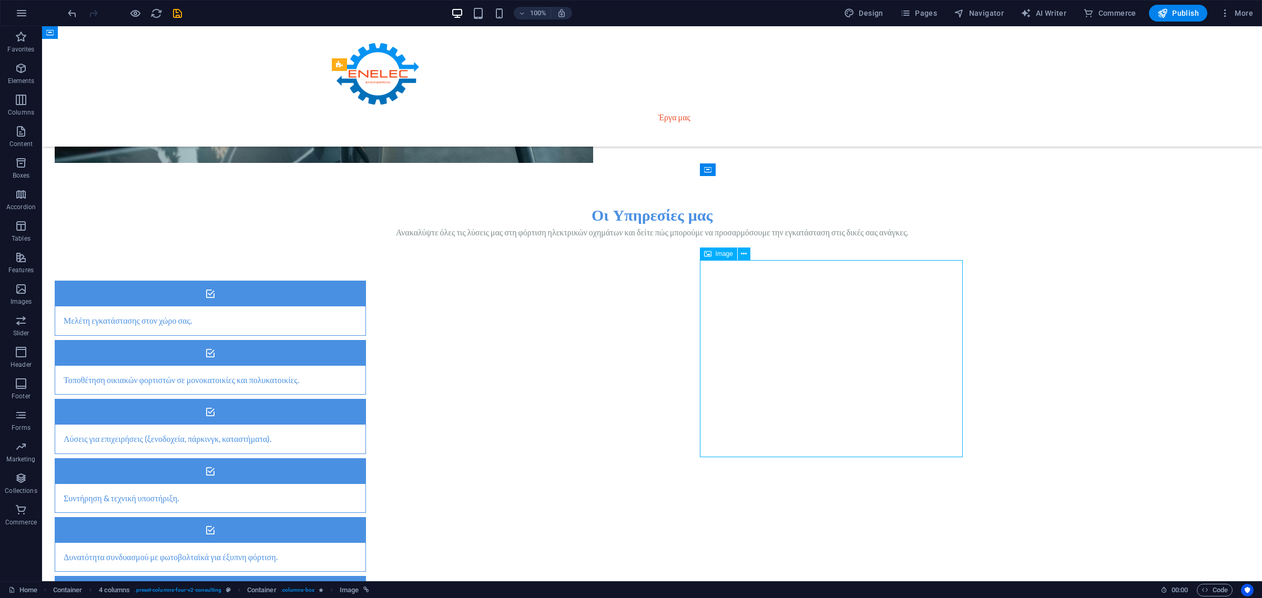
select select "%"
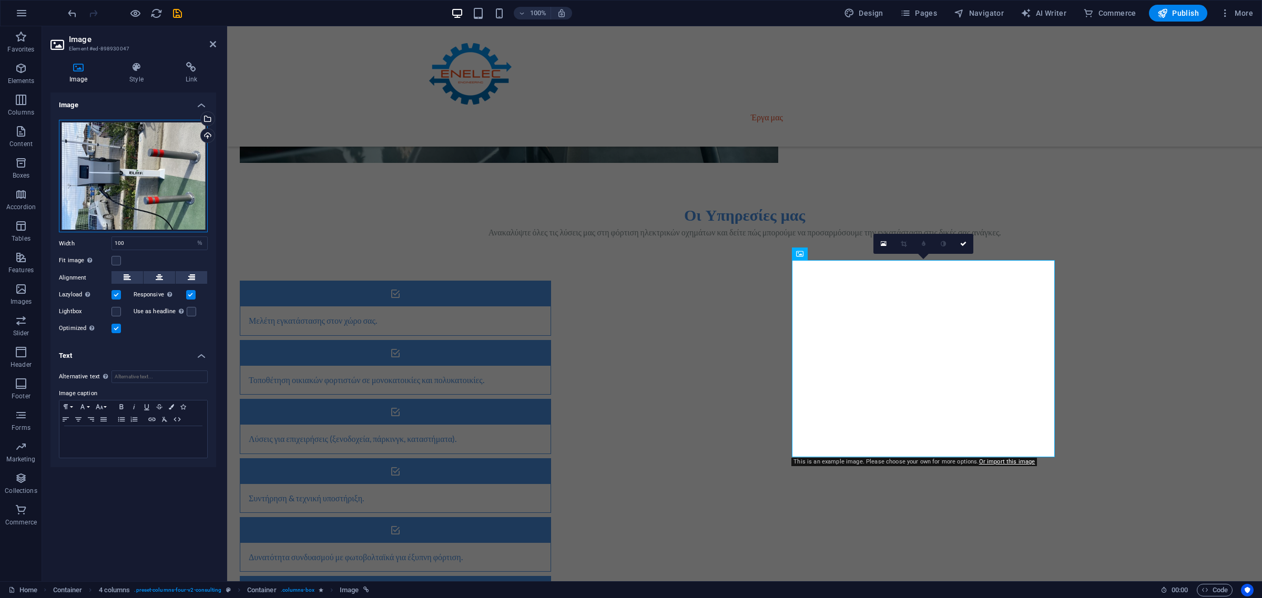
click at [103, 180] on div "Drag files here, click to choose files or select files from Files or our free s…" at bounding box center [133, 176] width 149 height 113
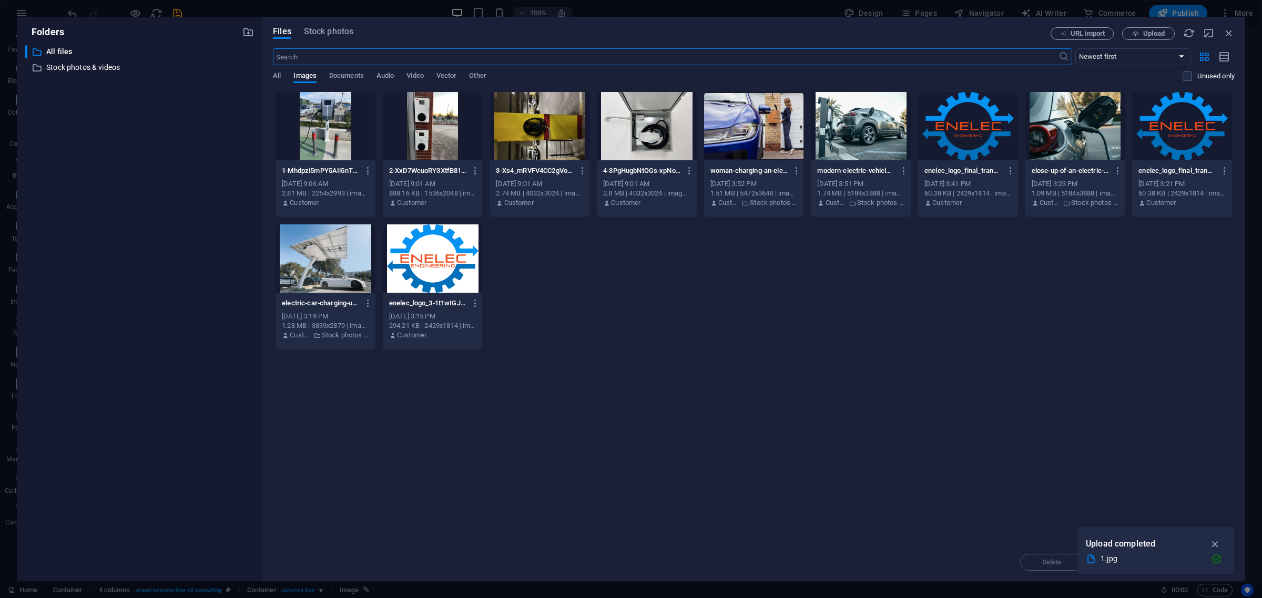
click at [337, 129] on div at bounding box center [326, 126] width 100 height 68
click at [1210, 543] on icon "button" at bounding box center [1215, 544] width 12 height 12
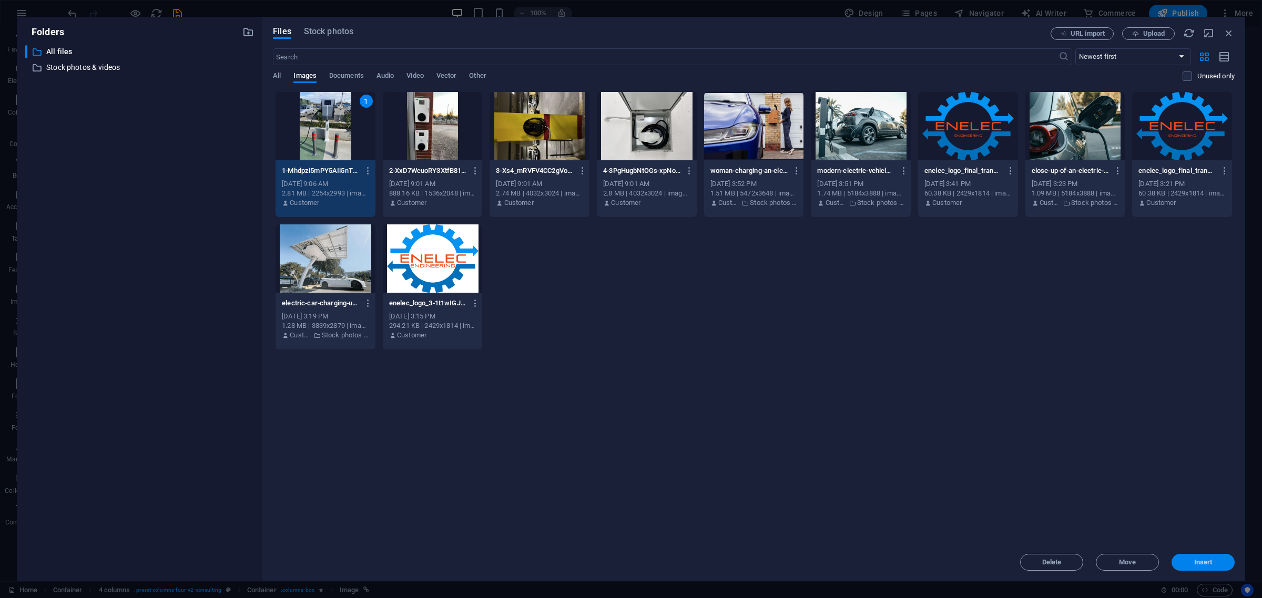
click at [1218, 566] on span "Insert" at bounding box center [1203, 562] width 55 height 6
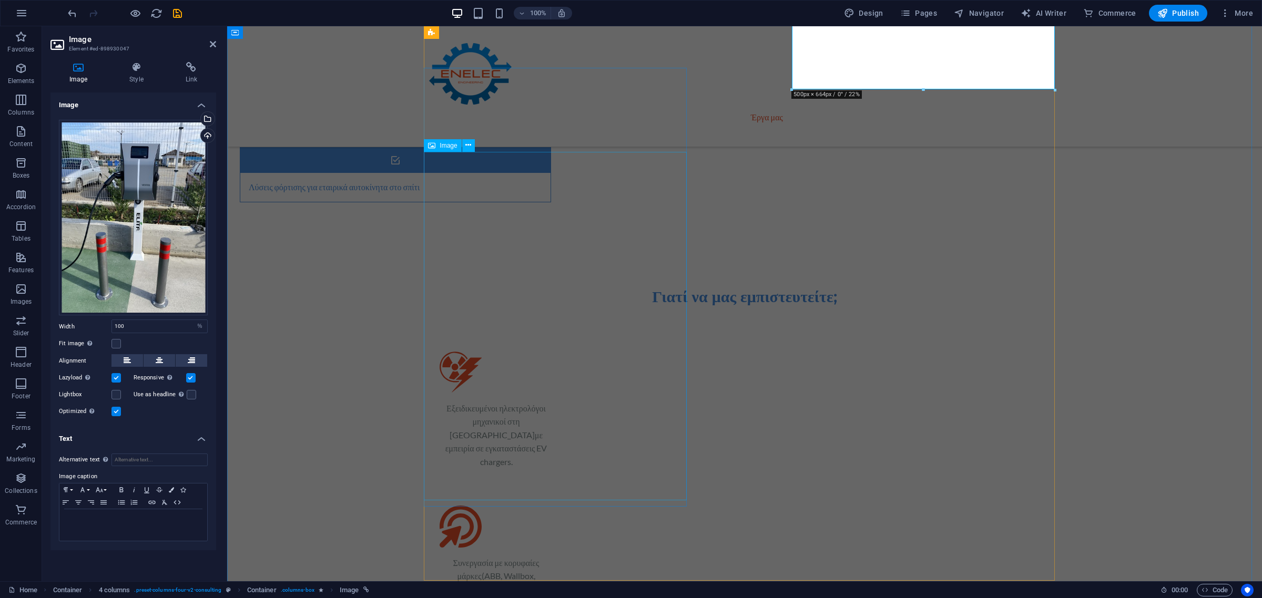
scroll to position [1840, 0]
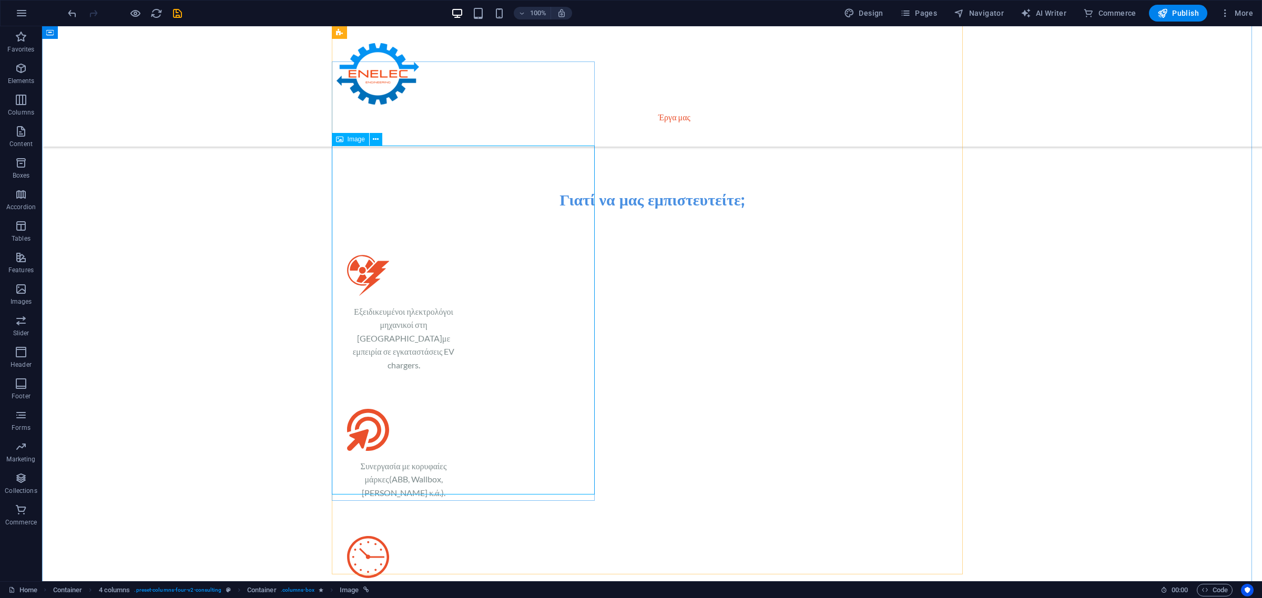
select select "%"
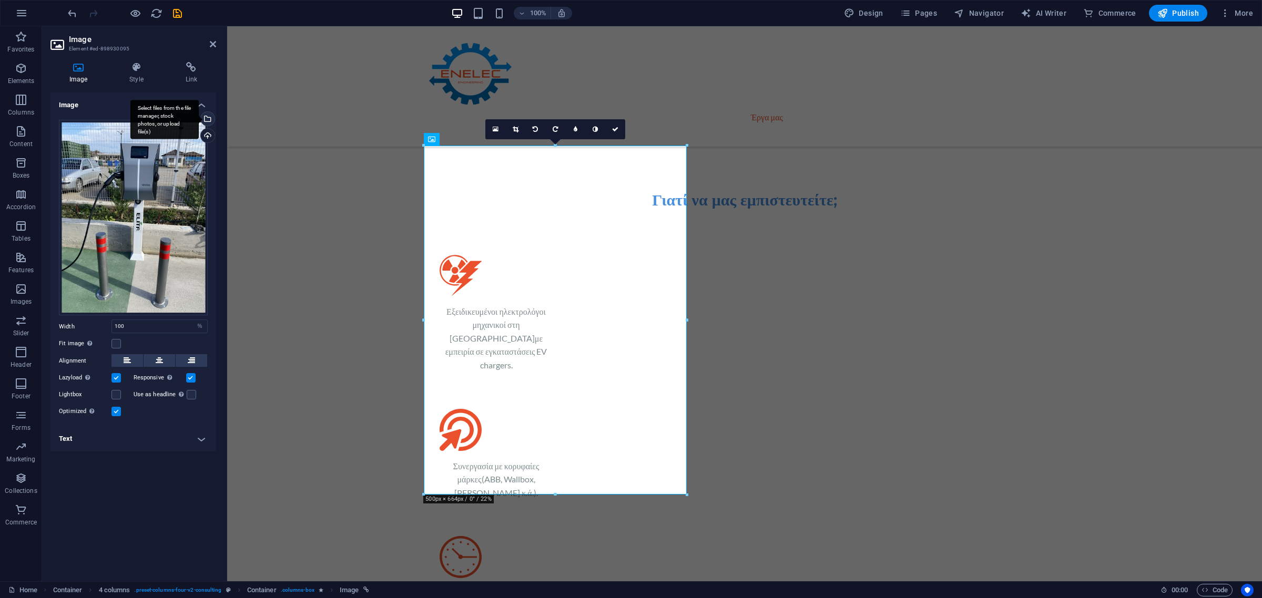
click at [206, 121] on div "Select files from the file manager, stock photos, or upload file(s)" at bounding box center [207, 120] width 16 height 16
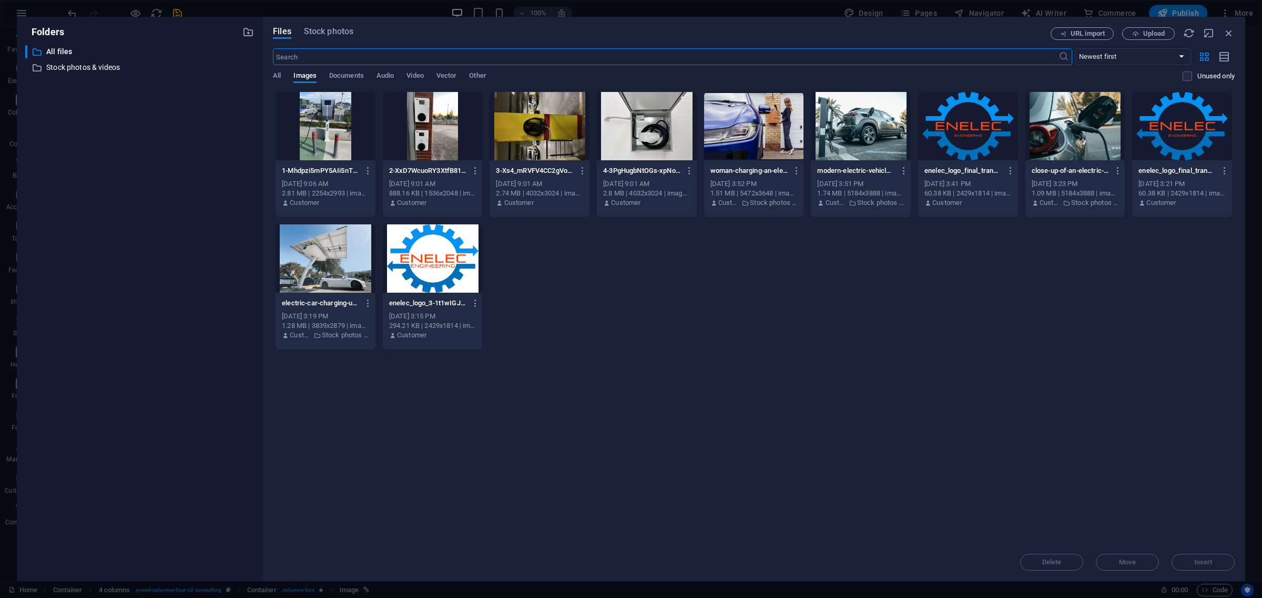
click at [549, 126] on div at bounding box center [540, 126] width 100 height 68
click at [1205, 561] on span "Insert" at bounding box center [1203, 562] width 18 height 6
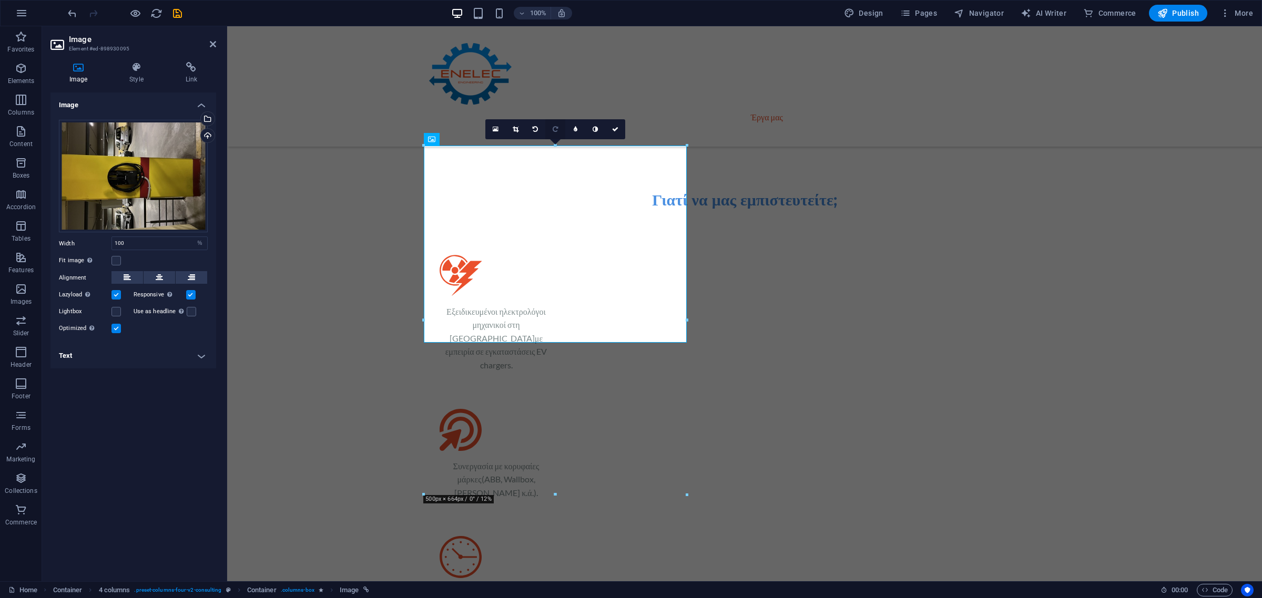
click at [556, 130] on icon at bounding box center [555, 129] width 5 height 6
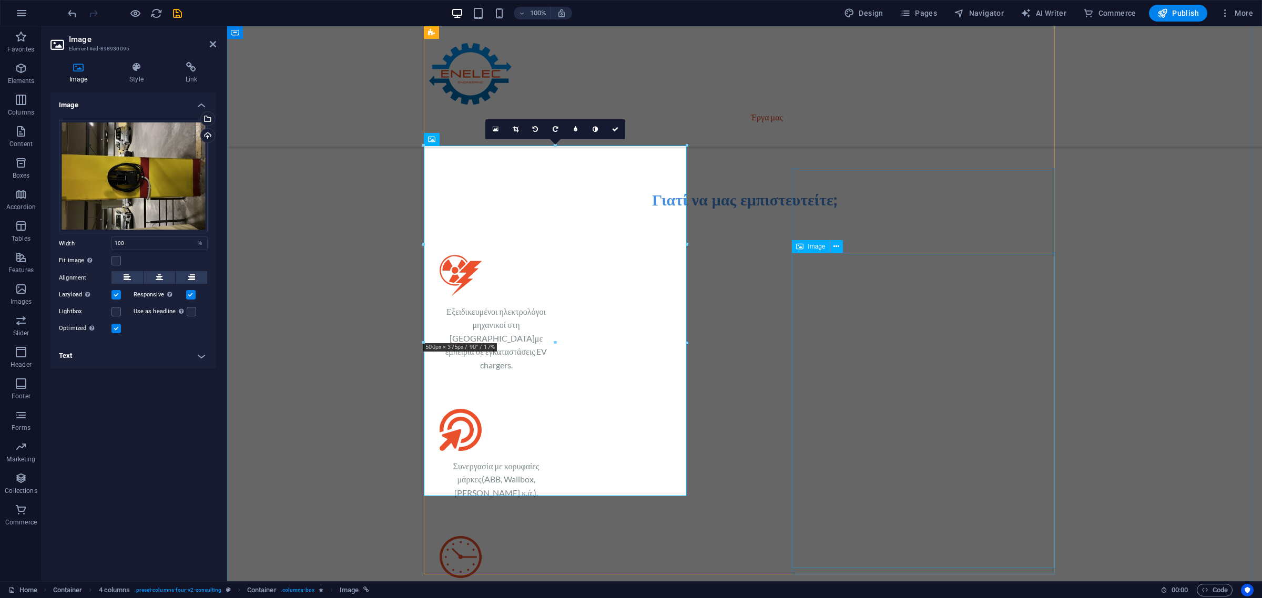
select select "%"
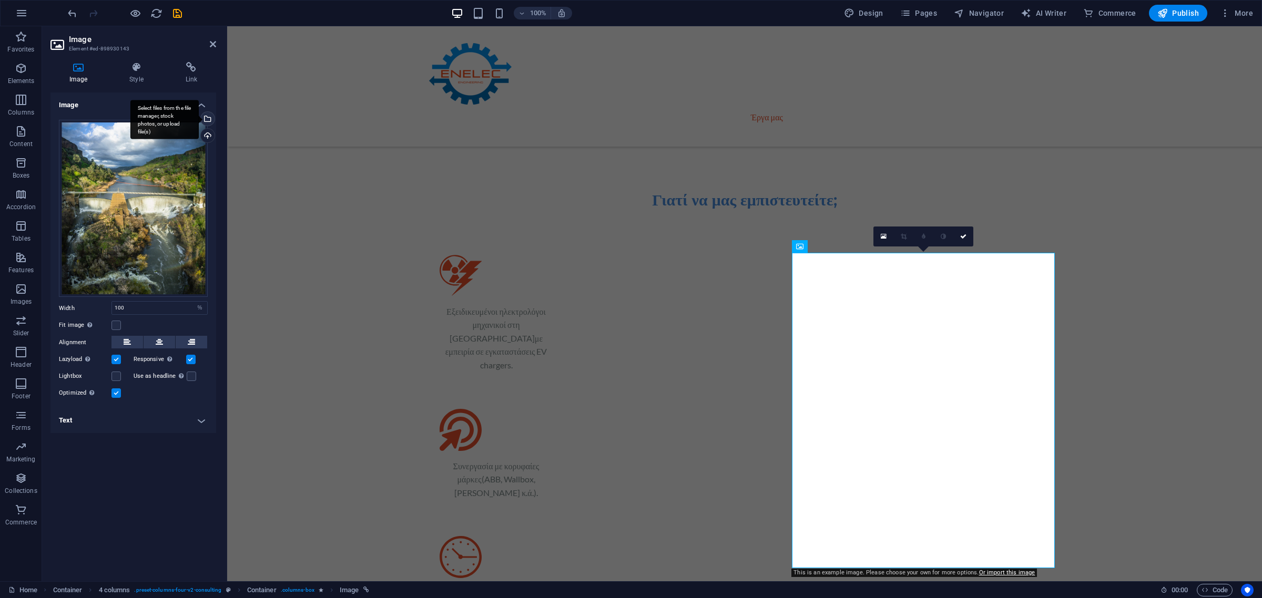
click at [209, 121] on div "Select files from the file manager, stock photos, or upload file(s)" at bounding box center [207, 120] width 16 height 16
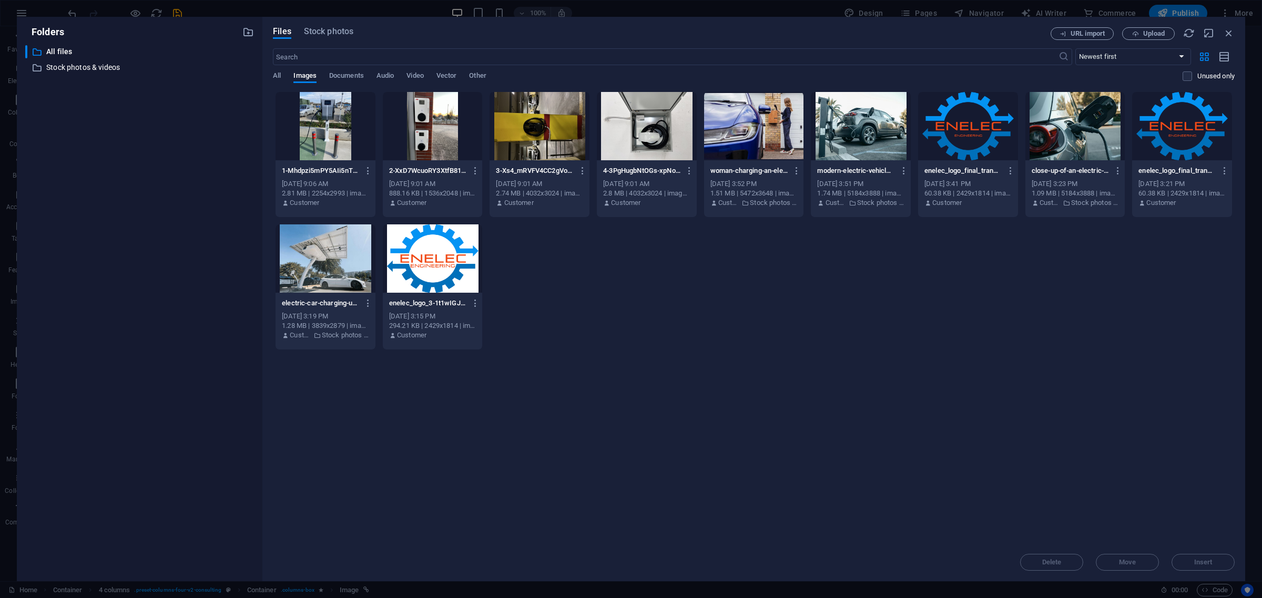
click at [677, 109] on div at bounding box center [647, 126] width 100 height 68
